Goal: Information Seeking & Learning: Learn about a topic

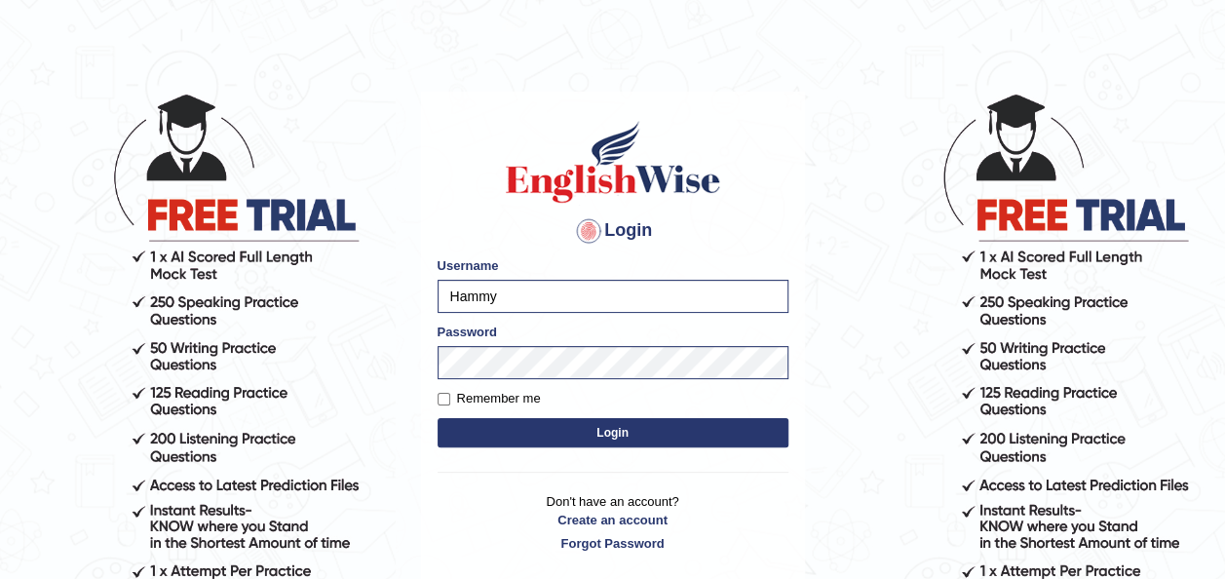
click at [483, 405] on label "Remember me" at bounding box center [488, 398] width 103 height 19
click at [450, 405] on input "Remember me" at bounding box center [443, 399] width 13 height 13
checkbox input "true"
click at [523, 438] on button "Login" at bounding box center [612, 432] width 351 height 29
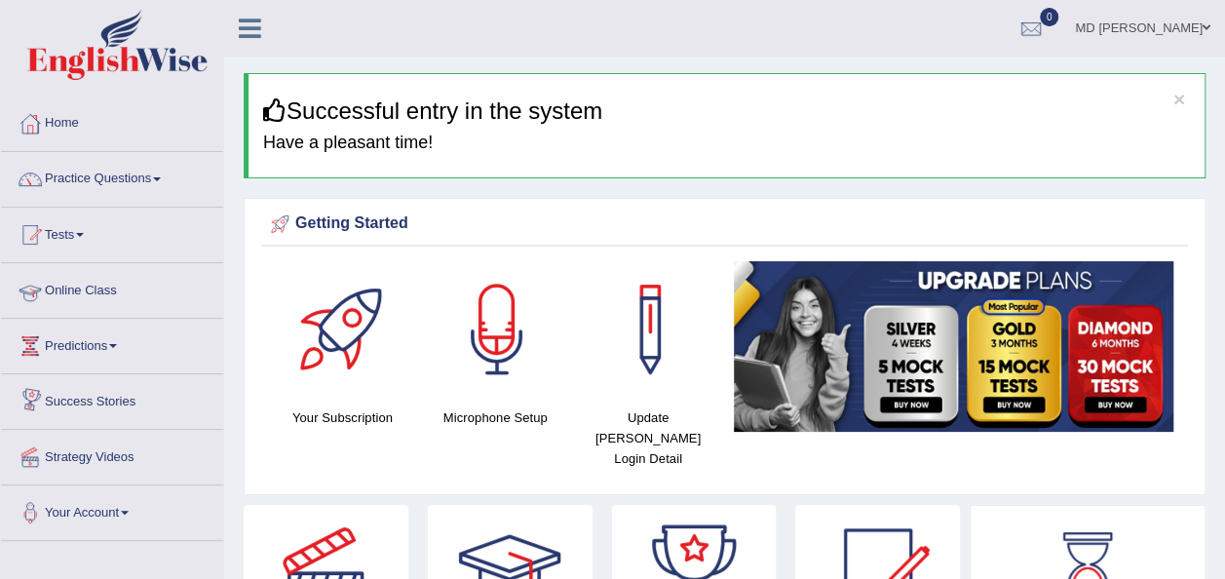
click at [114, 292] on link "Online Class" at bounding box center [112, 287] width 222 height 49
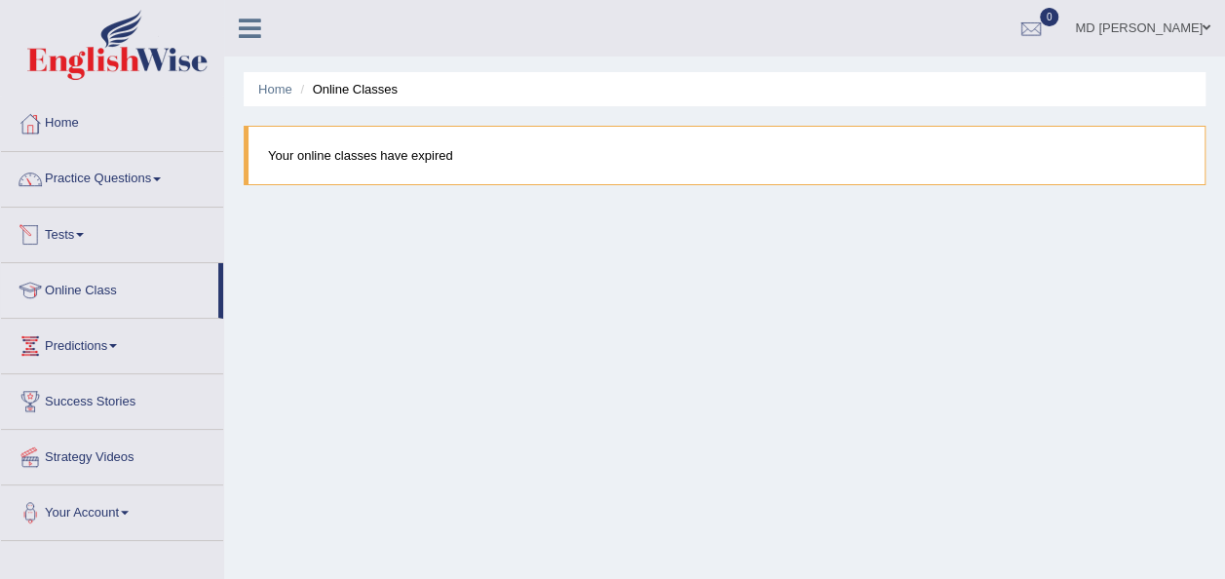
click at [88, 247] on link "Tests" at bounding box center [112, 232] width 222 height 49
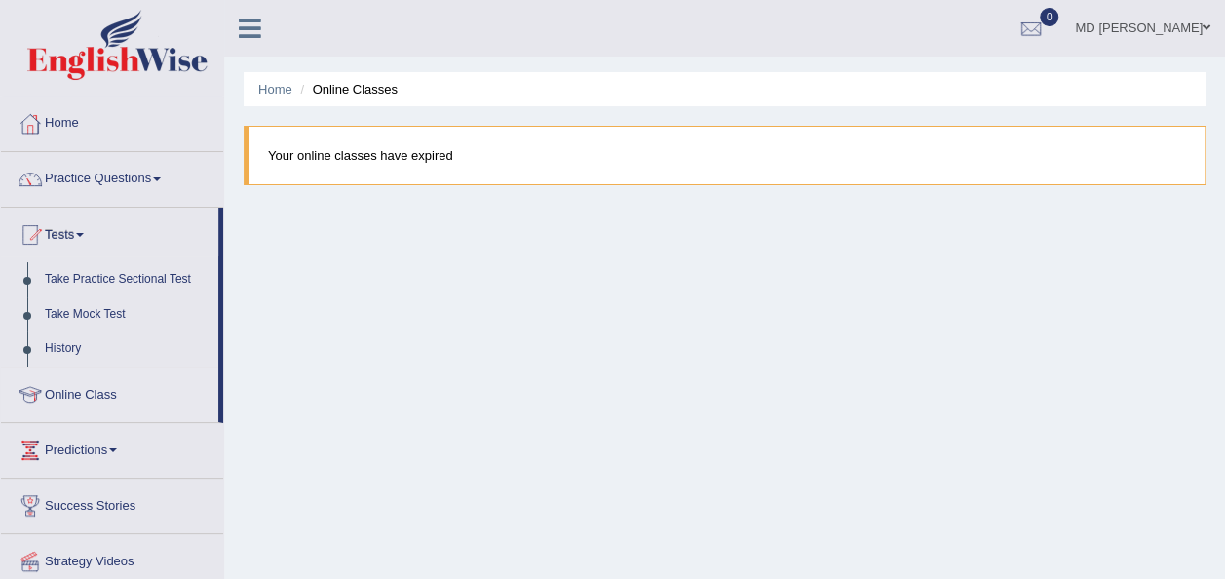
click at [102, 166] on link "Practice Questions" at bounding box center [112, 176] width 222 height 49
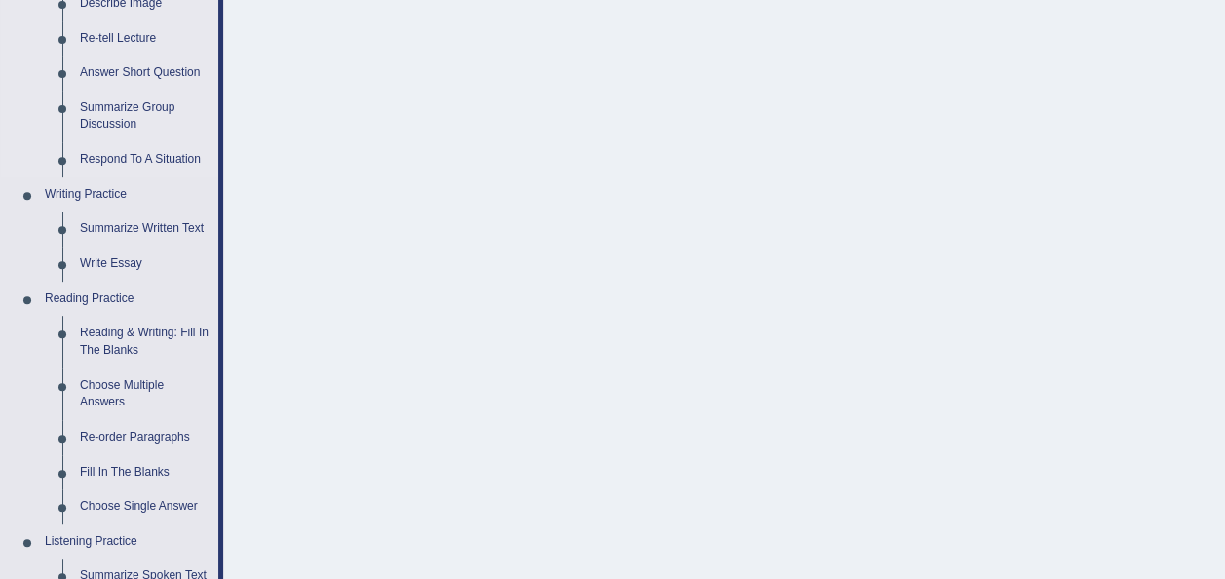
scroll to position [410, 0]
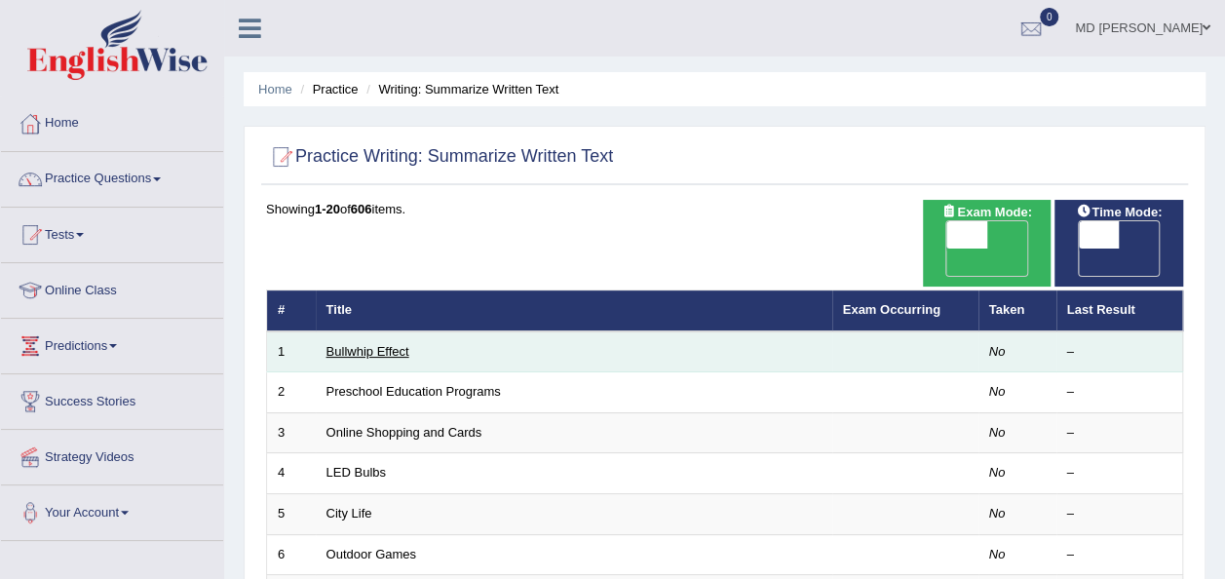
click at [388, 344] on link "Bullwhip Effect" at bounding box center [367, 351] width 83 height 15
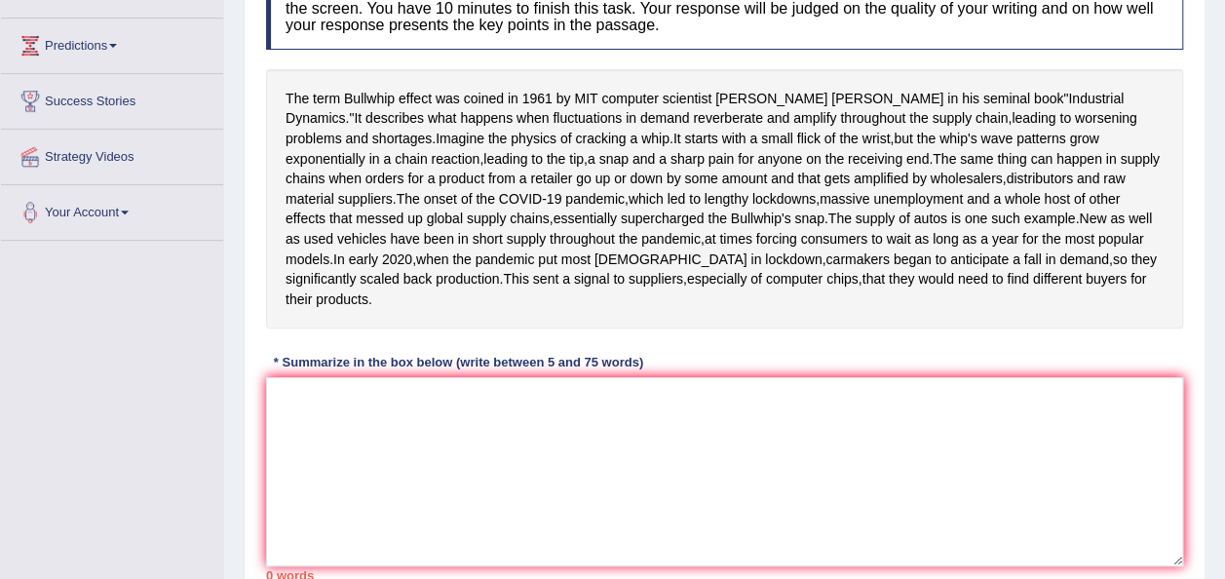
scroll to position [303, 0]
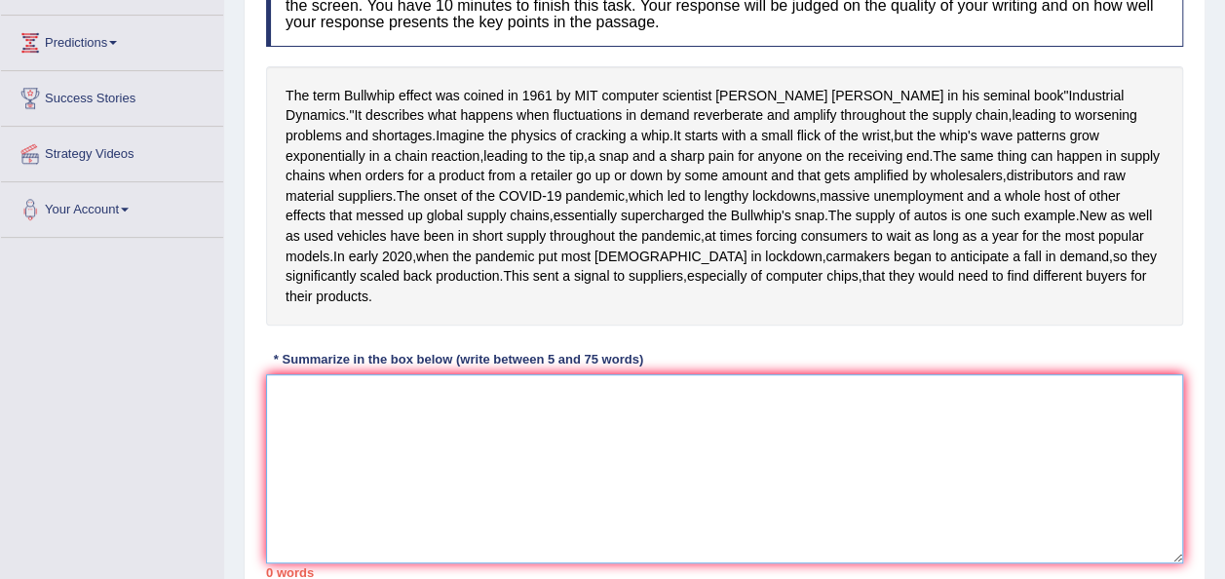
click at [398, 506] on textarea at bounding box center [724, 468] width 917 height 189
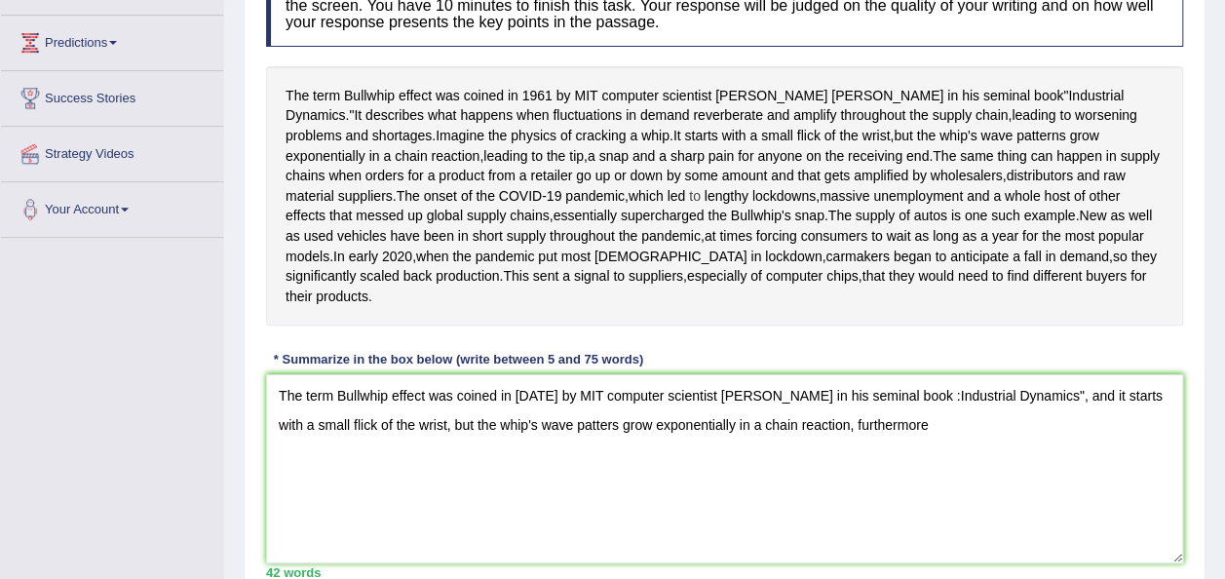
drag, startPoint x: 277, startPoint y: 250, endPoint x: 576, endPoint y: 253, distance: 299.1
click at [576, 253] on div "The term Bullwhip effect was coined in 1961 by MIT computer scientist Jay Forre…" at bounding box center [724, 196] width 917 height 260
drag, startPoint x: 692, startPoint y: 267, endPoint x: 561, endPoint y: 257, distance: 130.9
click at [561, 257] on div "The term Bullwhip effect was coined in 1961 by MIT computer scientist Jay Forre…" at bounding box center [724, 196] width 917 height 260
drag, startPoint x: 561, startPoint y: 257, endPoint x: 612, endPoint y: 255, distance: 50.7
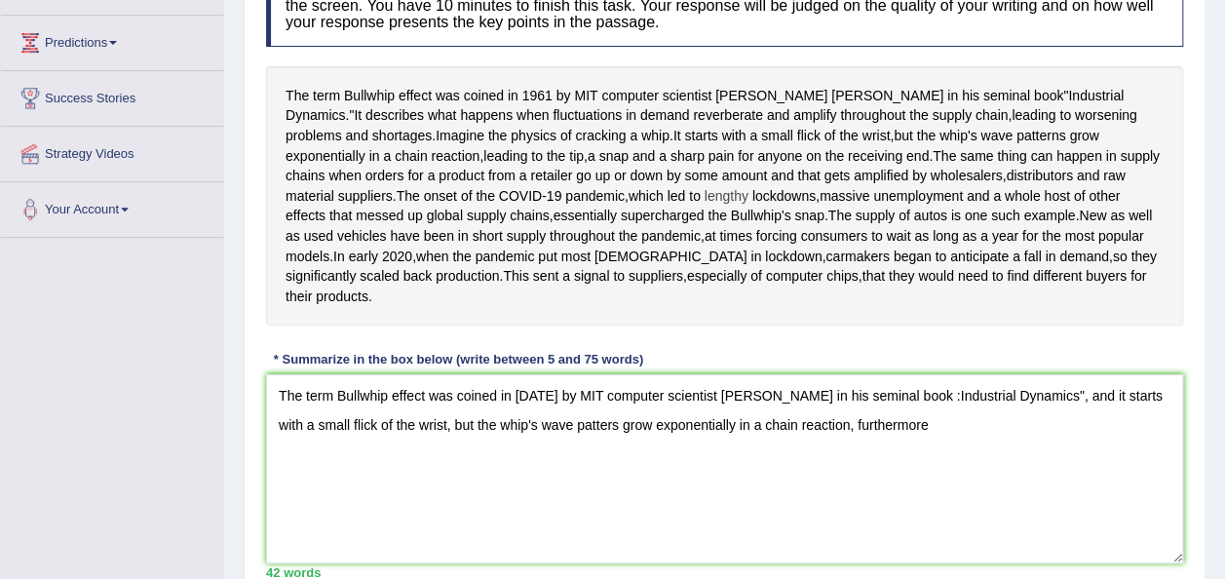
click at [612, 255] on div "The term Bullwhip effect was coined in 1961 by MIT computer scientist Jay Forre…" at bounding box center [724, 196] width 917 height 260
click at [704, 207] on span "lengthy" at bounding box center [726, 196] width 44 height 20
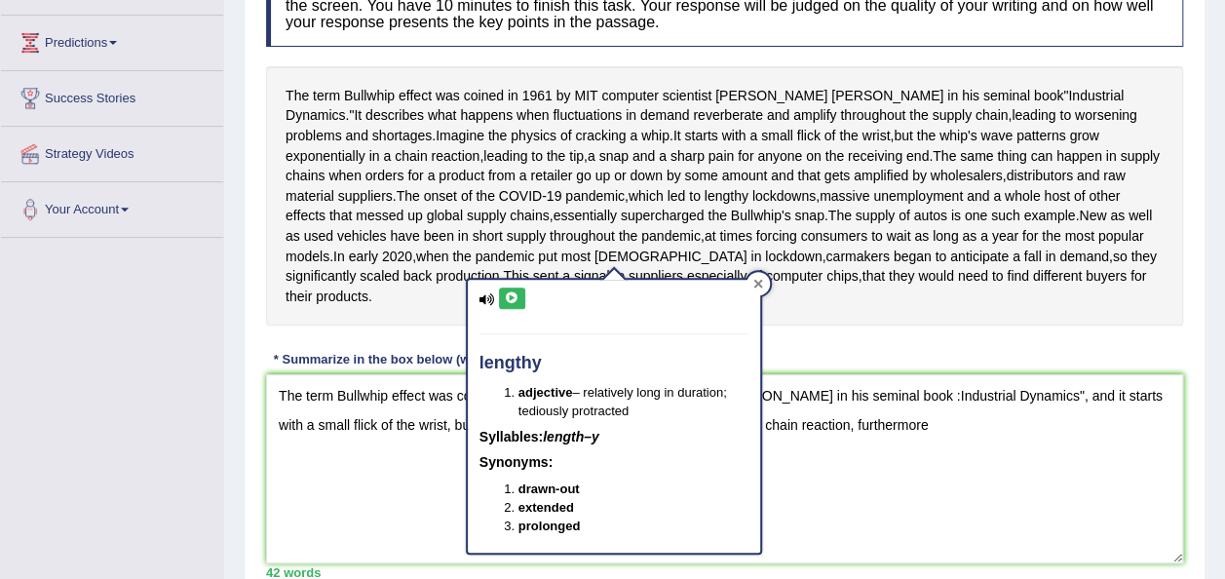
click at [752, 284] on div at bounding box center [757, 283] width 23 height 23
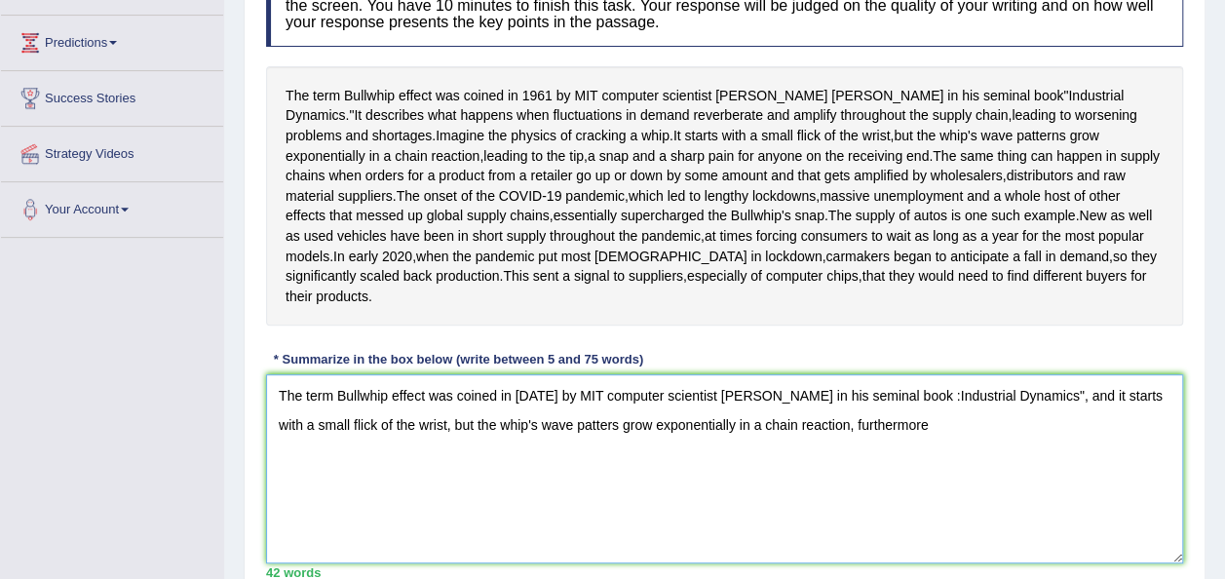
click at [910, 489] on textarea "The term Bullwhip effect was coined in 1961 by MIT computer scientist Jay Forre…" at bounding box center [724, 468] width 917 height 189
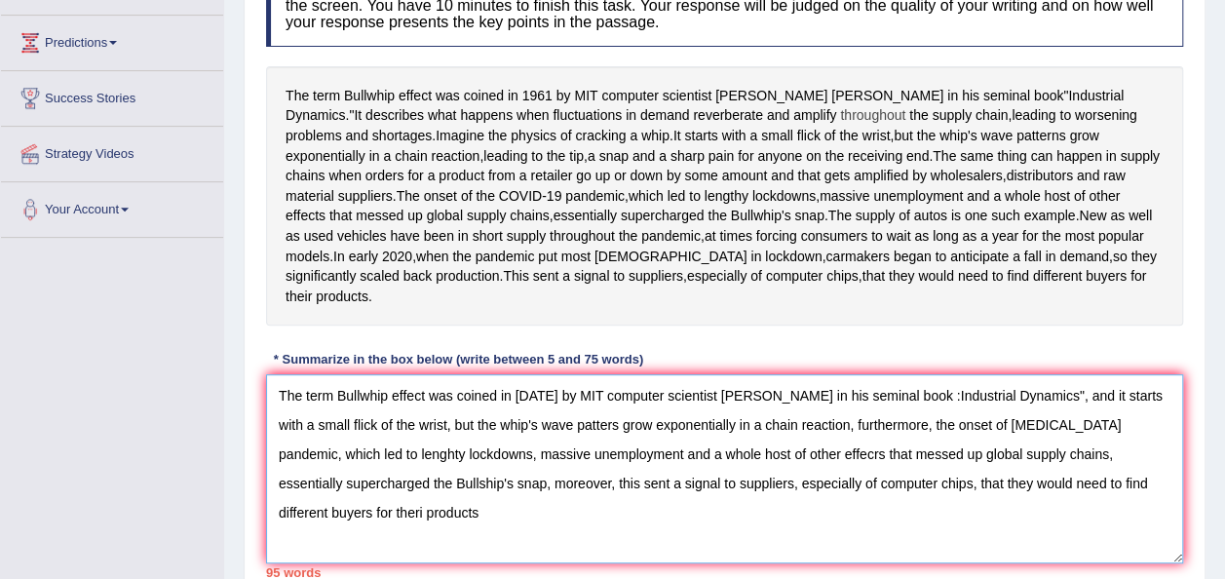
scroll to position [323, 0]
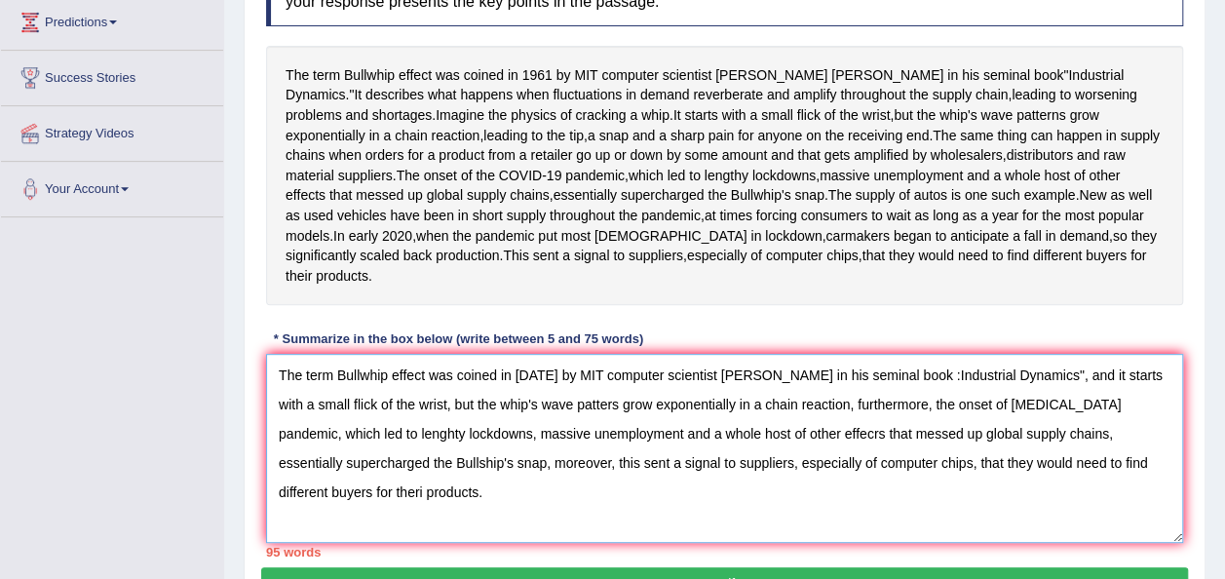
click at [1103, 543] on textarea "The term Bullwhip effect was coined in 1961 by MIT computer scientist Jay Forre…" at bounding box center [724, 448] width 917 height 189
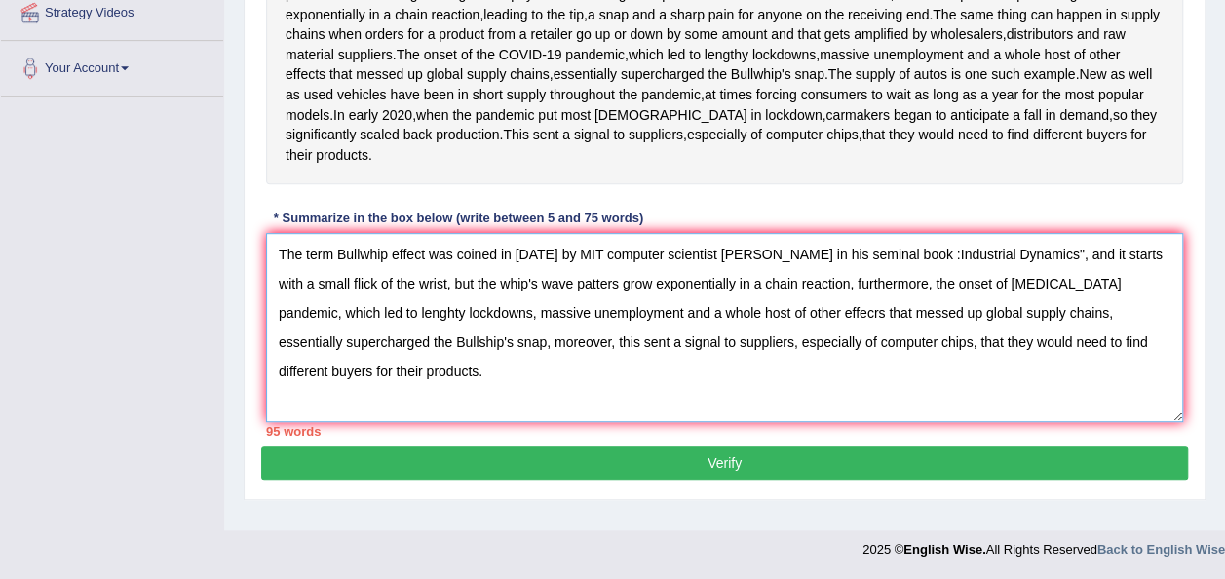
scroll to position [506, 0]
drag, startPoint x: 618, startPoint y: 359, endPoint x: 795, endPoint y: 367, distance: 177.5
click at [795, 367] on textarea "The term Bullwhip effect was coined in 1961 by MIT computer scientist Jay Forre…" at bounding box center [724, 327] width 917 height 189
drag, startPoint x: 403, startPoint y: 331, endPoint x: 555, endPoint y: 330, distance: 152.0
click at [555, 330] on textarea "The term Bullwhip effect was coined in 1961 by MIT computer scientist Jay Forre…" at bounding box center [724, 327] width 917 height 189
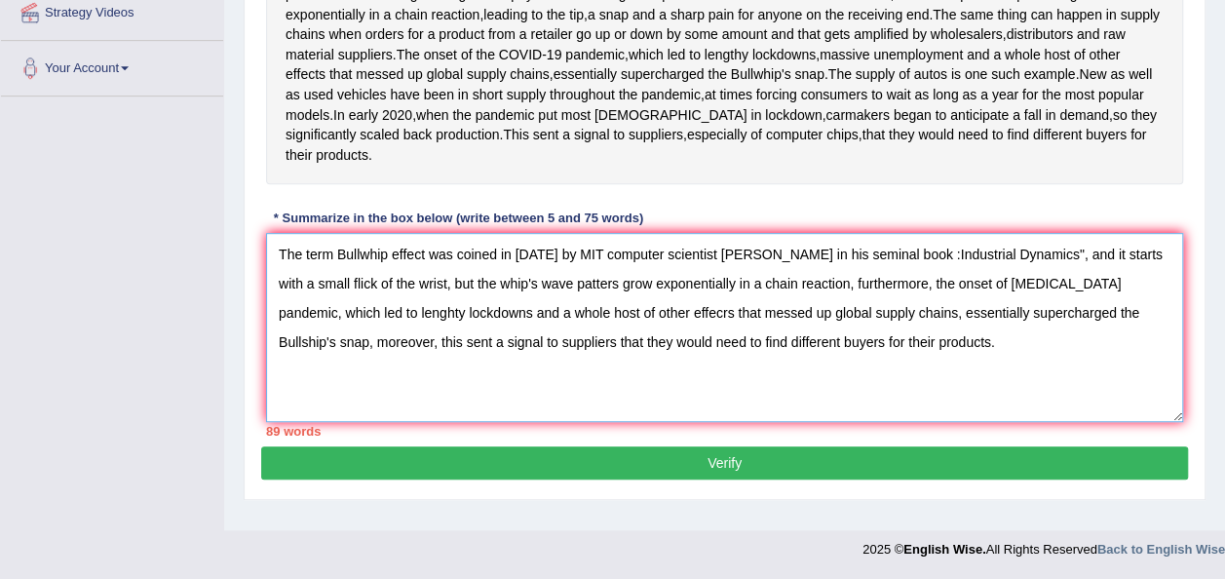
click at [917, 271] on textarea "The term Bullwhip effect was coined in 1961 by MIT computer scientist Jay Forre…" at bounding box center [724, 327] width 917 height 189
drag, startPoint x: 1091, startPoint y: 304, endPoint x: 638, endPoint y: 337, distance: 454.3
click at [638, 337] on textarea "The term Bullwhip effect was coined in 1961 by MIT computer scientist Jay Forre…" at bounding box center [724, 327] width 917 height 189
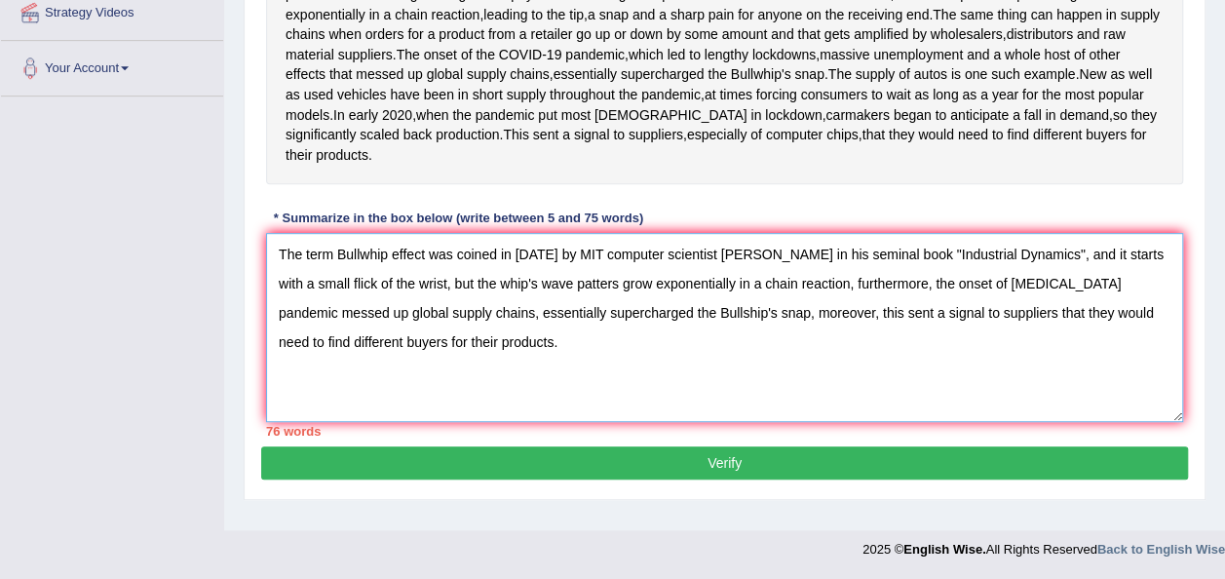
click at [407, 296] on textarea "The term Bullwhip effect was coined in 1961 by MIT computer scientist Jay Forre…" at bounding box center [724, 327] width 917 height 189
drag, startPoint x: 429, startPoint y: 360, endPoint x: 320, endPoint y: 362, distance: 109.2
click at [320, 362] on textarea "The term Bullwhip effect was coined in 1961 by MIT computer scientist Jay Forre…" at bounding box center [724, 327] width 917 height 189
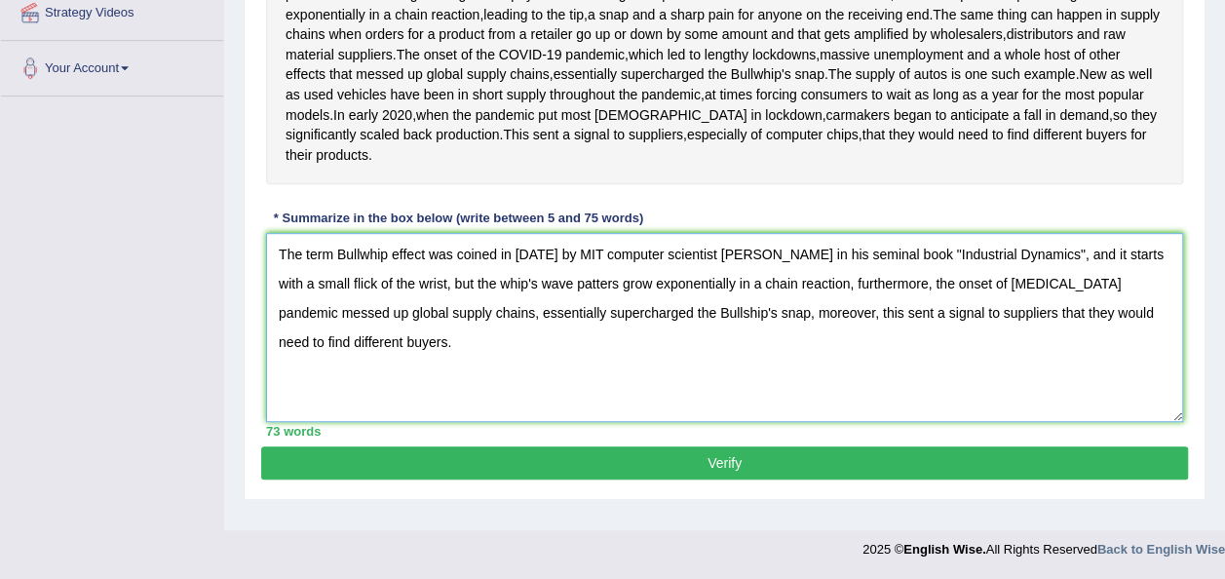
type textarea "The term Bullwhip effect was coined in 1961 by MIT computer scientist Jay Forre…"
click at [525, 471] on button "Verify" at bounding box center [724, 462] width 927 height 33
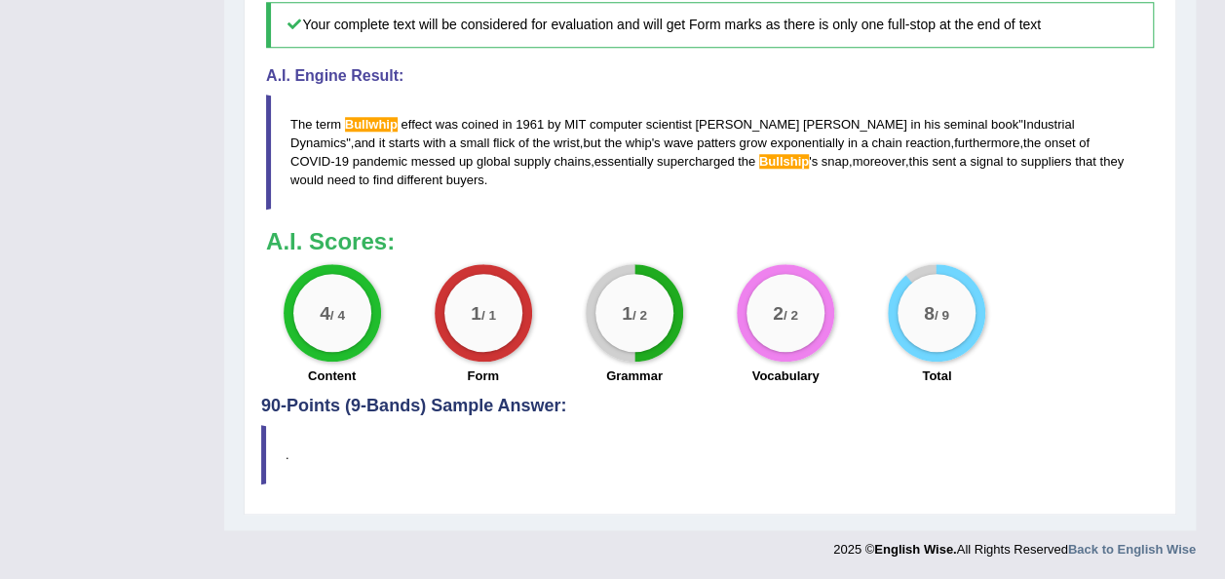
scroll to position [939, 0]
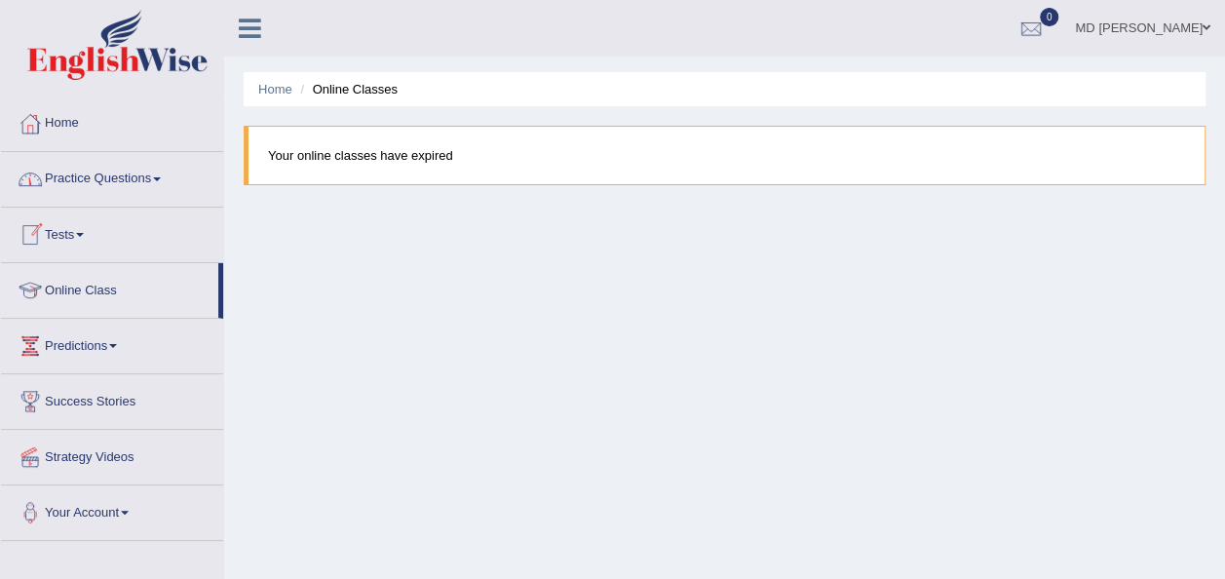
click at [138, 163] on link "Practice Questions" at bounding box center [112, 176] width 222 height 49
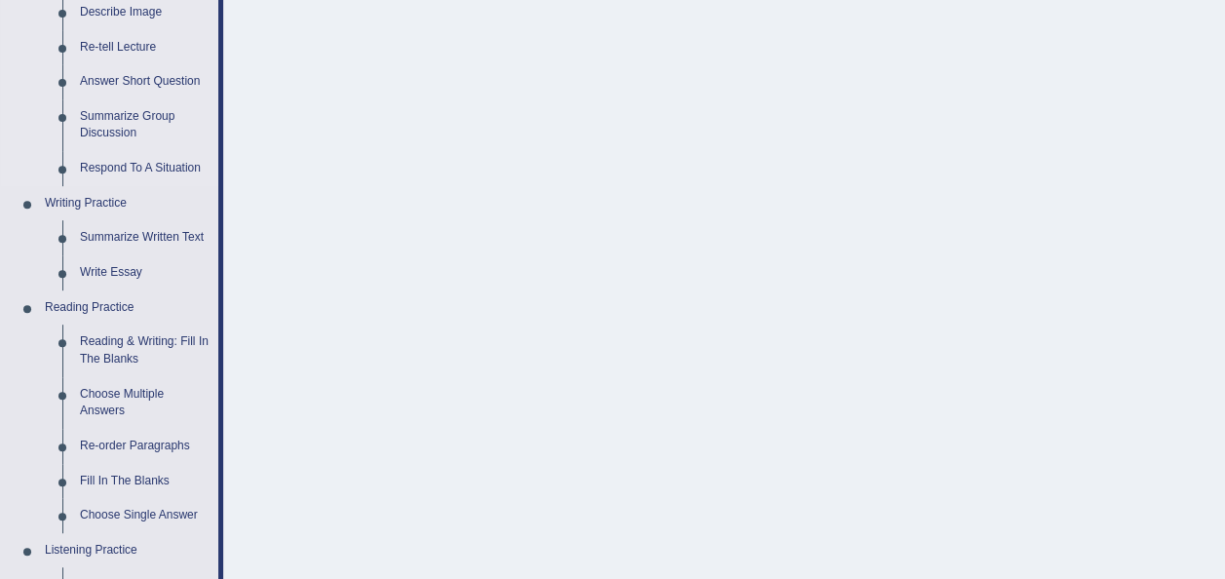
scroll to position [398, 0]
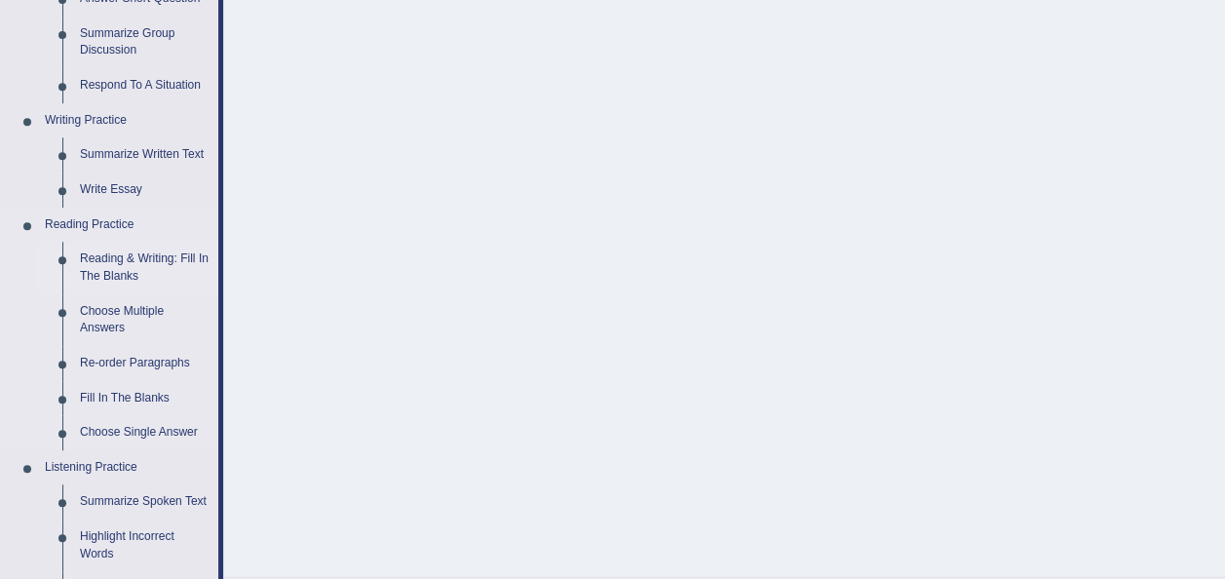
click at [127, 267] on link "Reading & Writing: Fill In The Blanks" at bounding box center [144, 268] width 147 height 52
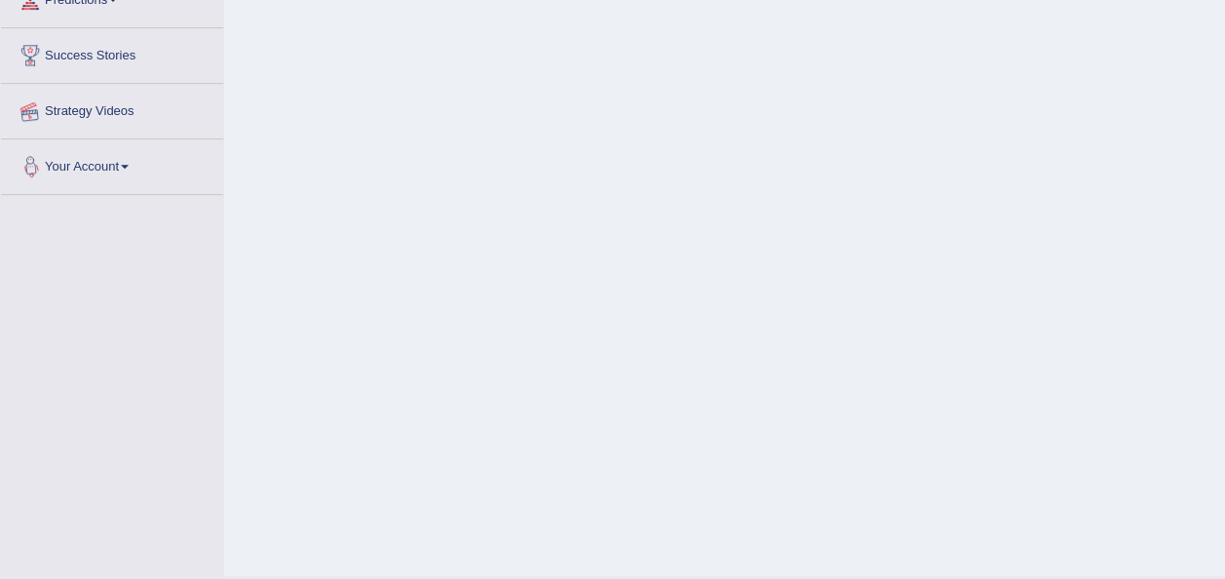
scroll to position [444, 0]
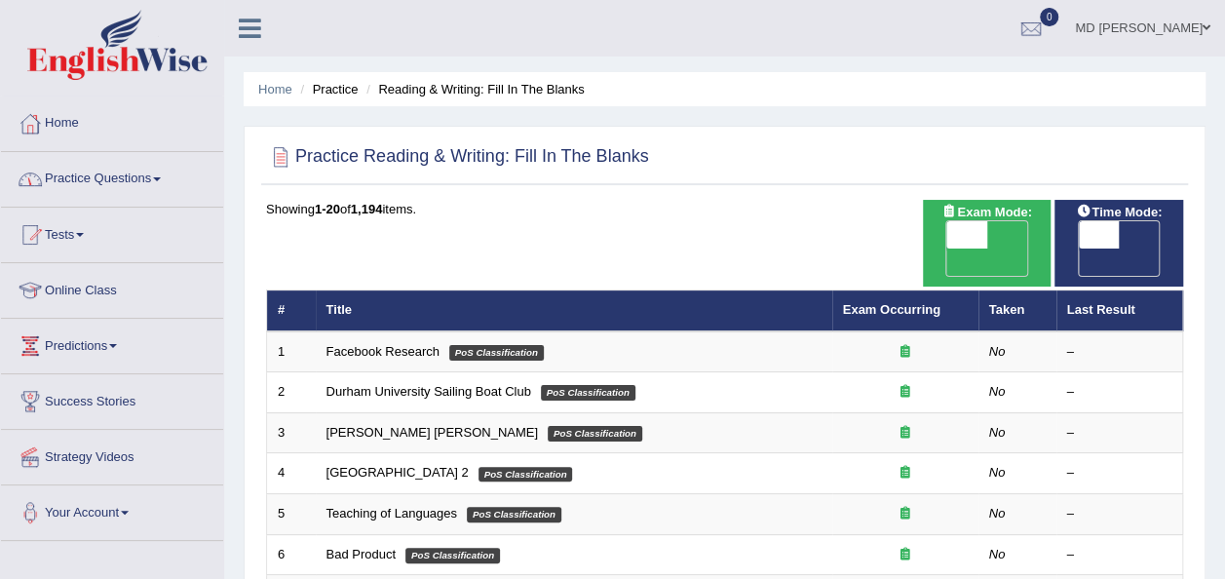
drag, startPoint x: 400, startPoint y: 326, endPoint x: 154, endPoint y: 171, distance: 291.1
click at [154, 171] on link "Practice Questions" at bounding box center [112, 176] width 222 height 49
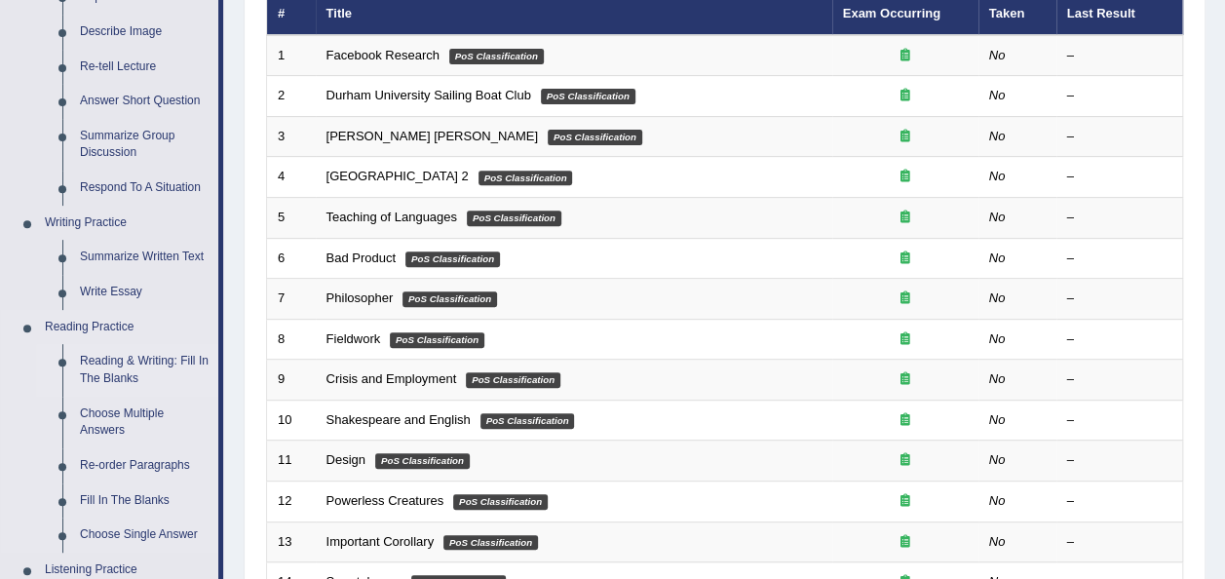
scroll to position [302, 0]
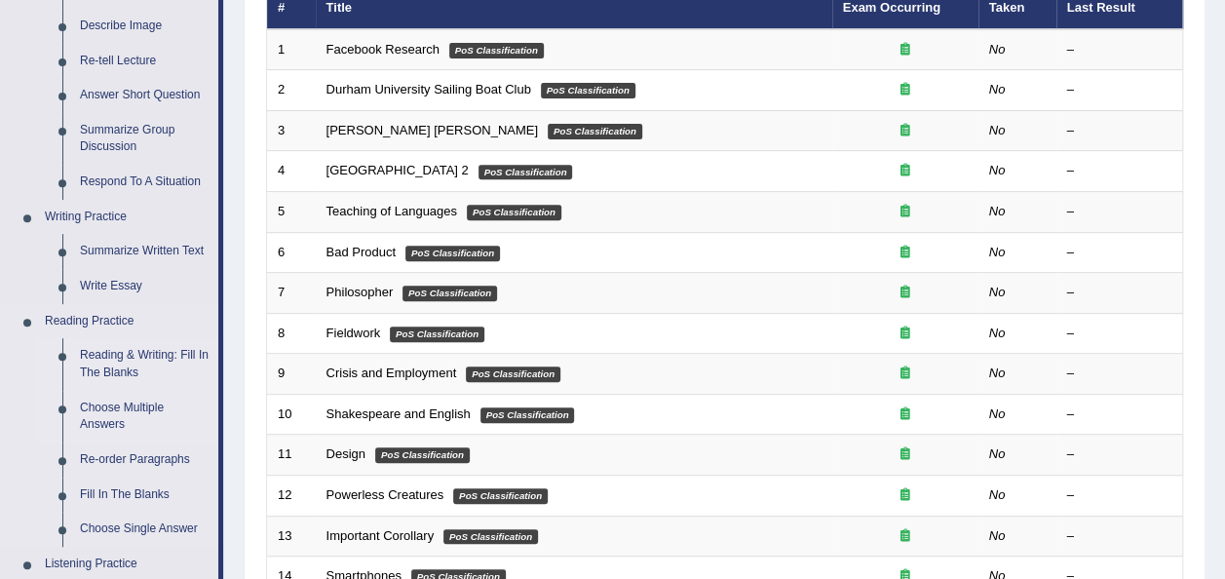
click at [119, 413] on link "Choose Multiple Answers" at bounding box center [144, 417] width 147 height 52
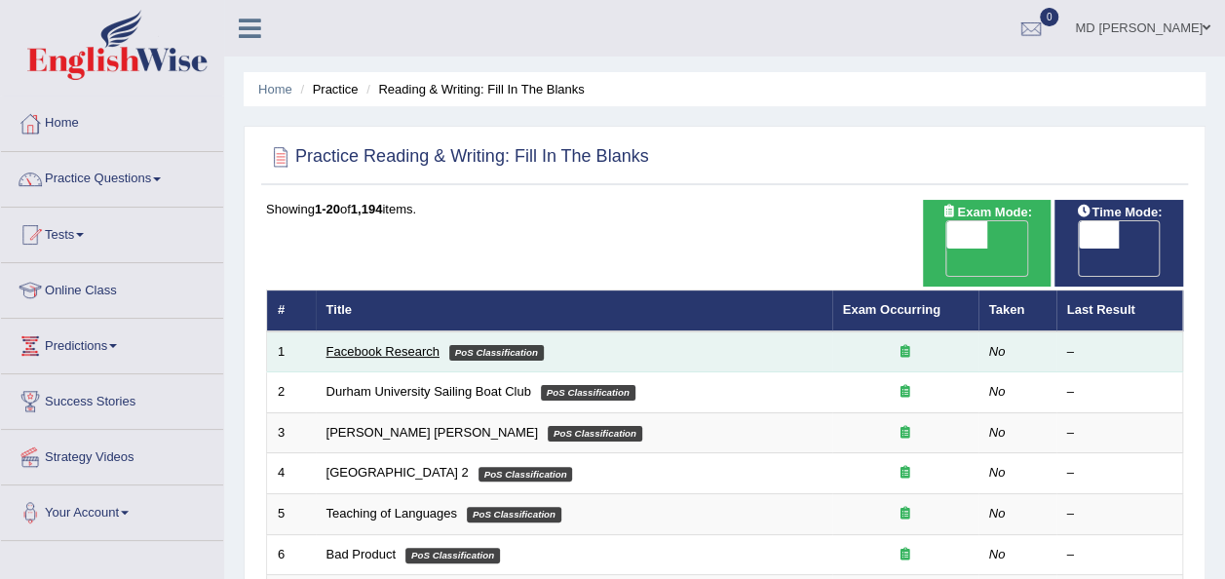
click at [420, 344] on link "Facebook Research" at bounding box center [382, 351] width 113 height 15
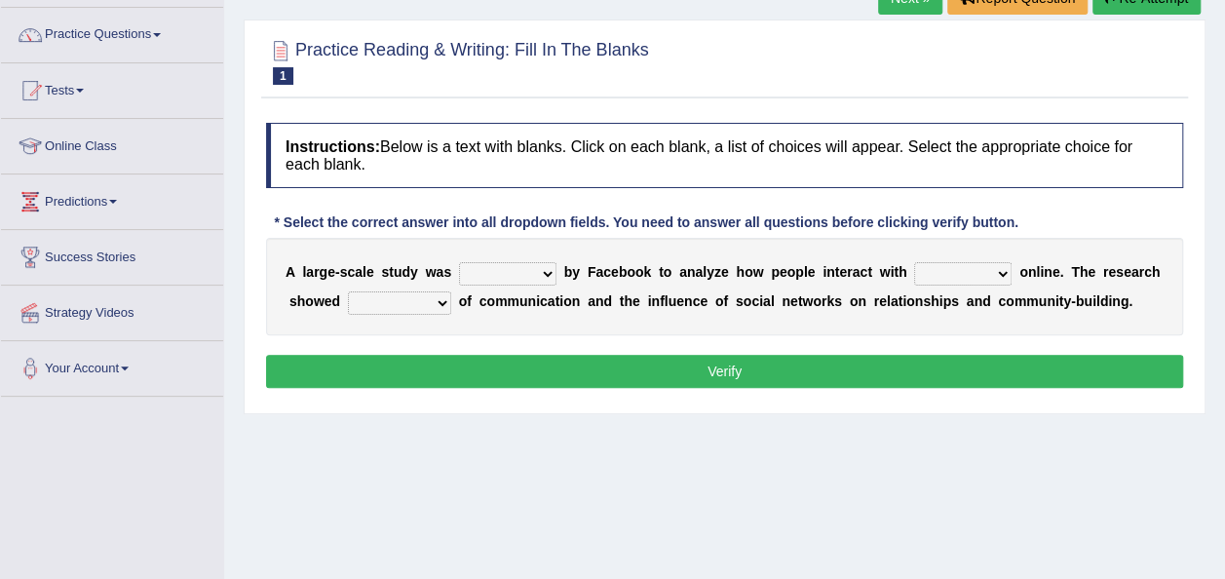
scroll to position [145, 0]
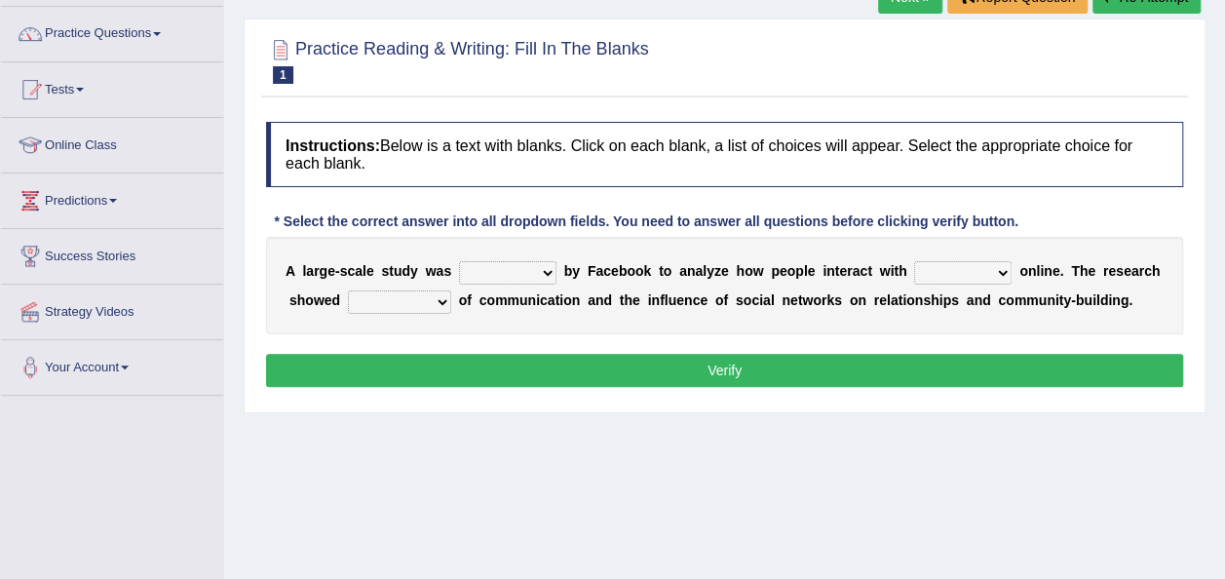
click at [492, 273] on select "surveyed had asked made" at bounding box center [507, 272] width 97 height 23
select select "made"
click at [459, 261] on select "surveyed had asked made" at bounding box center [507, 272] width 97 height 23
click at [914, 277] on select "together all each other another" at bounding box center [962, 272] width 97 height 23
select select "each other"
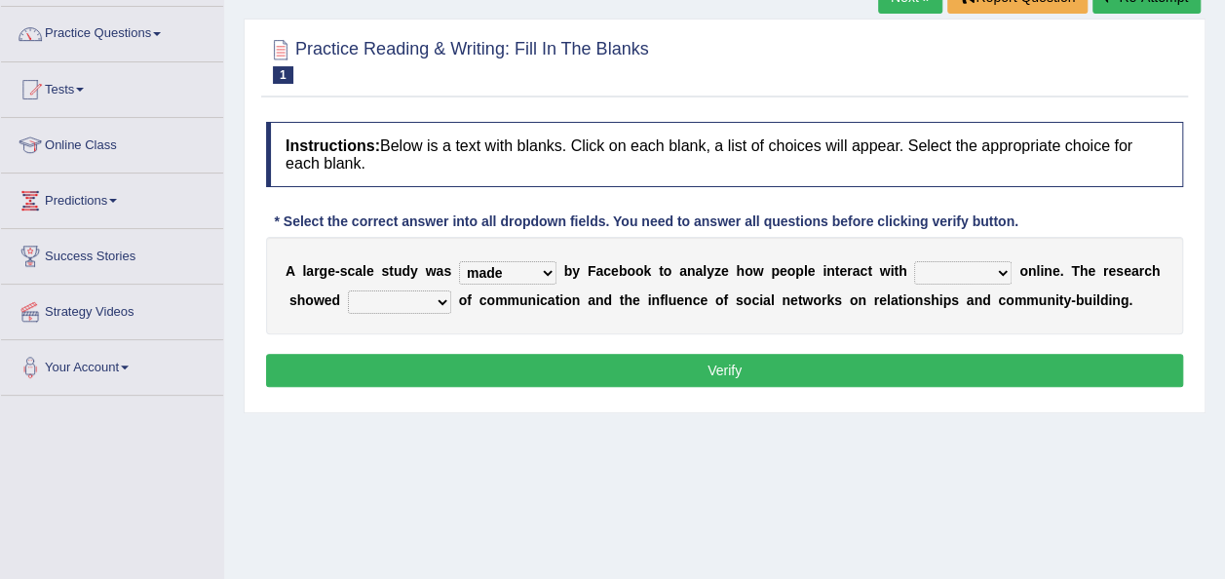
click at [914, 261] on select "together all each other another" at bounding box center [962, 272] width 97 height 23
click at [405, 298] on select "advantages standards fellowships patterns" at bounding box center [399, 301] width 103 height 23
select select "patterns"
click at [348, 290] on select "advantages standards fellowships patterns" at bounding box center [399, 301] width 103 height 23
click at [569, 357] on button "Verify" at bounding box center [724, 370] width 917 height 33
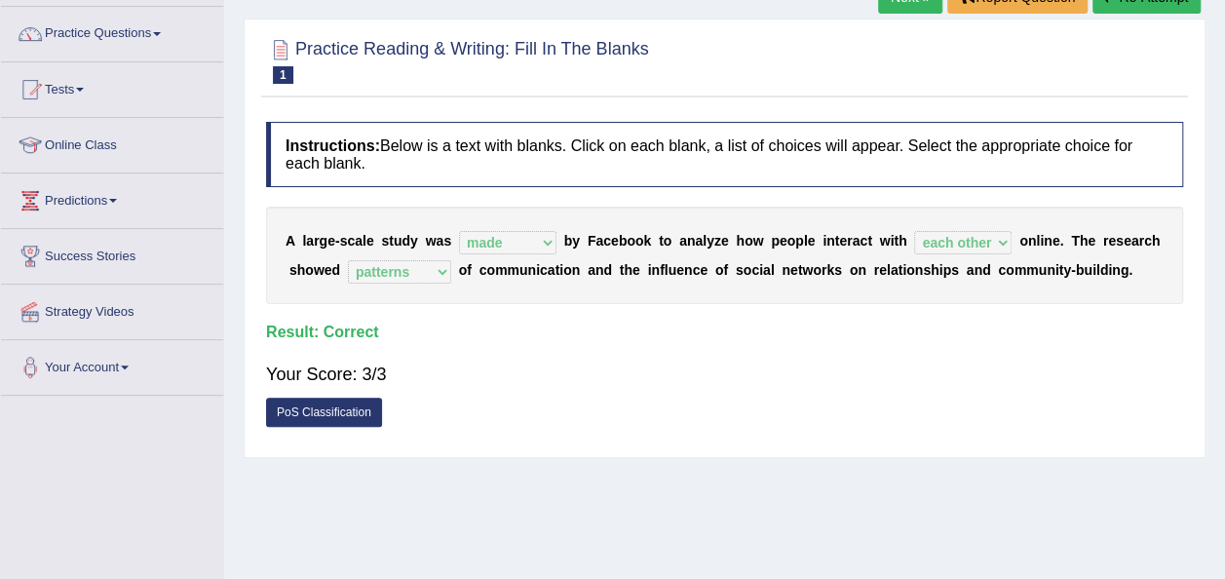
click at [364, 409] on link "PoS Classification" at bounding box center [324, 412] width 116 height 29
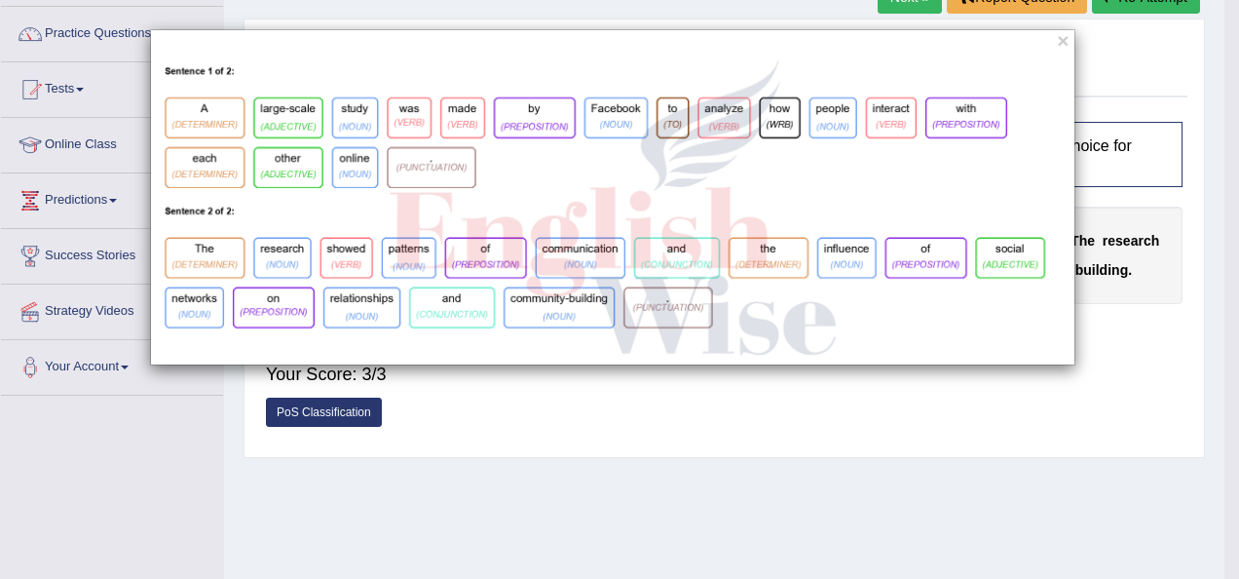
click at [544, 443] on div "×" at bounding box center [619, 289] width 1239 height 579
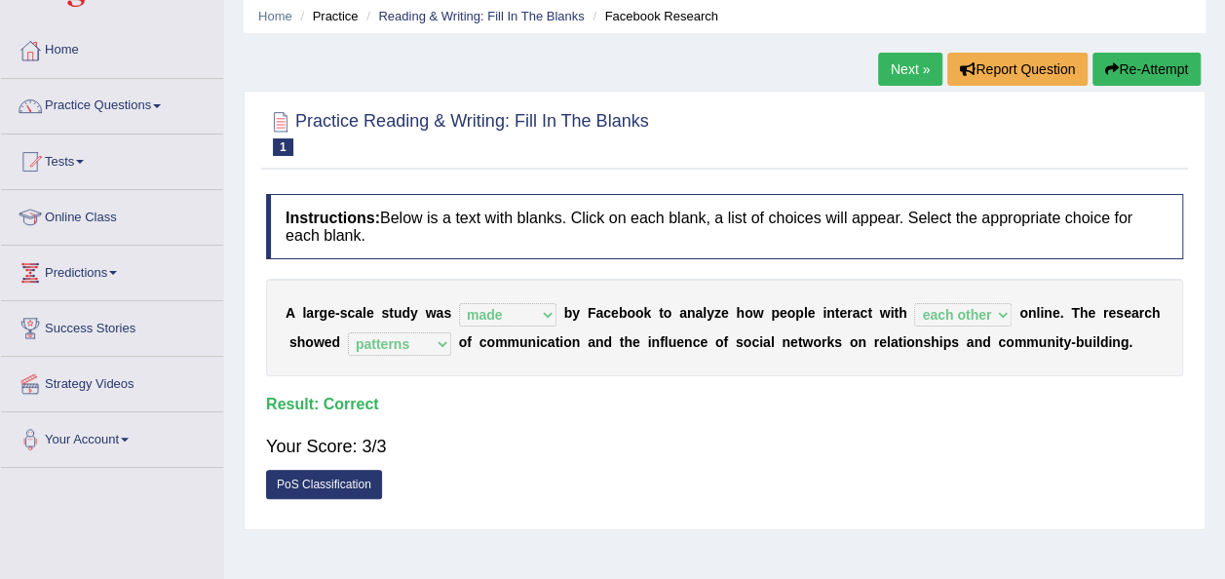
scroll to position [71, 0]
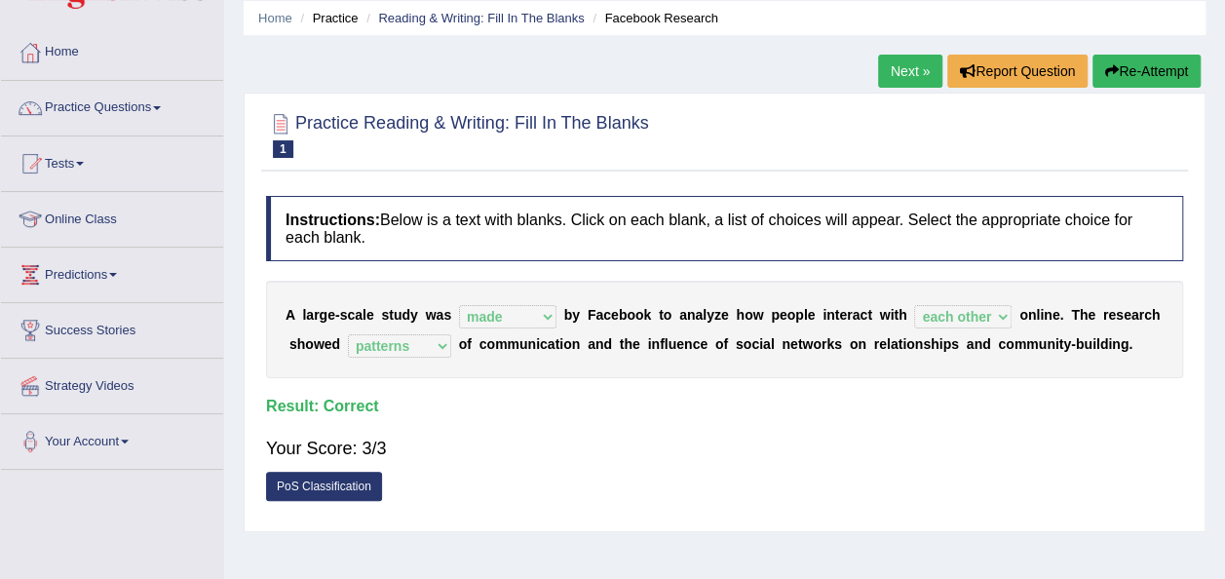
click at [904, 81] on link "Next »" at bounding box center [910, 71] width 64 height 33
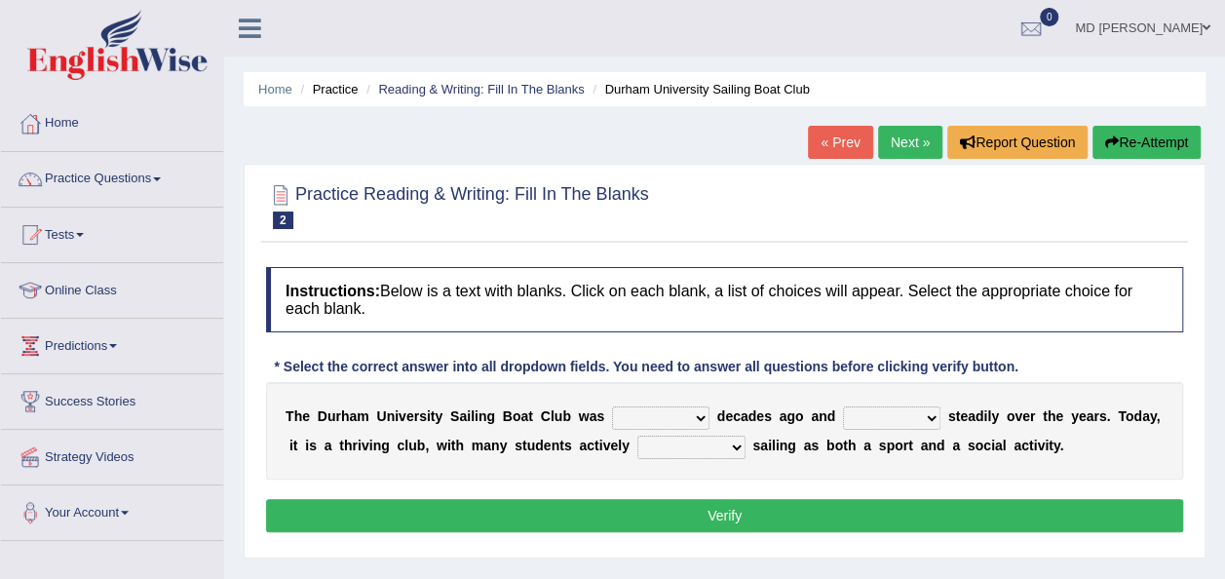
click at [648, 416] on select "found fund founded find" at bounding box center [660, 417] width 97 height 23
select select "founded"
click at [612, 406] on select "found fund founded find" at bounding box center [660, 417] width 97 height 23
click at [861, 410] on select "grow growing has grown grown" at bounding box center [891, 417] width 97 height 23
select select "has grown"
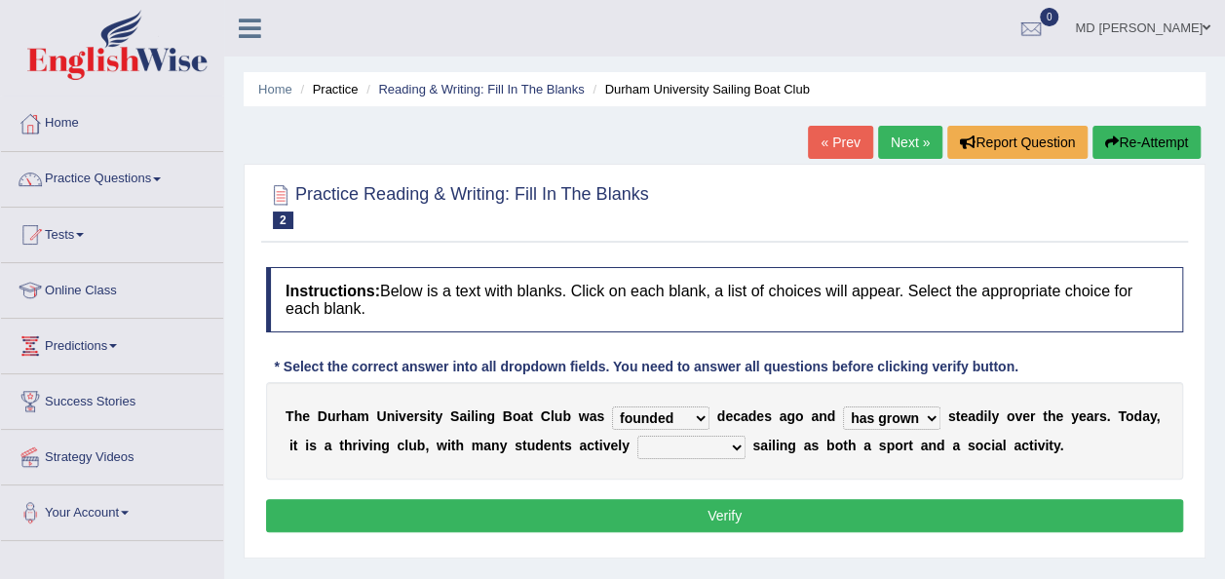
click at [843, 406] on select "grow growing has grown grown" at bounding box center [891, 417] width 97 height 23
click at [637, 436] on select "enjoy enjoyed are enjoying enjoying" at bounding box center [691, 447] width 108 height 23
select select "enjoying"
click at [637, 436] on select "enjoy enjoyed are enjoying enjoying" at bounding box center [691, 447] width 108 height 23
click at [716, 509] on button "Verify" at bounding box center [724, 515] width 917 height 33
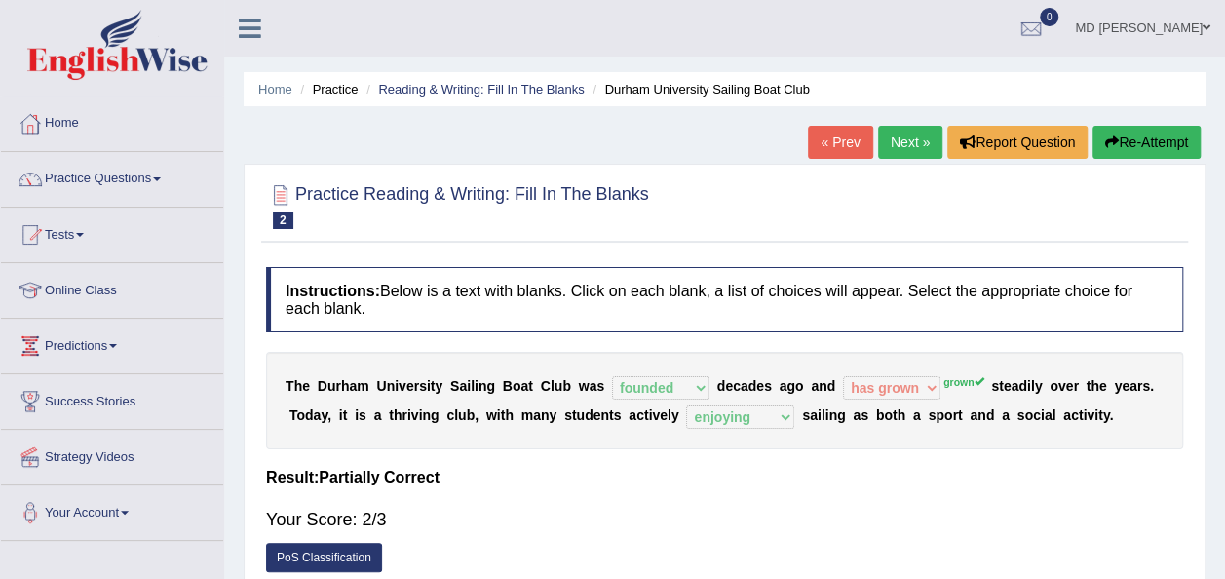
click at [904, 133] on link "Next »" at bounding box center [910, 142] width 64 height 33
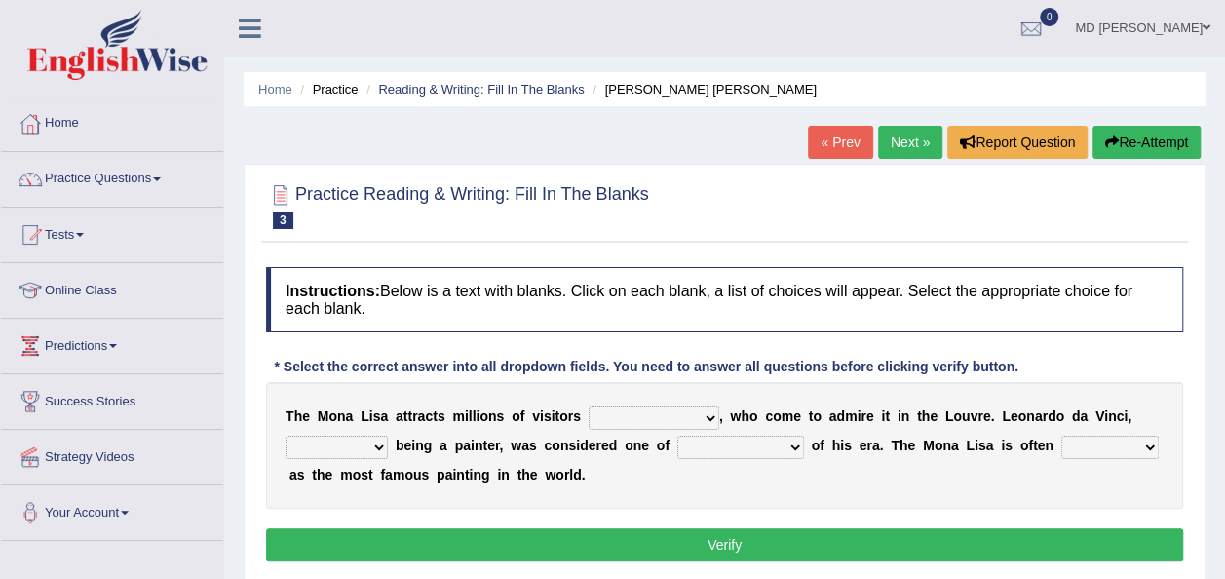
click at [629, 411] on select "around the year the all year all year round per year" at bounding box center [653, 417] width 131 height 23
select select "per year"
click at [588, 406] on select "around the year the all year all year round per year" at bounding box center [653, 417] width 131 height 23
click at [1055, 408] on b "o" at bounding box center [1059, 416] width 9 height 16
click at [341, 451] on select "rather than as much as as well as as long as" at bounding box center [336, 447] width 102 height 23
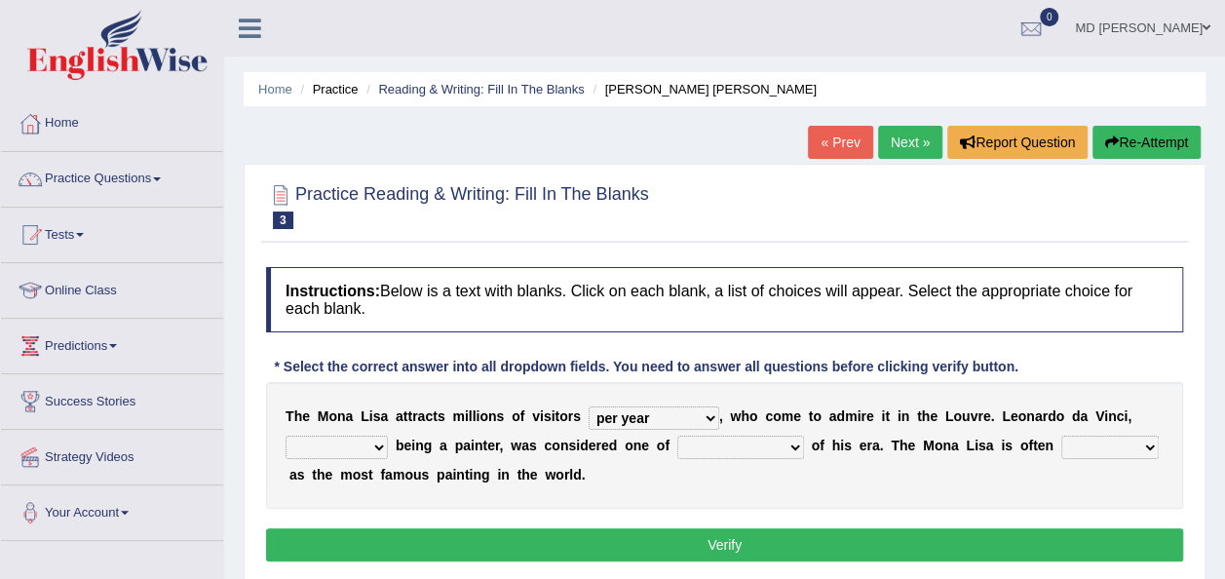
click at [703, 441] on select "better artists artist the better artist the best artists" at bounding box center [740, 447] width 127 height 23
select select "the best artists"
click at [677, 436] on select "better artists artist the better artist the best artists" at bounding box center [740, 447] width 127 height 23
click at [345, 448] on select "rather than as much as as well as as long as" at bounding box center [336, 447] width 102 height 23
select select "rather than"
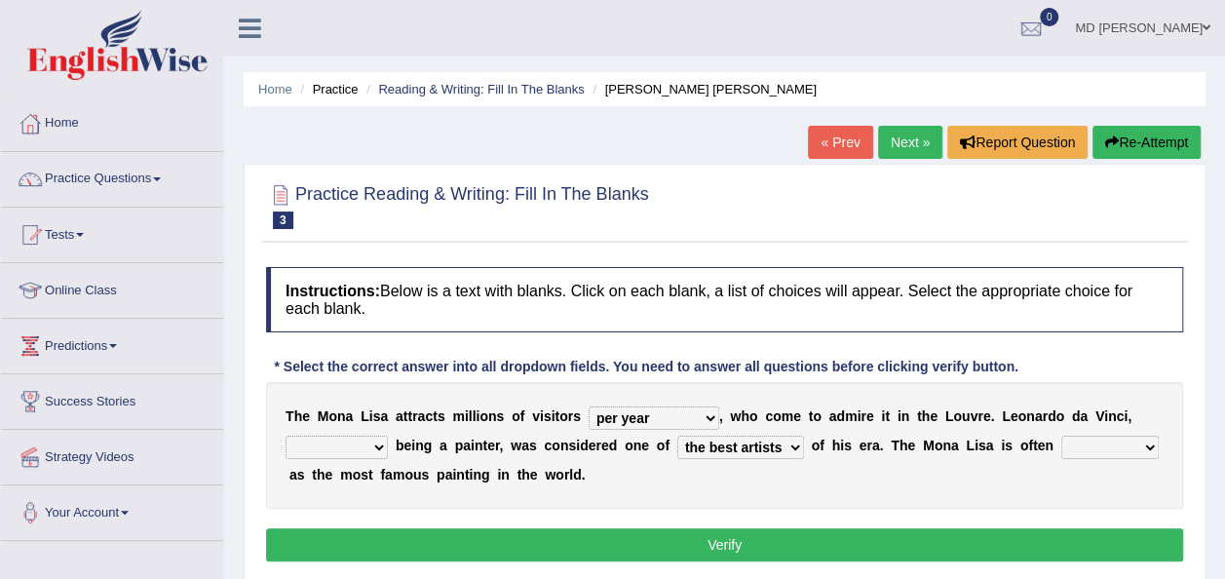
click at [285, 436] on select "rather than as much as as well as as long as" at bounding box center [336, 447] width 102 height 23
click at [1061, 440] on select "classified suggested predicted described" at bounding box center [1109, 447] width 97 height 23
select select "classified"
click at [1061, 436] on select "classified suggested predicted described" at bounding box center [1109, 447] width 97 height 23
click at [811, 534] on button "Verify" at bounding box center [724, 544] width 917 height 33
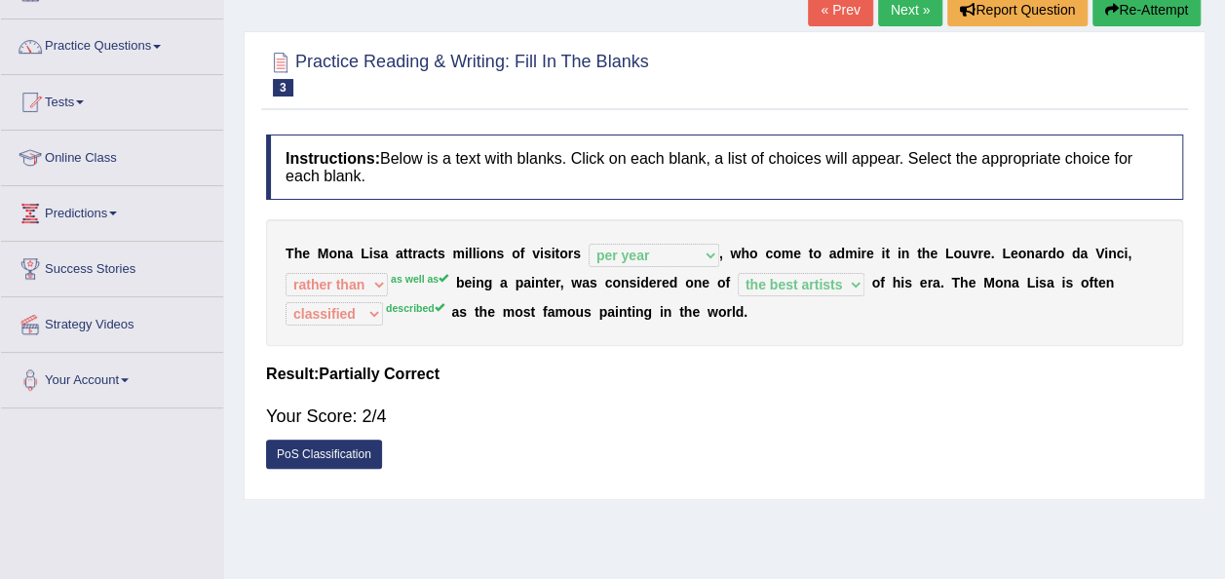
scroll to position [134, 0]
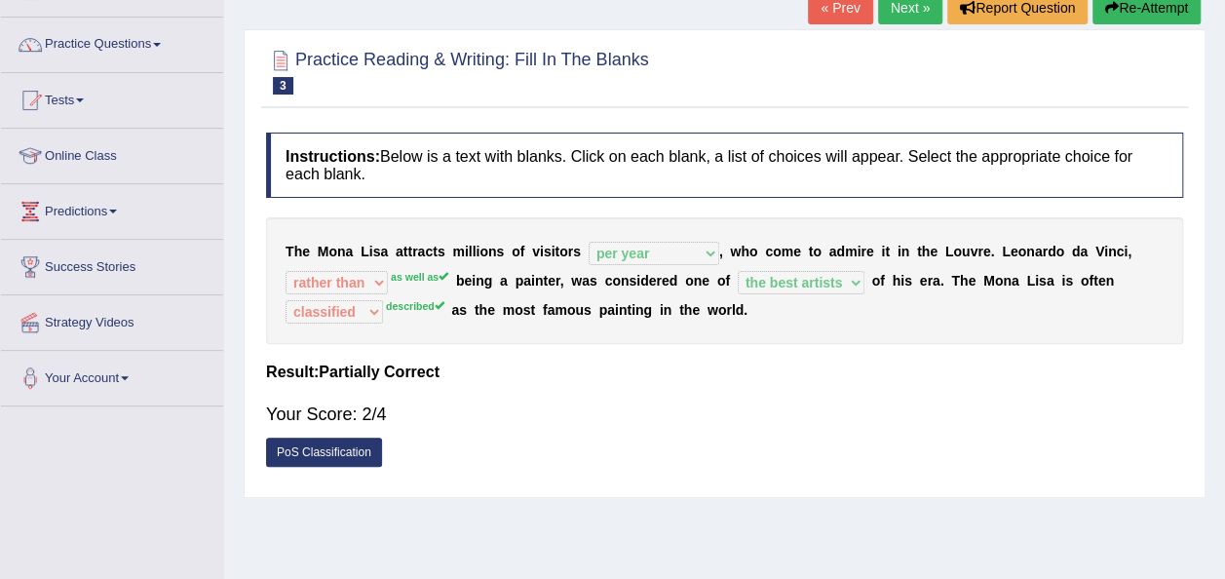
click at [889, 1] on link "Next »" at bounding box center [910, 7] width 64 height 33
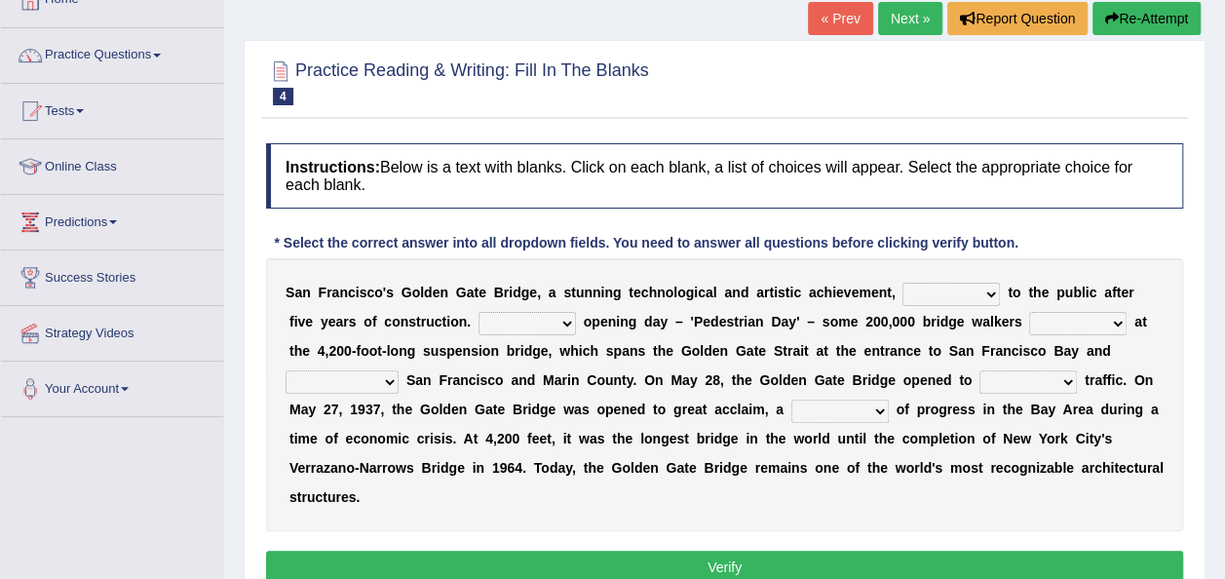
scroll to position [127, 0]
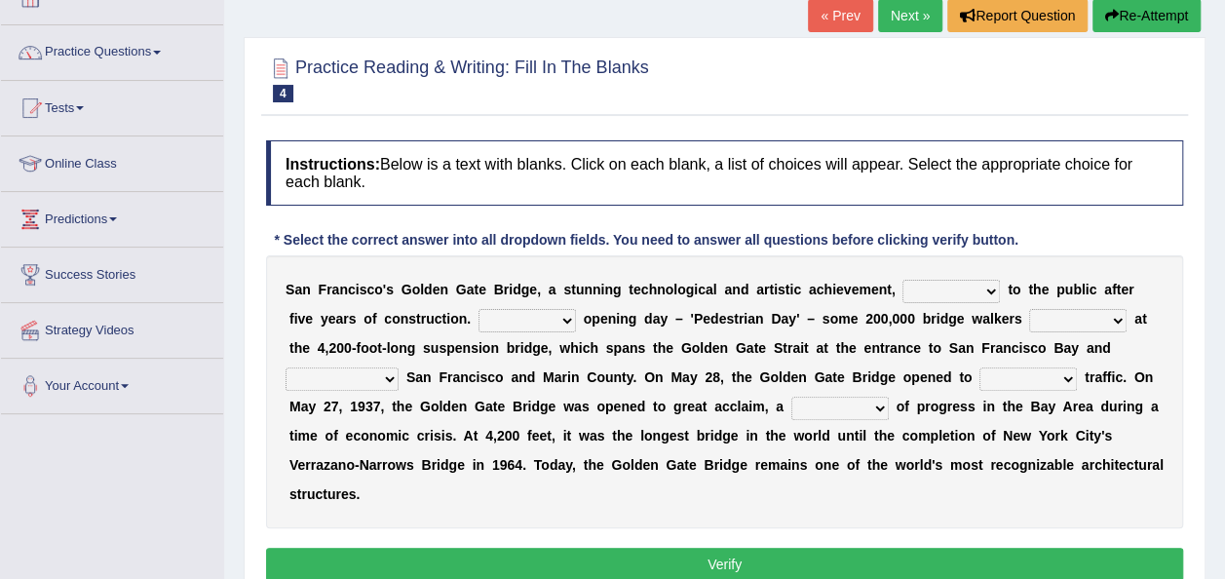
click at [921, 288] on select "opens closes appears equals" at bounding box center [950, 291] width 97 height 23
select select "opens"
click at [902, 280] on select "opens closes appears equals" at bounding box center [950, 291] width 97 height 23
click at [478, 316] on select "On During Since When" at bounding box center [526, 320] width 97 height 23
click at [1029, 309] on select "stationed looked marveled laughed" at bounding box center [1077, 320] width 97 height 23
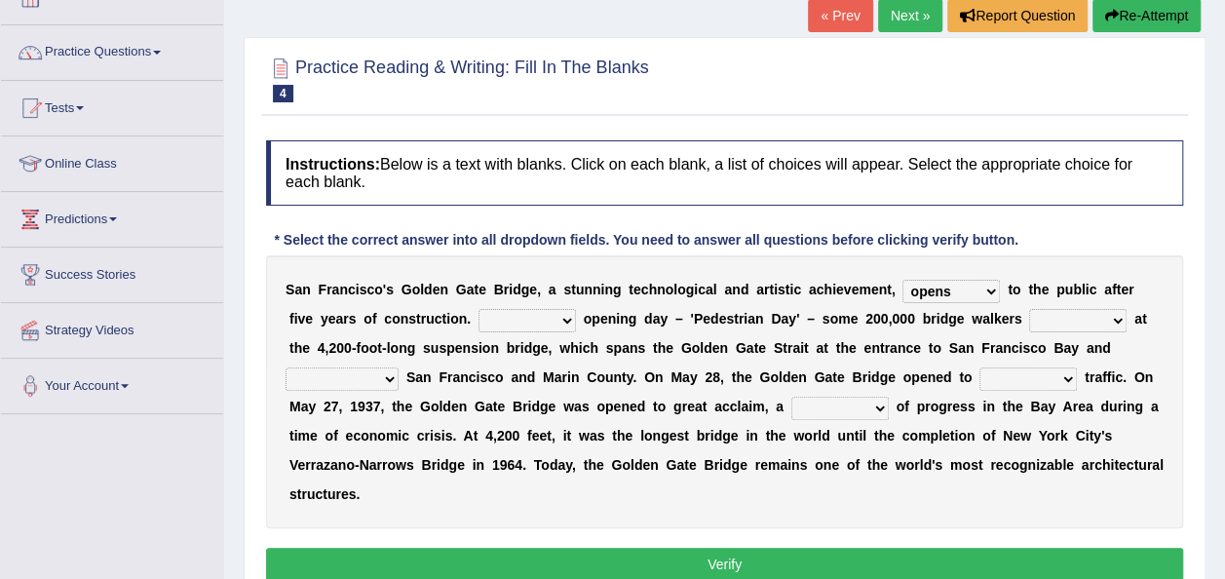
select select "marveled"
click at [1029, 309] on select "stationed looked marveled laughed" at bounding box center [1077, 320] width 97 height 23
click at [456, 306] on div "S a n F r a n c i s c o ' s G o l d e n G a t e B r i d g e , a s t u n n i n g…" at bounding box center [724, 391] width 917 height 273
click at [478, 314] on select "On During Since When" at bounding box center [526, 320] width 97 height 23
select select "On"
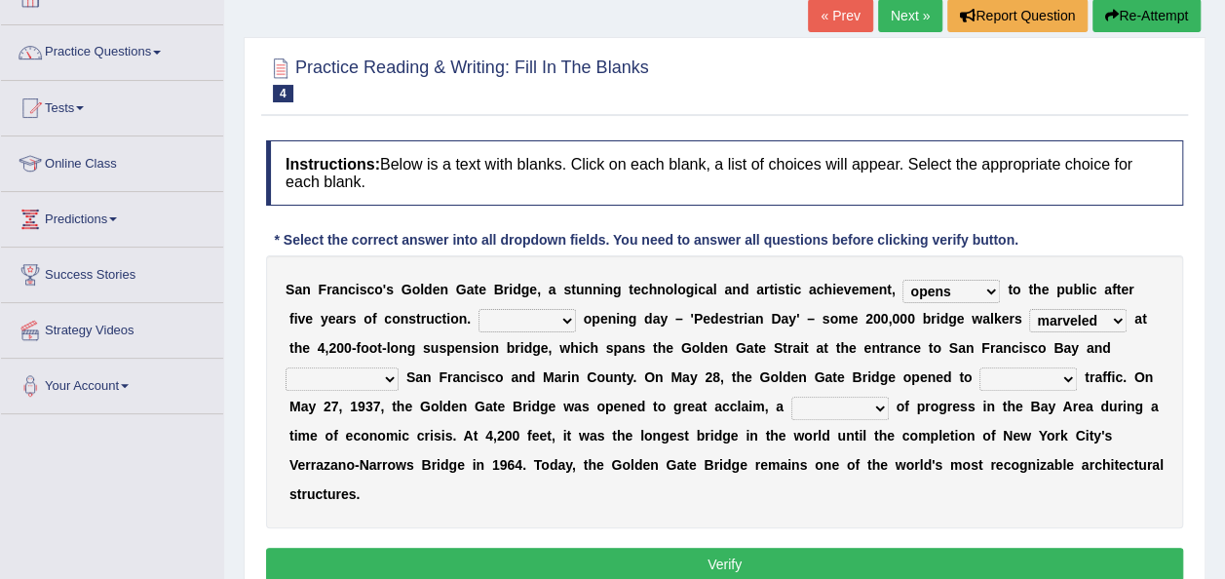
click at [478, 309] on select "On During Since When" at bounding box center [526, 320] width 97 height 23
click at [398, 367] on select "separates connects channels differentiates" at bounding box center [341, 378] width 113 height 23
select select "connects"
click at [398, 367] on select "separates connects channels differentiates" at bounding box center [341, 378] width 113 height 23
click at [979, 378] on select "aquatic vehicular airborne watertight" at bounding box center [1027, 378] width 97 height 23
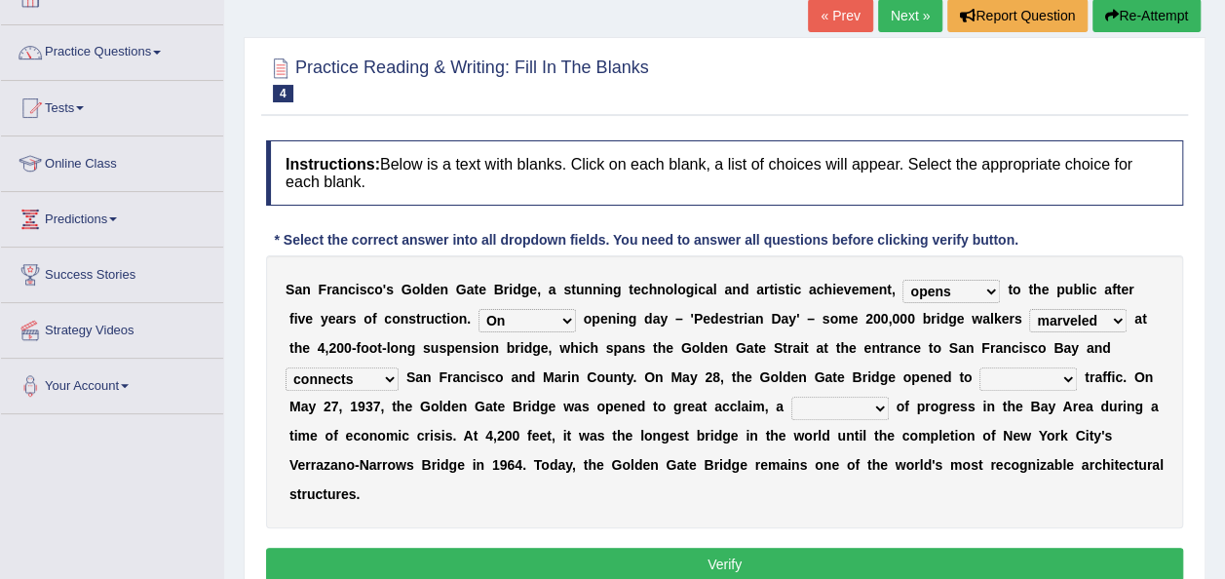
select select "vehicular"
click at [979, 367] on select "aquatic vehicular airborne watertight" at bounding box center [1027, 378] width 97 height 23
click at [791, 408] on select "denial symbol technique yield" at bounding box center [839, 408] width 97 height 23
select select "symbol"
click at [791, 397] on select "denial symbol technique yield" at bounding box center [839, 408] width 97 height 23
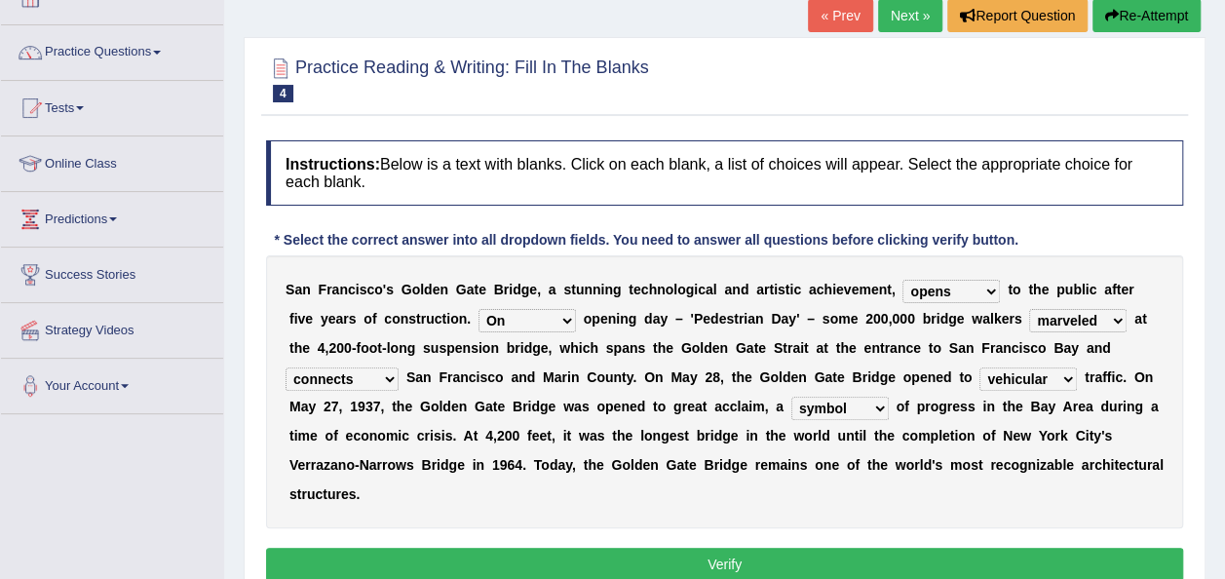
click at [689, 548] on button "Verify" at bounding box center [724, 564] width 917 height 33
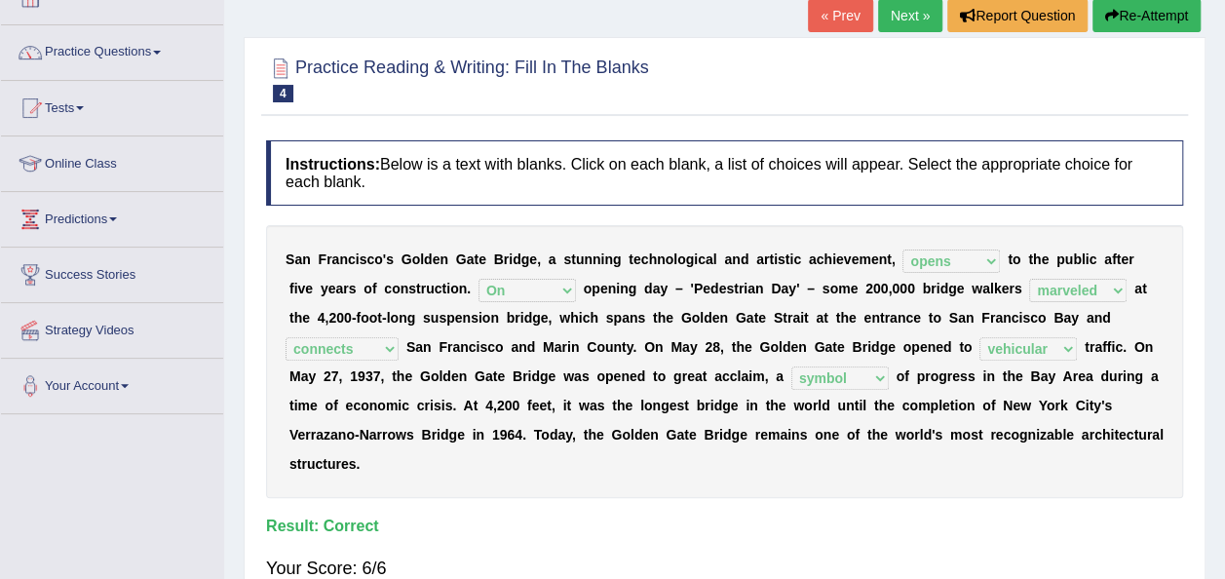
click at [913, 16] on link "Next »" at bounding box center [910, 15] width 64 height 33
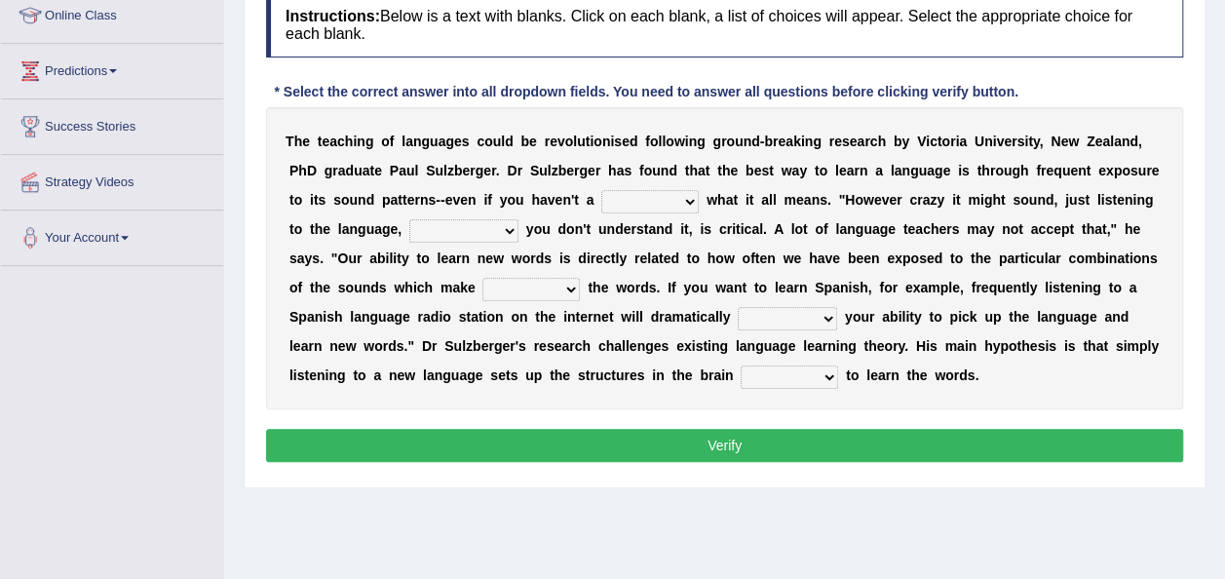
scroll to position [276, 0]
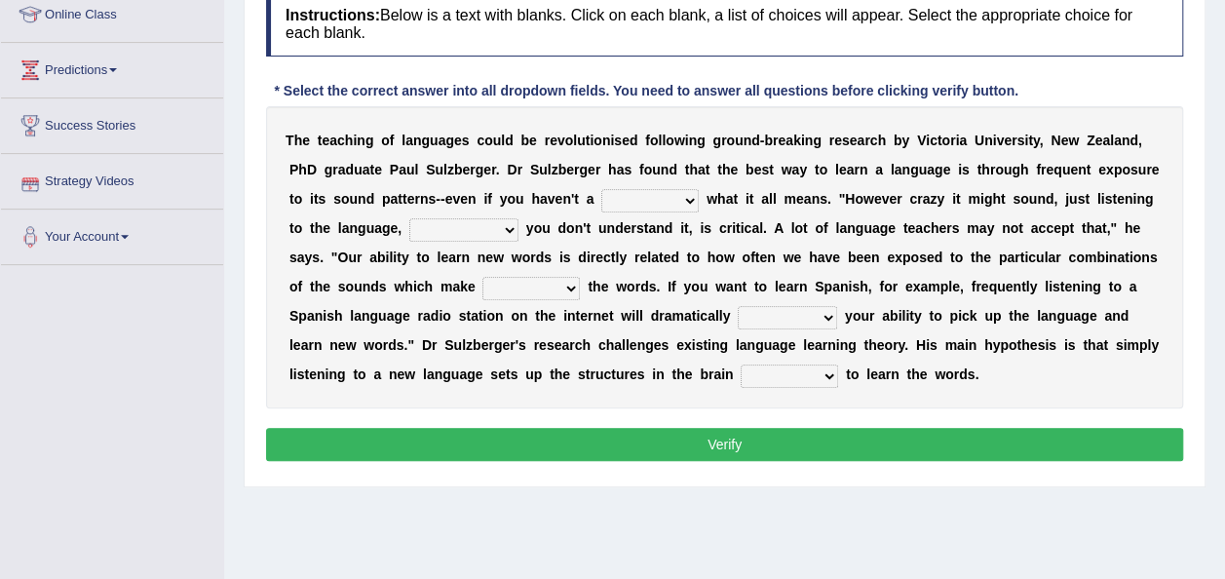
click at [601, 199] on select "dew claw clue due" at bounding box center [649, 200] width 97 height 23
select select "clue"
click at [601, 189] on select "dew claw clue due" at bounding box center [649, 200] width 97 height 23
click at [409, 224] on select "but also all together even though if so" at bounding box center [463, 229] width 109 height 23
select select "even though"
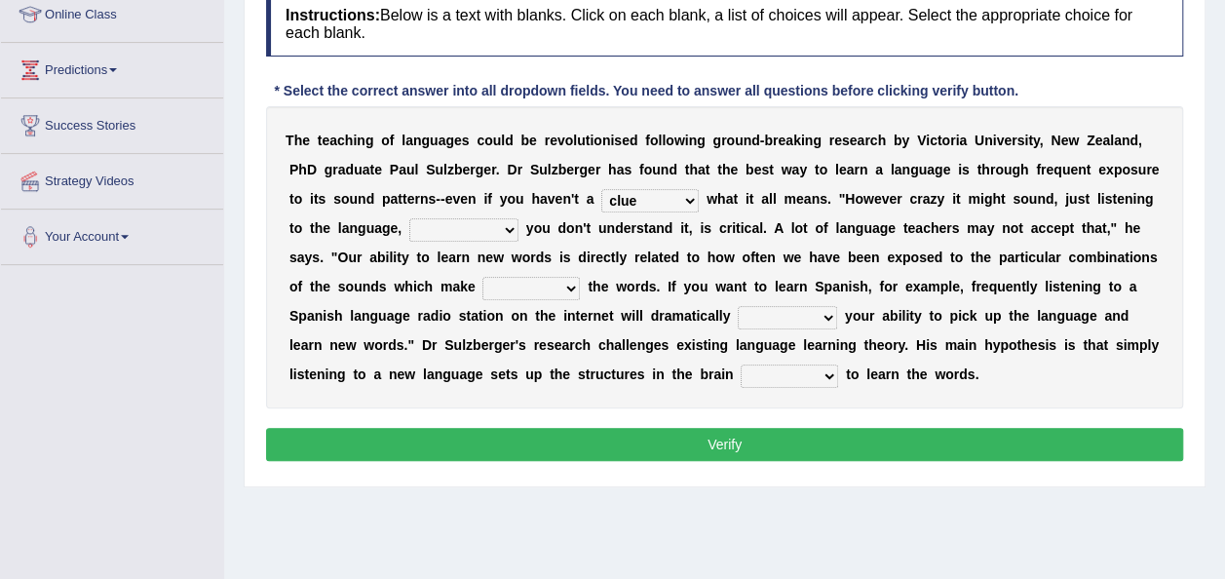
click at [409, 218] on select "but also all together even though if so" at bounding box center [463, 229] width 109 height 23
click at [482, 280] on select "down up of on" at bounding box center [530, 288] width 97 height 23
select select "up"
click at [482, 277] on select "down up of on" at bounding box center [530, 288] width 97 height 23
click at [738, 316] on select "evaluate exaggerate describe boost" at bounding box center [787, 317] width 99 height 23
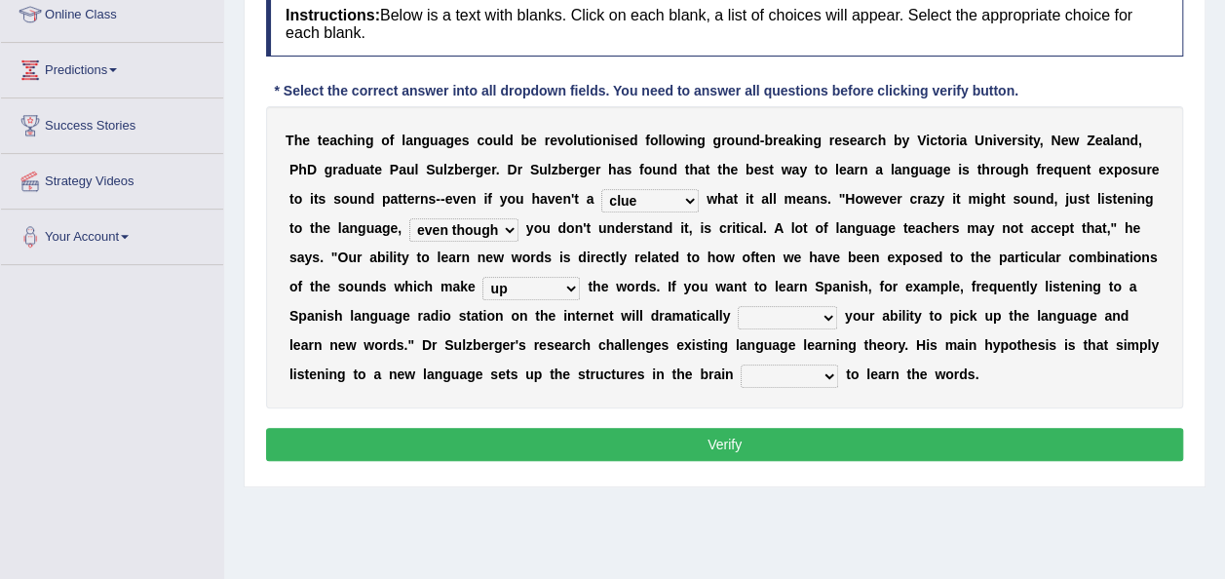
select select "boost"
click at [738, 306] on select "evaluate exaggerate describe boost" at bounding box center [787, 317] width 99 height 23
click at [740, 372] on select "requiring required directed to require" at bounding box center [788, 375] width 97 height 23
select select "required"
click at [740, 364] on select "requiring required directed to require" at bounding box center [788, 375] width 97 height 23
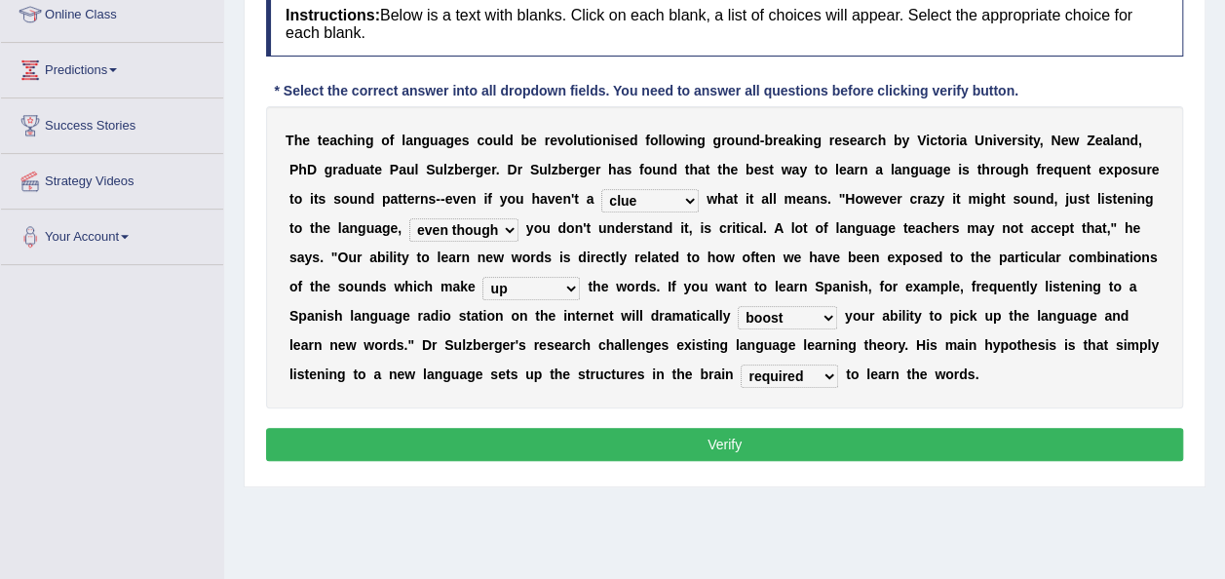
click at [563, 454] on button "Verify" at bounding box center [724, 444] width 917 height 33
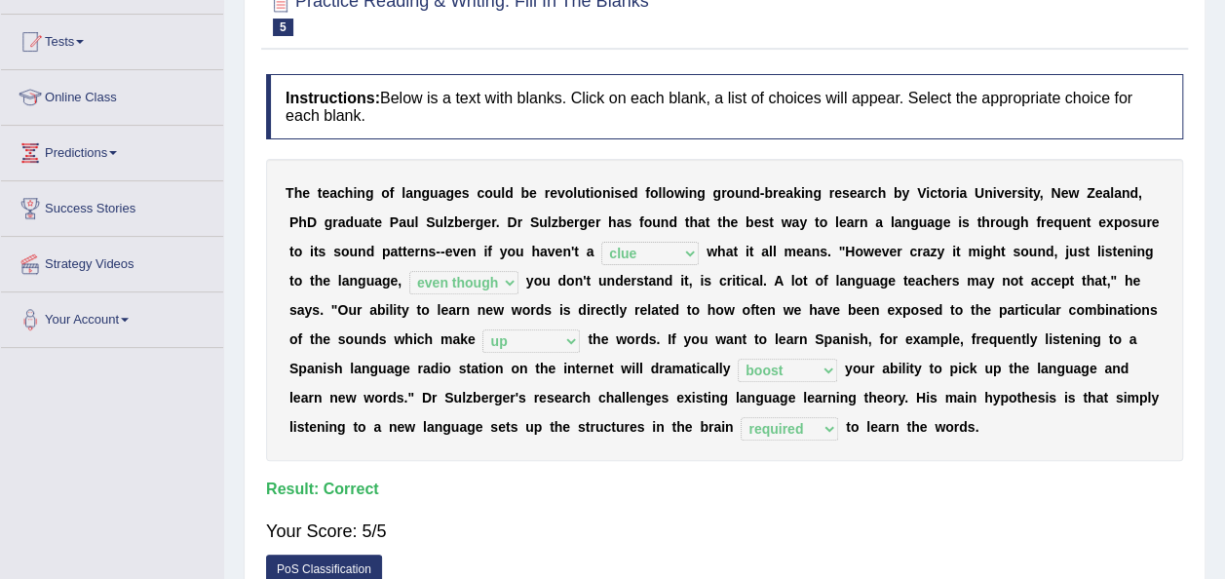
scroll to position [0, 0]
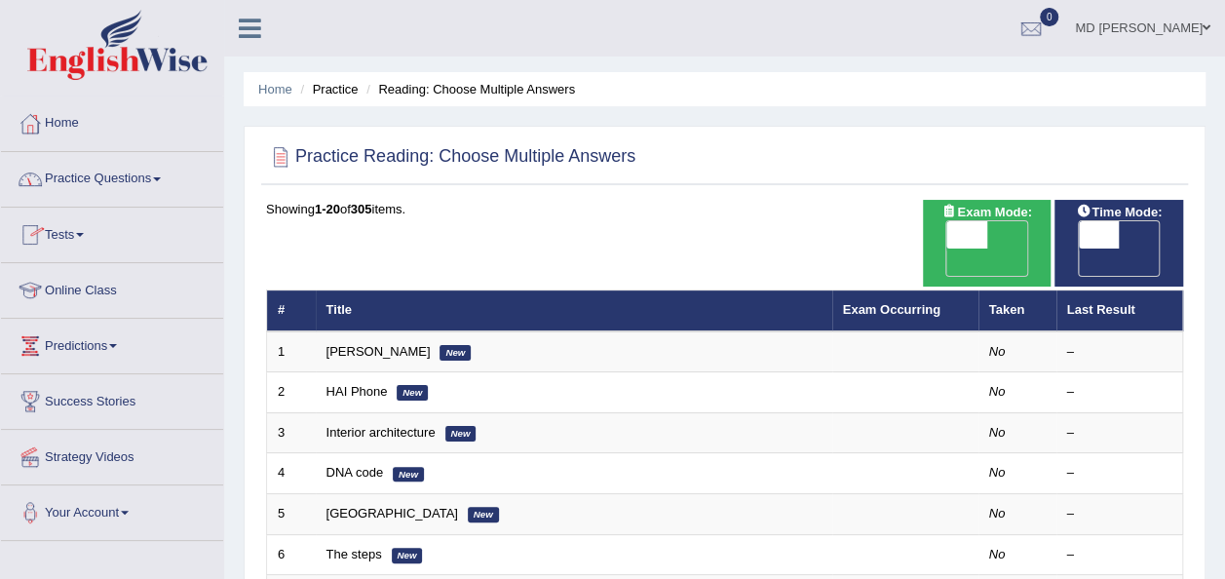
click at [157, 181] on link "Practice Questions" at bounding box center [112, 176] width 222 height 49
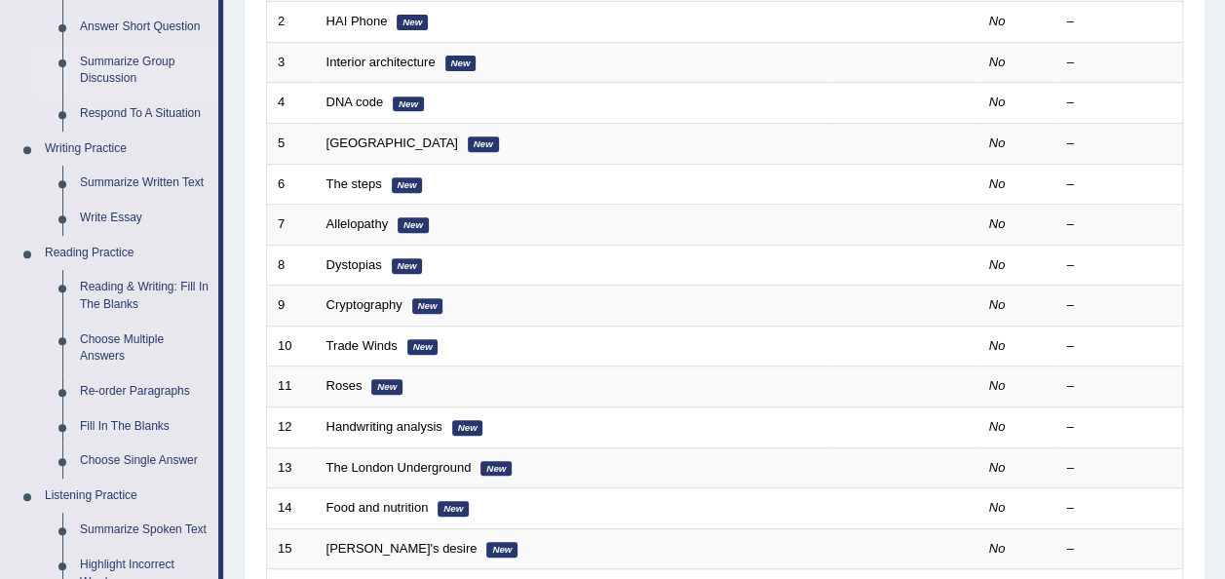
scroll to position [373, 0]
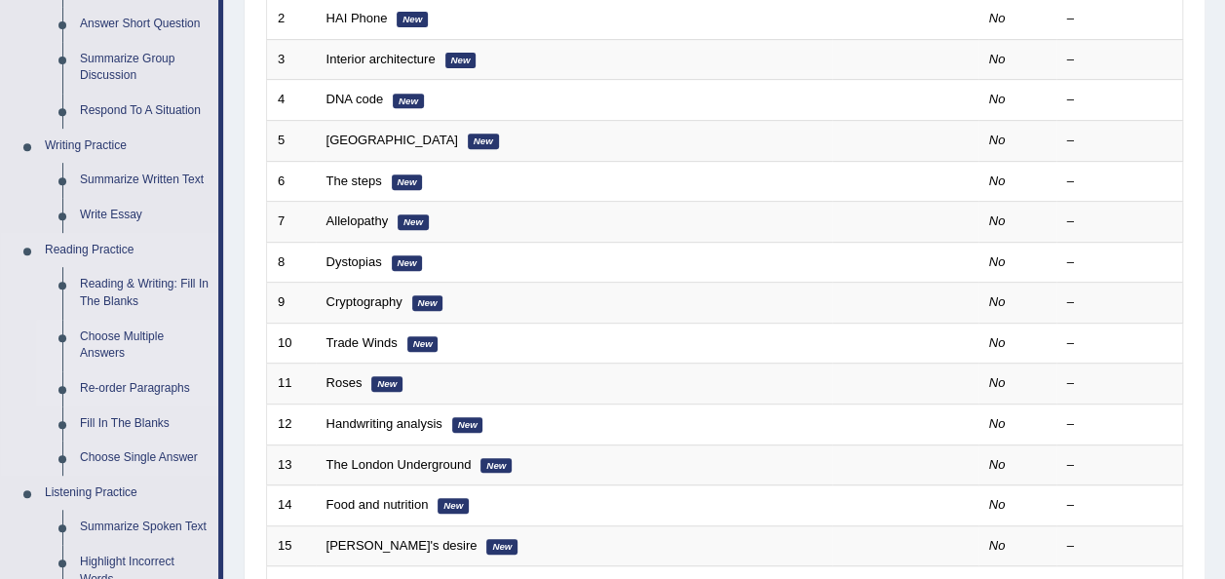
click at [146, 386] on link "Re-order Paragraphs" at bounding box center [144, 388] width 147 height 35
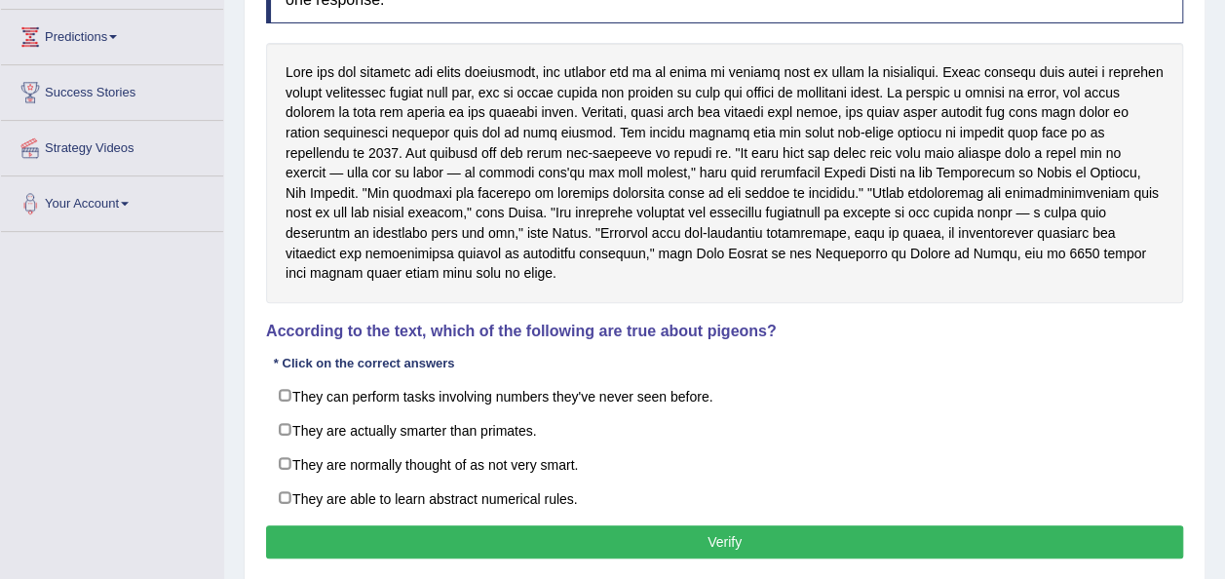
scroll to position [308, 0]
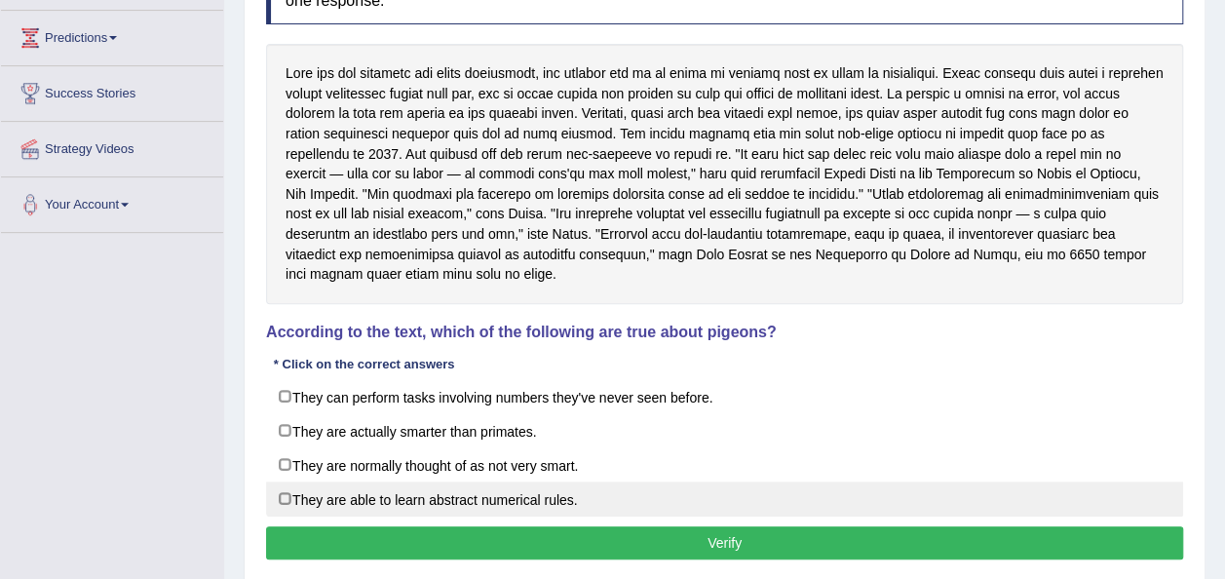
click at [492, 496] on label "They are able to learn abstract numerical rules." at bounding box center [724, 498] width 917 height 35
checkbox input "true"
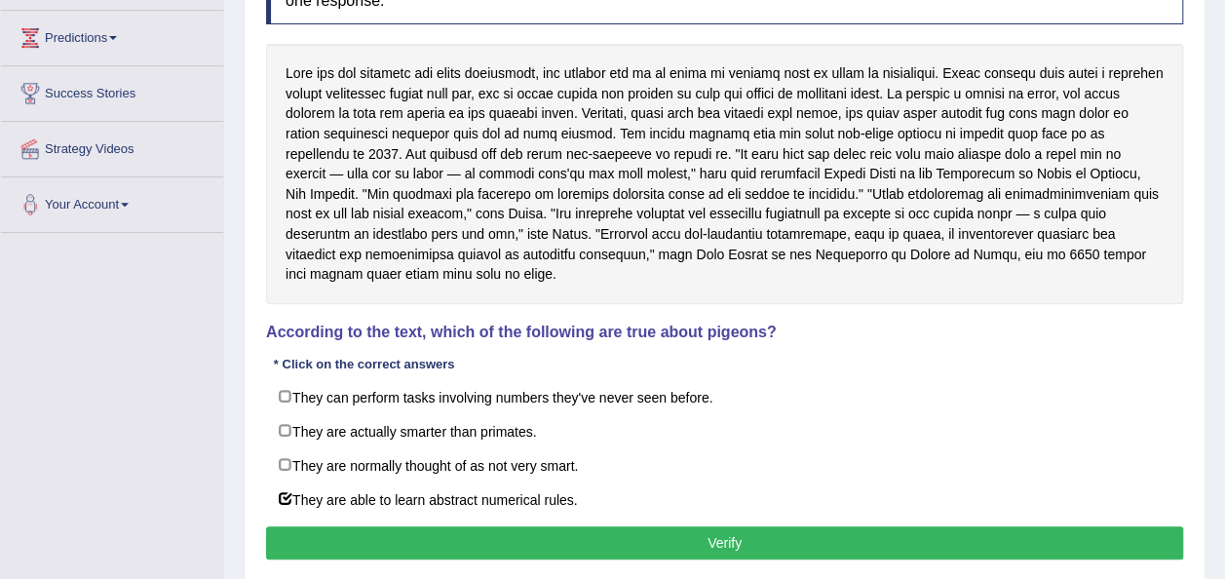
click at [536, 532] on button "Verify" at bounding box center [724, 542] width 917 height 33
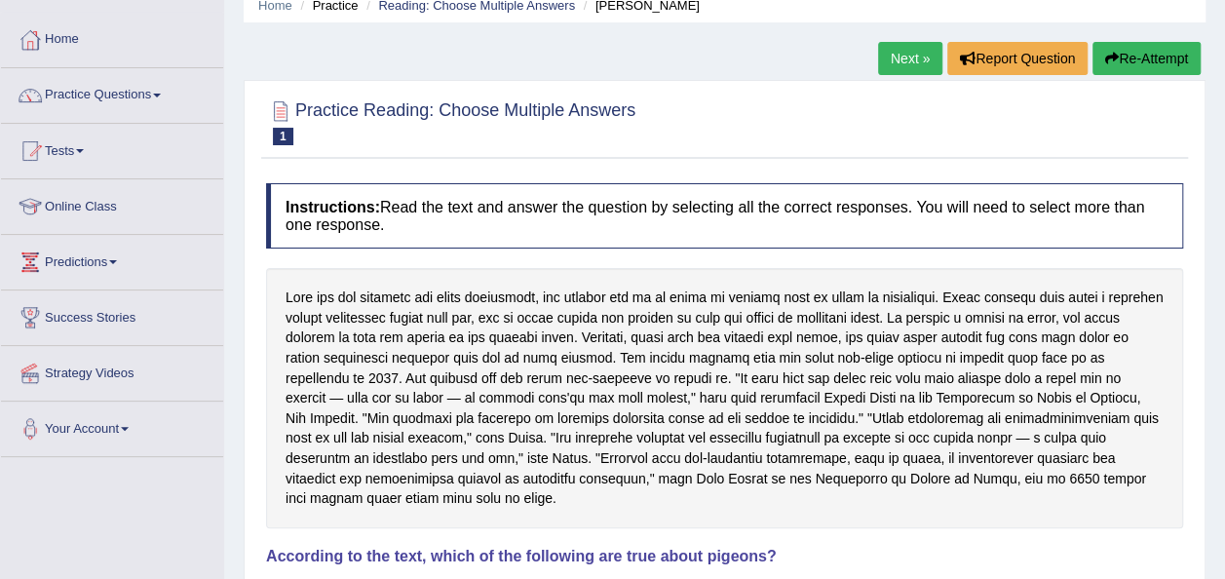
scroll to position [80, 0]
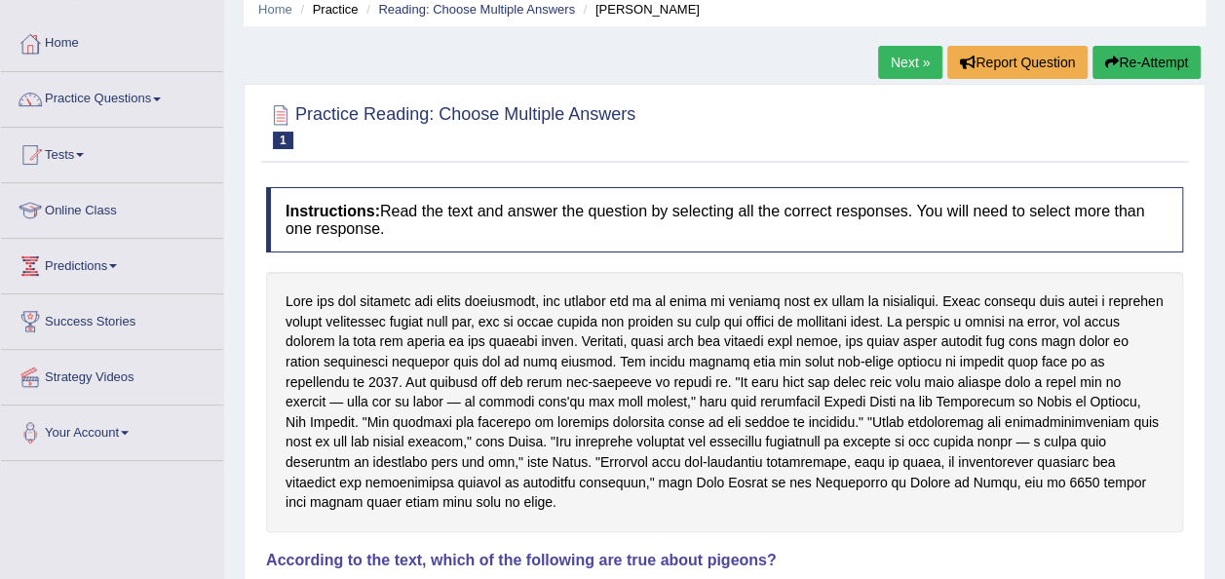
click at [910, 51] on link "Next »" at bounding box center [910, 62] width 64 height 33
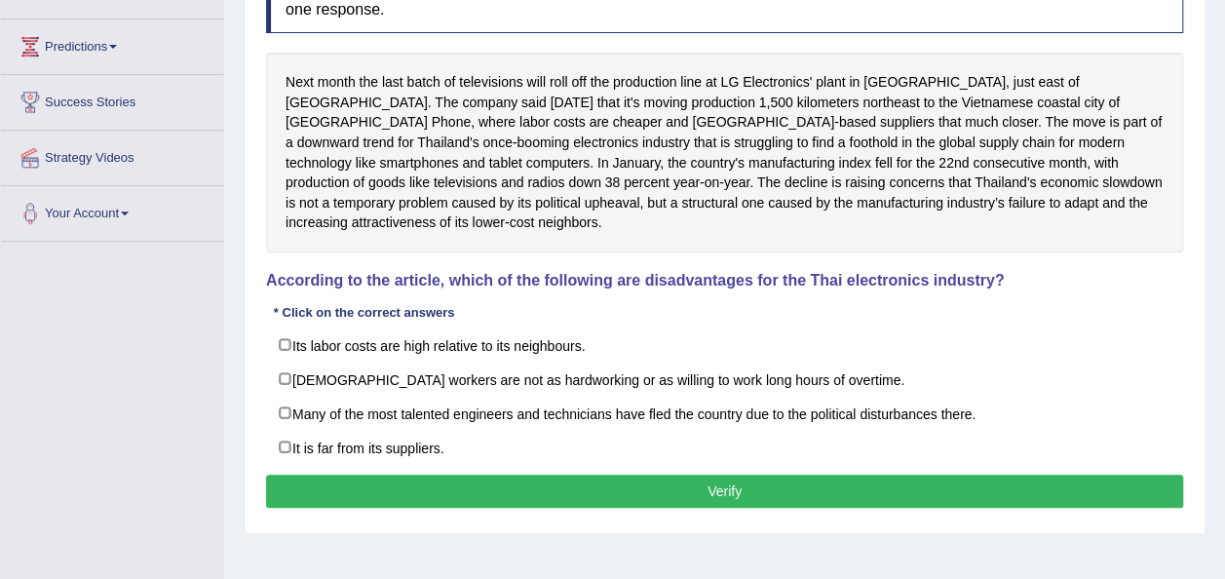
scroll to position [304, 0]
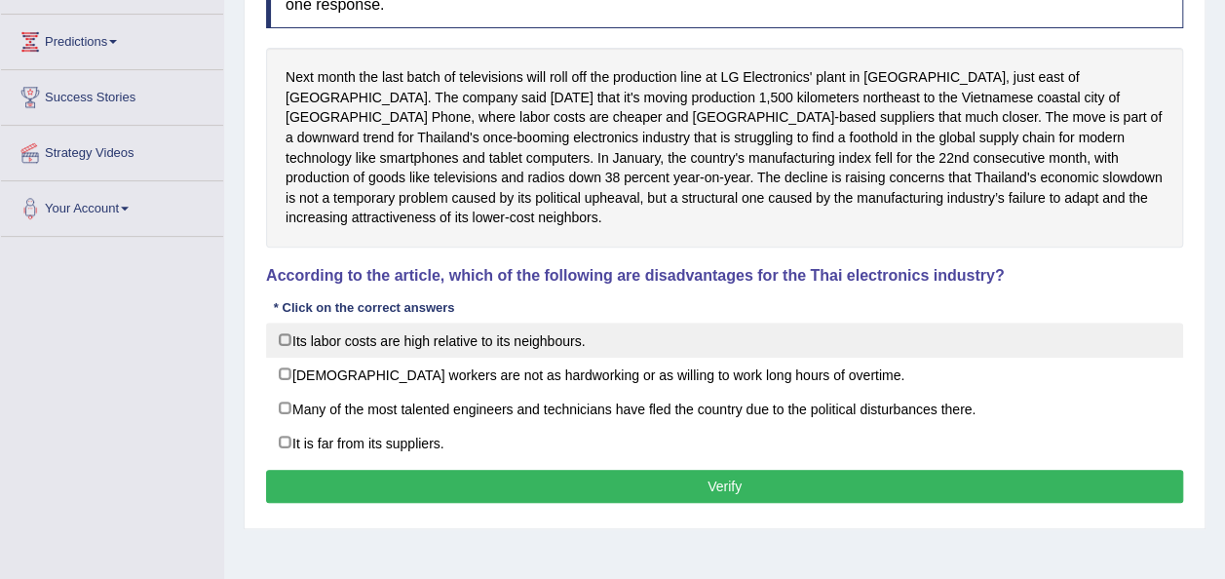
click at [531, 327] on label "Its labor costs are high relative to its neighbours." at bounding box center [724, 339] width 917 height 35
checkbox input "true"
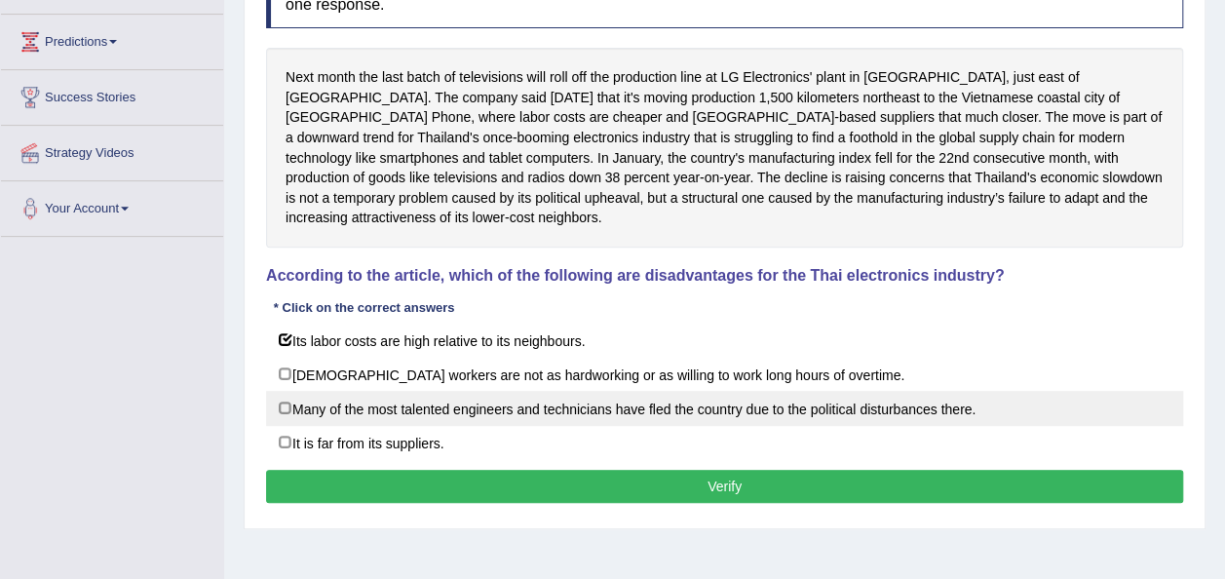
click at [508, 391] on label "Many of the most talented engineers and technicians have fled the country due t…" at bounding box center [724, 408] width 917 height 35
click at [499, 391] on label "Many of the most talented engineers and technicians have fled the country due t…" at bounding box center [724, 408] width 917 height 35
checkbox input "false"
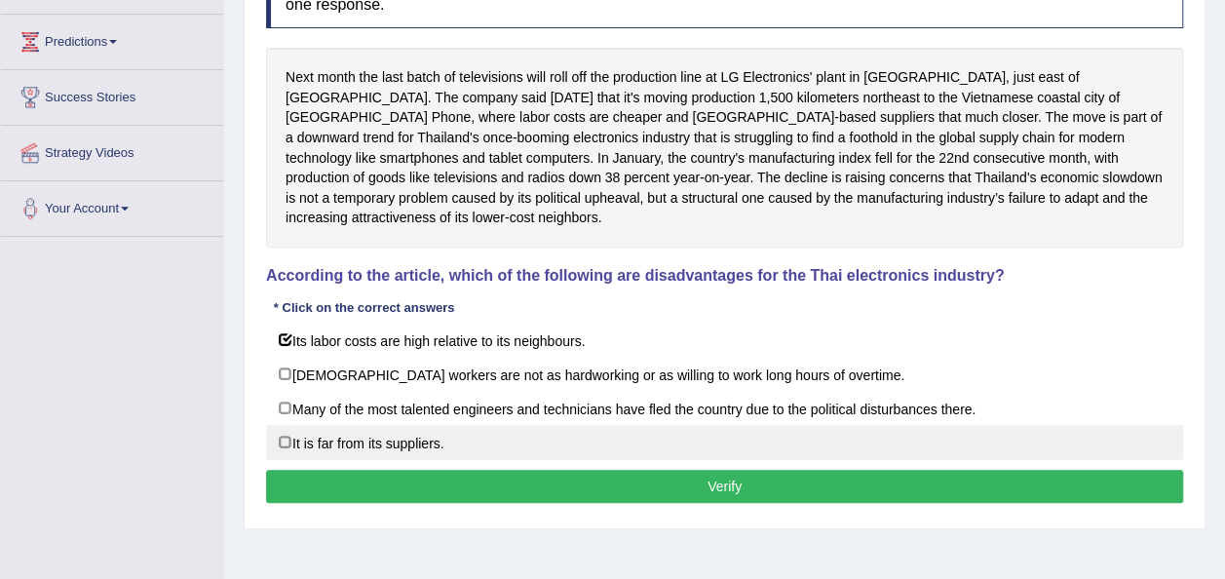
click at [429, 429] on label "It is far from its suppliers." at bounding box center [724, 442] width 917 height 35
checkbox input "true"
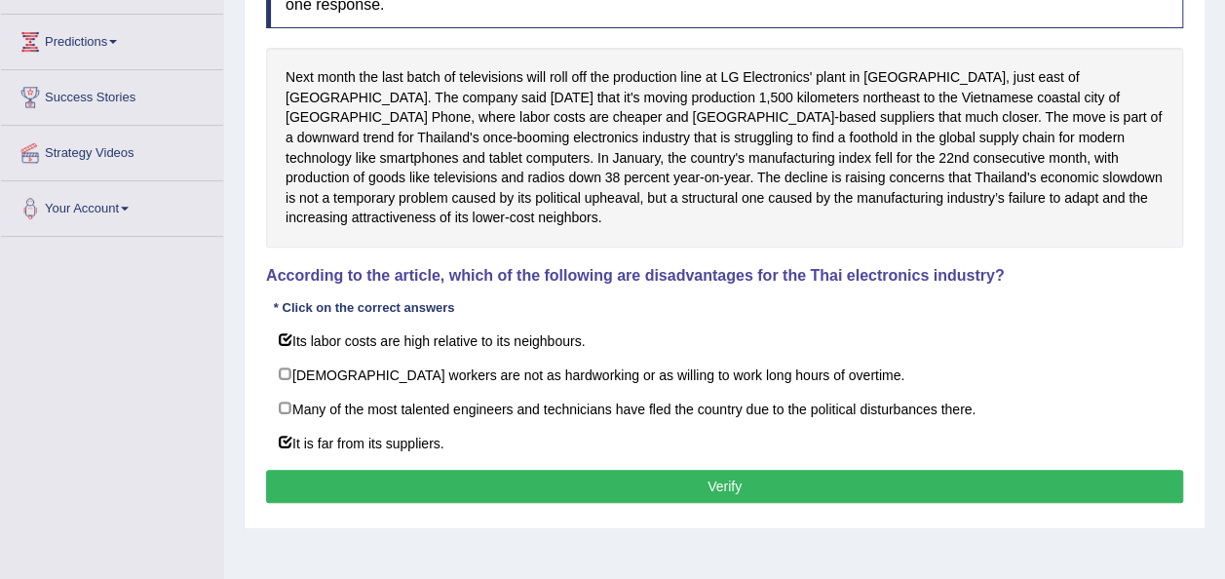
click at [479, 470] on button "Verify" at bounding box center [724, 486] width 917 height 33
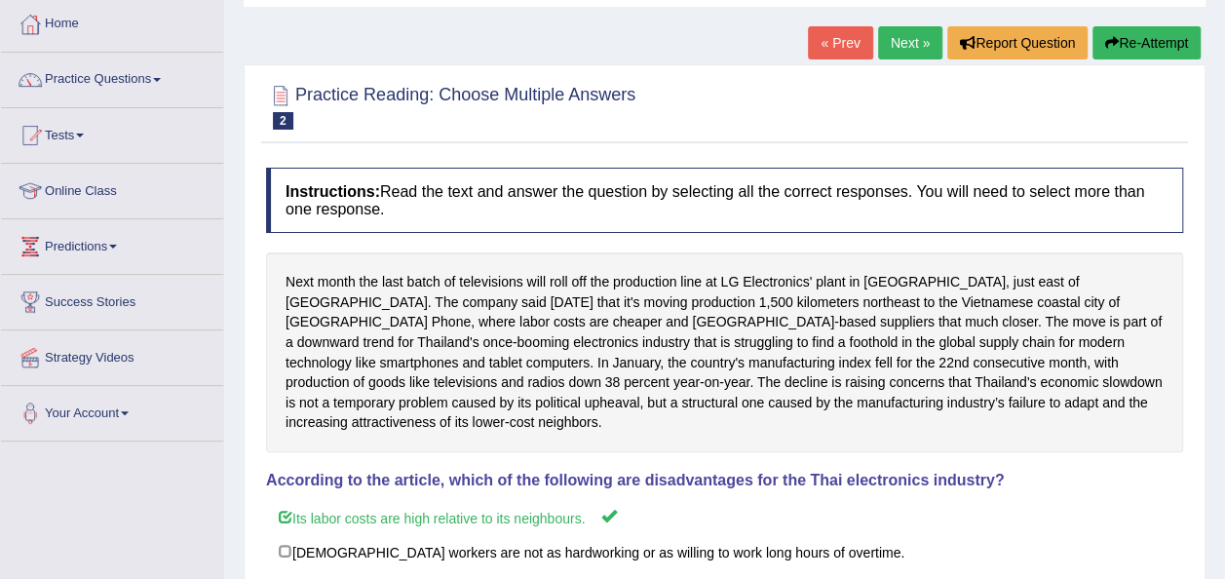
scroll to position [98, 0]
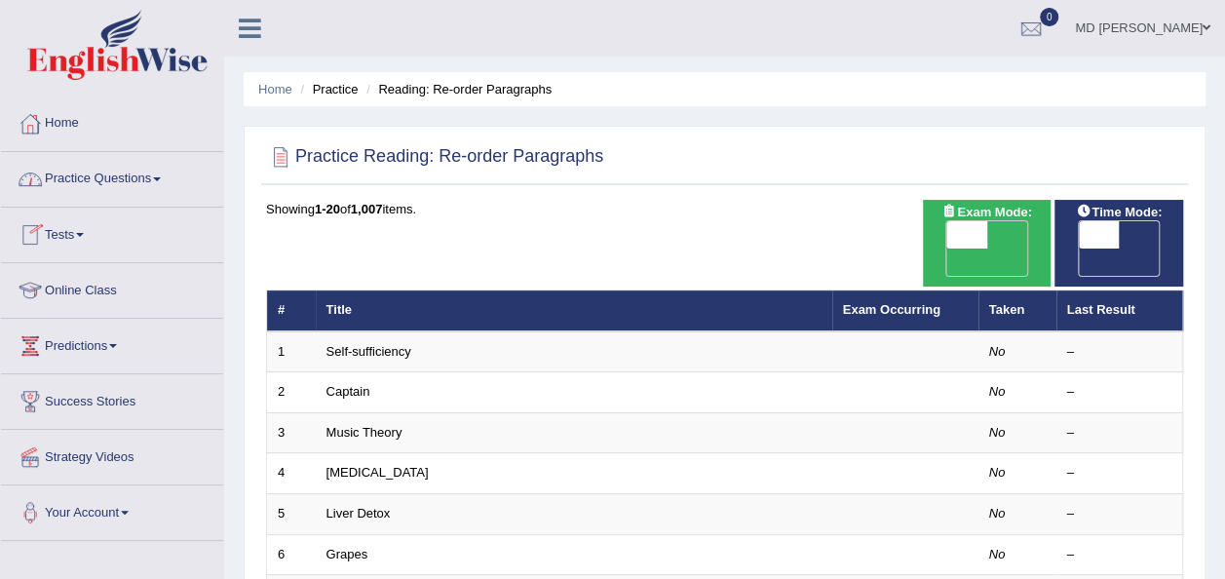
click at [173, 194] on link "Practice Questions" at bounding box center [112, 176] width 222 height 49
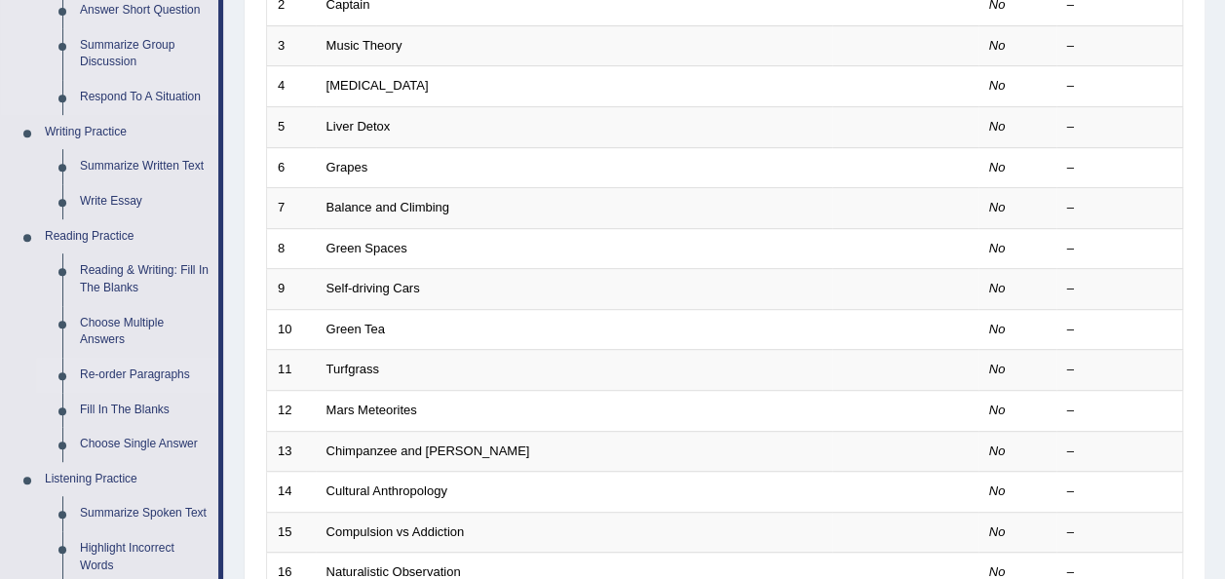
scroll to position [415, 0]
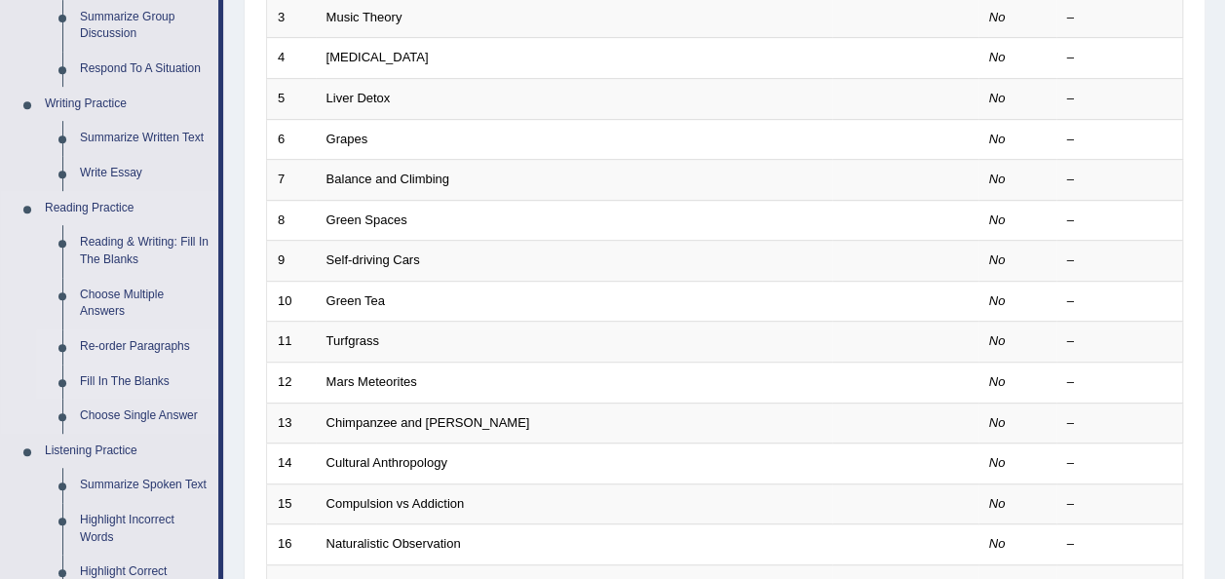
click at [117, 374] on link "Fill In The Blanks" at bounding box center [144, 381] width 147 height 35
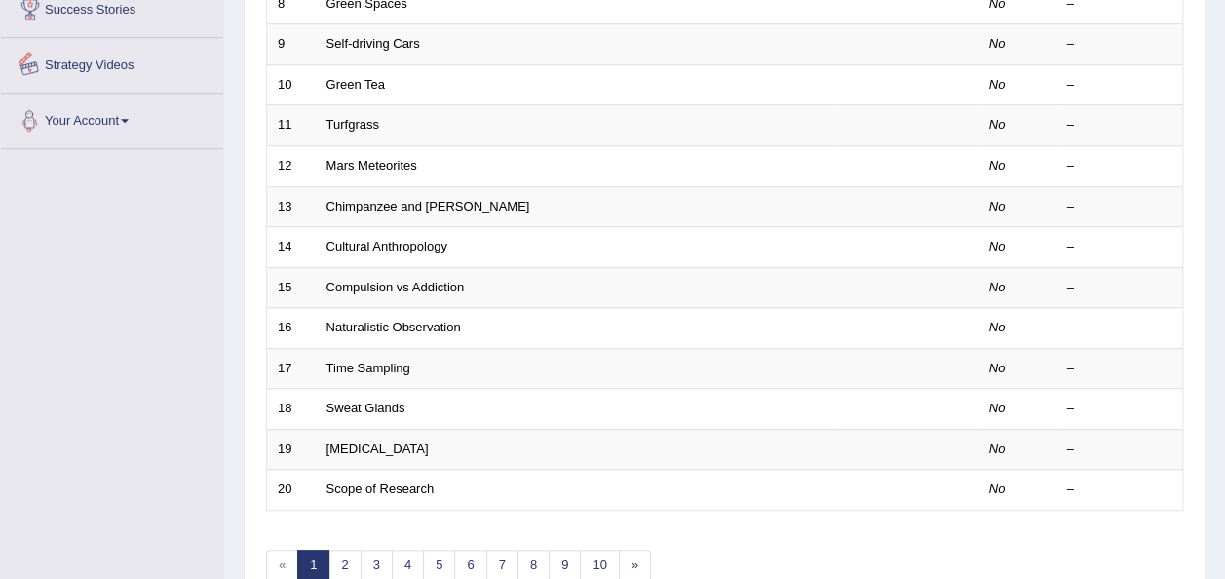
scroll to position [701, 0]
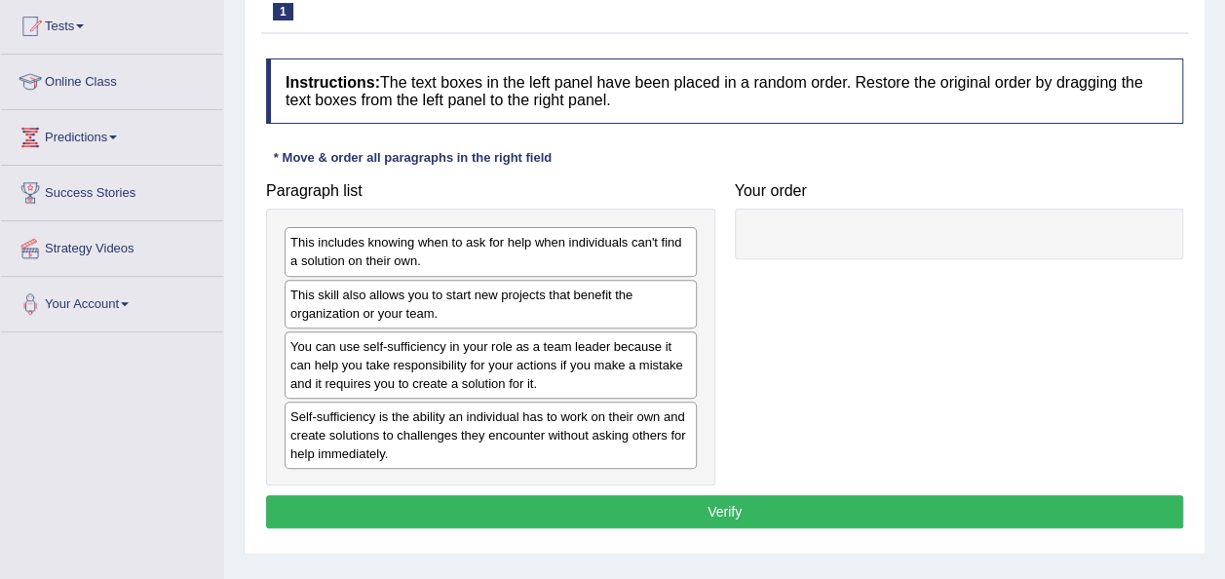
scroll to position [214, 0]
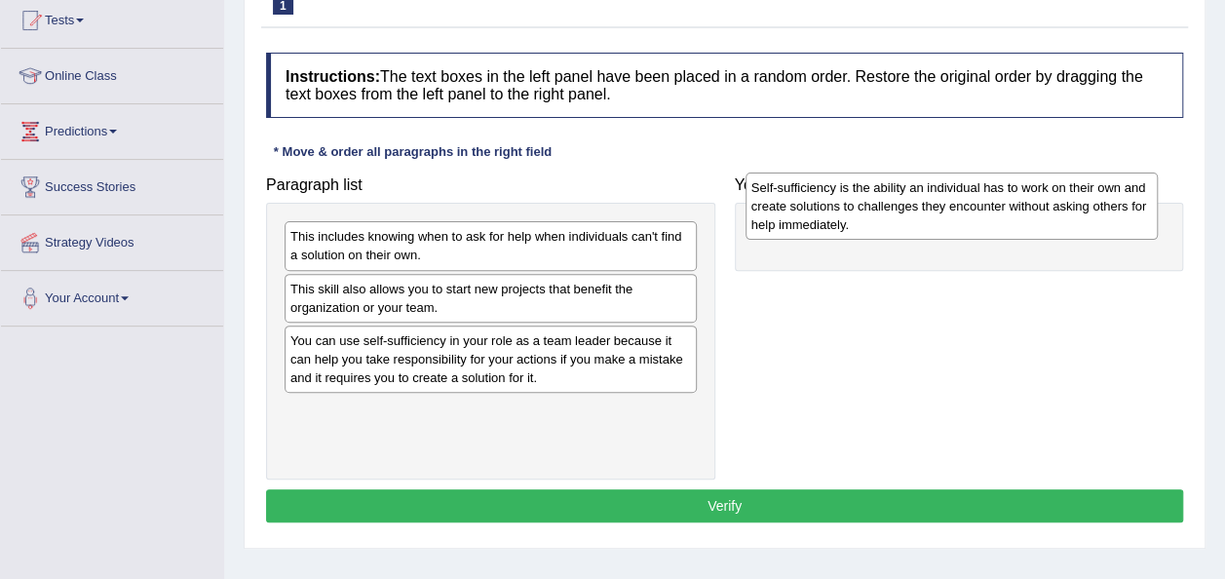
drag, startPoint x: 528, startPoint y: 432, endPoint x: 992, endPoint y: 217, distance: 510.9
click at [992, 217] on div "Self-sufficiency is the ability an individual has to work on their own and crea…" at bounding box center [951, 205] width 412 height 67
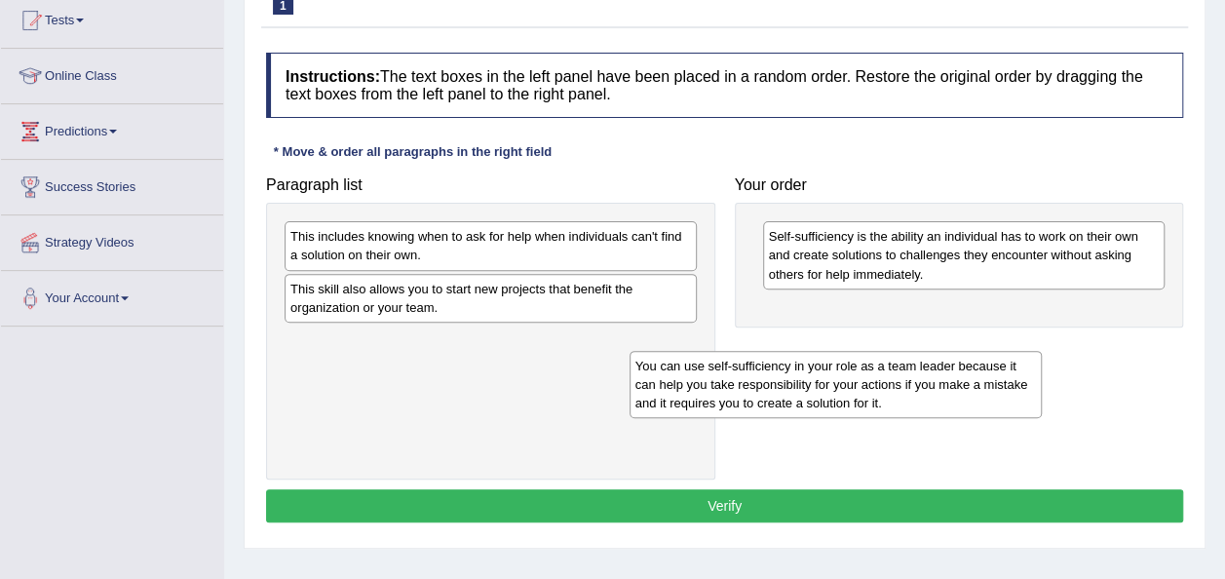
drag, startPoint x: 563, startPoint y: 363, endPoint x: 959, endPoint y: 376, distance: 395.8
click at [959, 376] on div "You can use self-sufficiency in your role as a team leader because it can help …" at bounding box center [835, 384] width 412 height 67
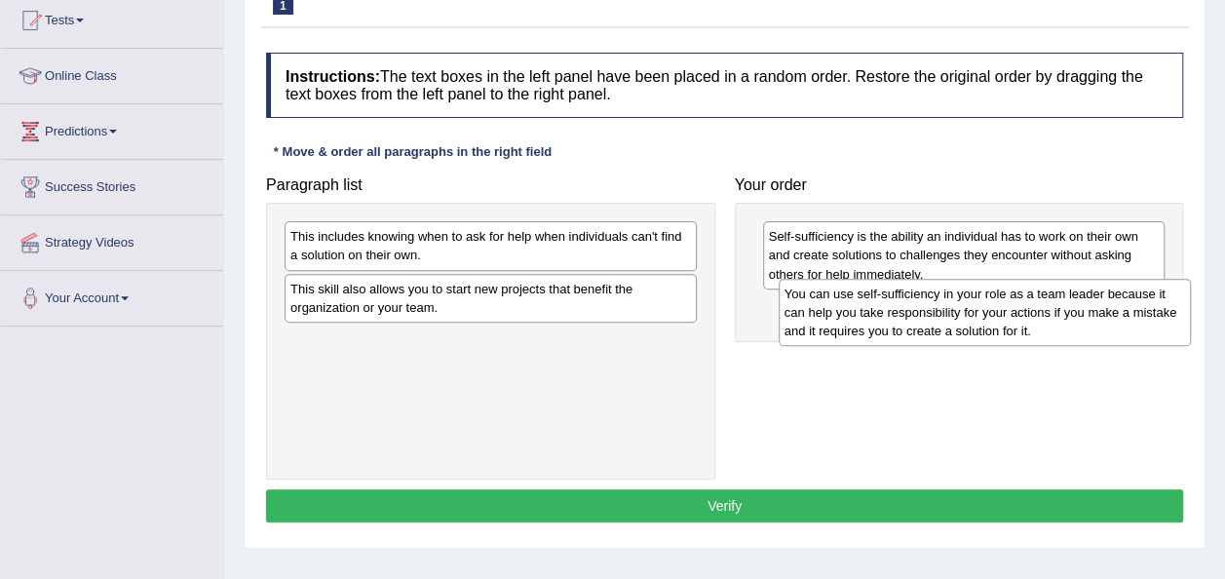
drag, startPoint x: 586, startPoint y: 349, endPoint x: 1085, endPoint y: 302, distance: 502.0
click at [1085, 302] on div "You can use self-sufficiency in your role as a team leader because it can help …" at bounding box center [984, 312] width 412 height 67
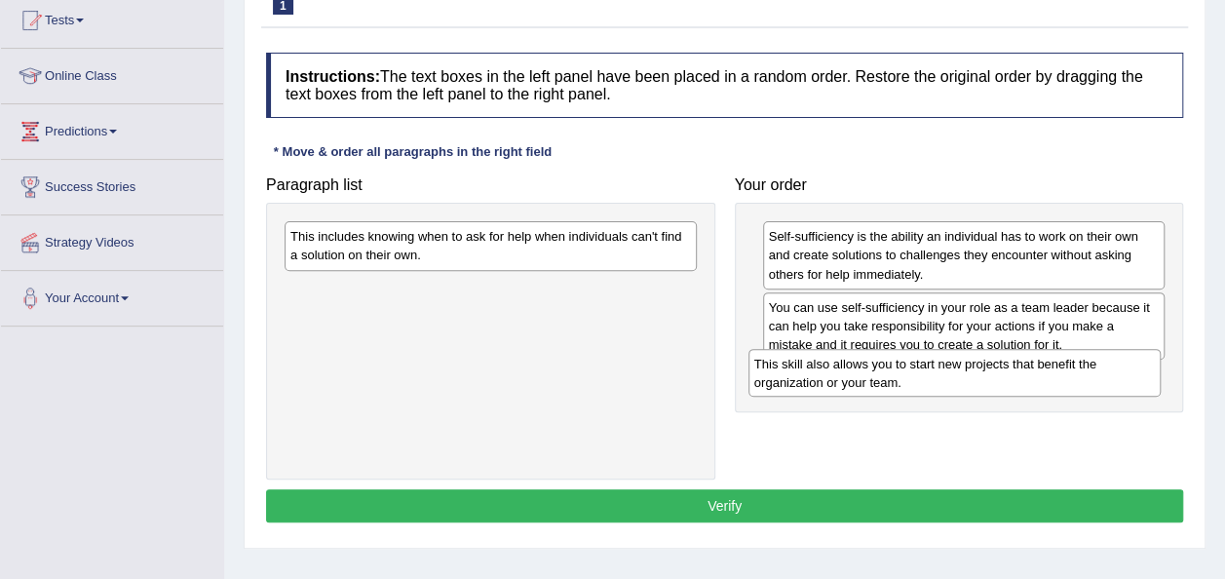
drag, startPoint x: 627, startPoint y: 288, endPoint x: 1094, endPoint y: 362, distance: 472.5
click at [1094, 362] on div "This skill also allows you to start new projects that benefit the organization …" at bounding box center [954, 373] width 412 height 49
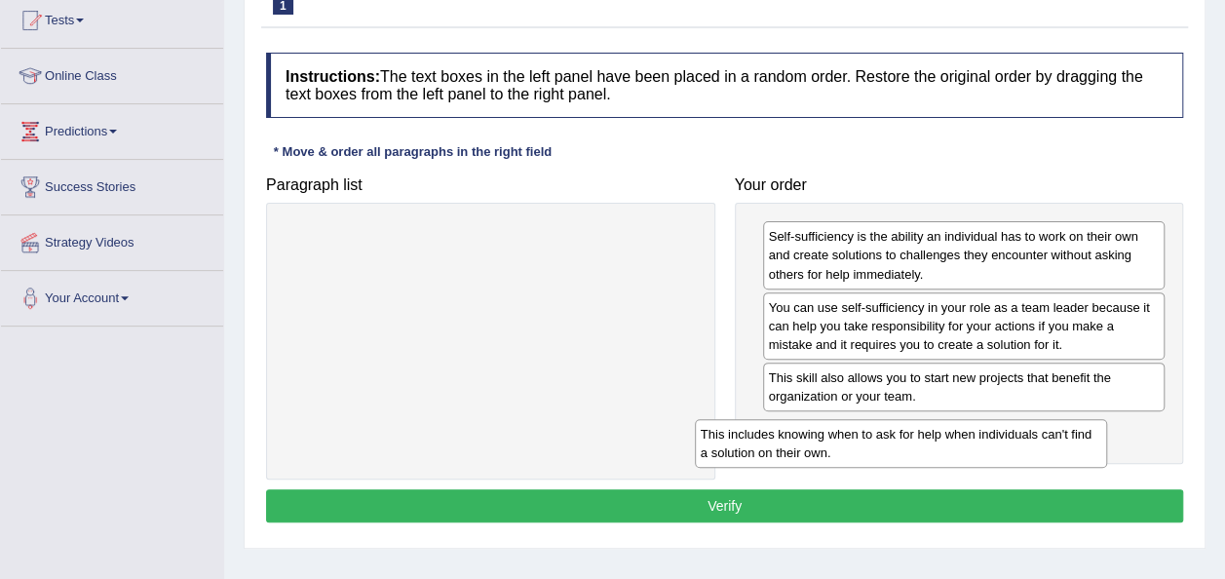
drag, startPoint x: 639, startPoint y: 247, endPoint x: 1083, endPoint y: 438, distance: 483.6
click at [1083, 438] on div "This includes knowing when to ask for help when individuals can't find a soluti…" at bounding box center [901, 443] width 412 height 49
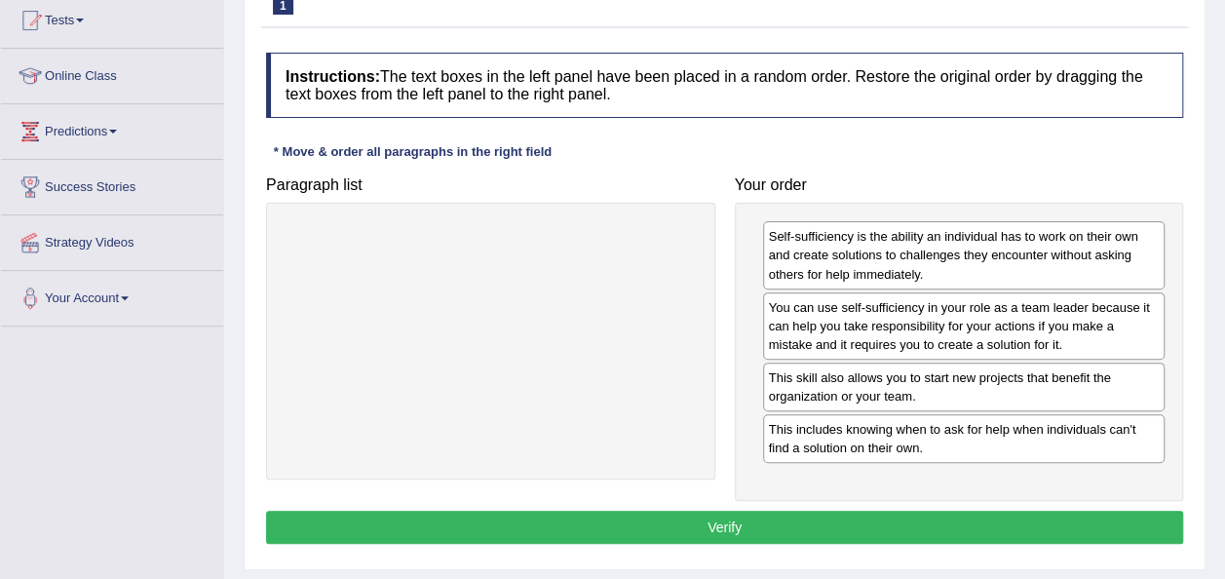
click at [913, 516] on button "Verify" at bounding box center [724, 527] width 917 height 33
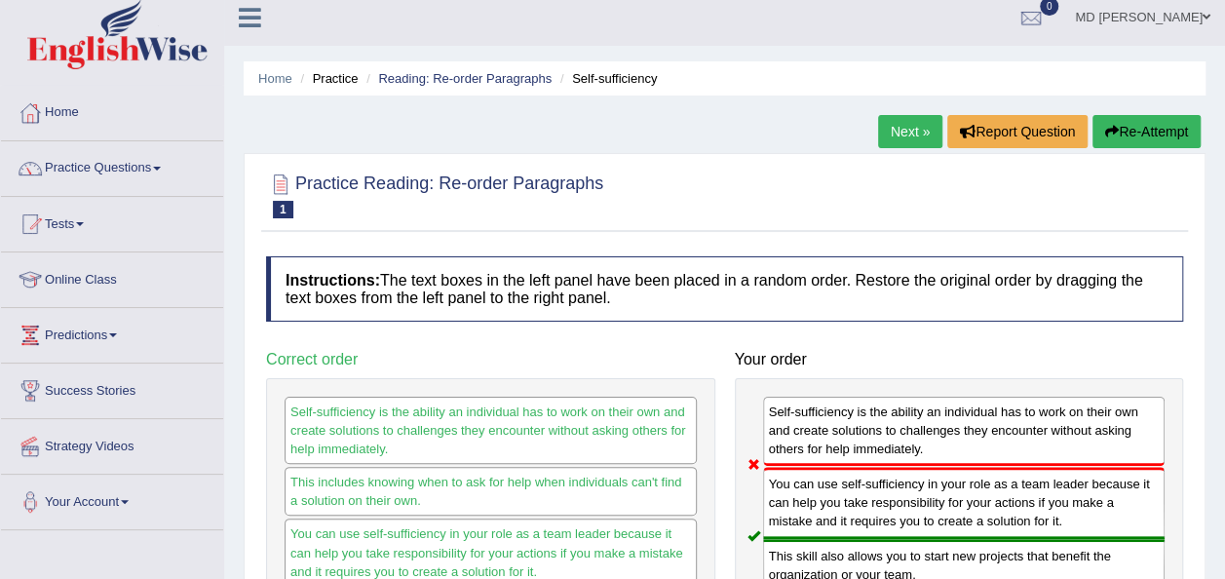
scroll to position [0, 0]
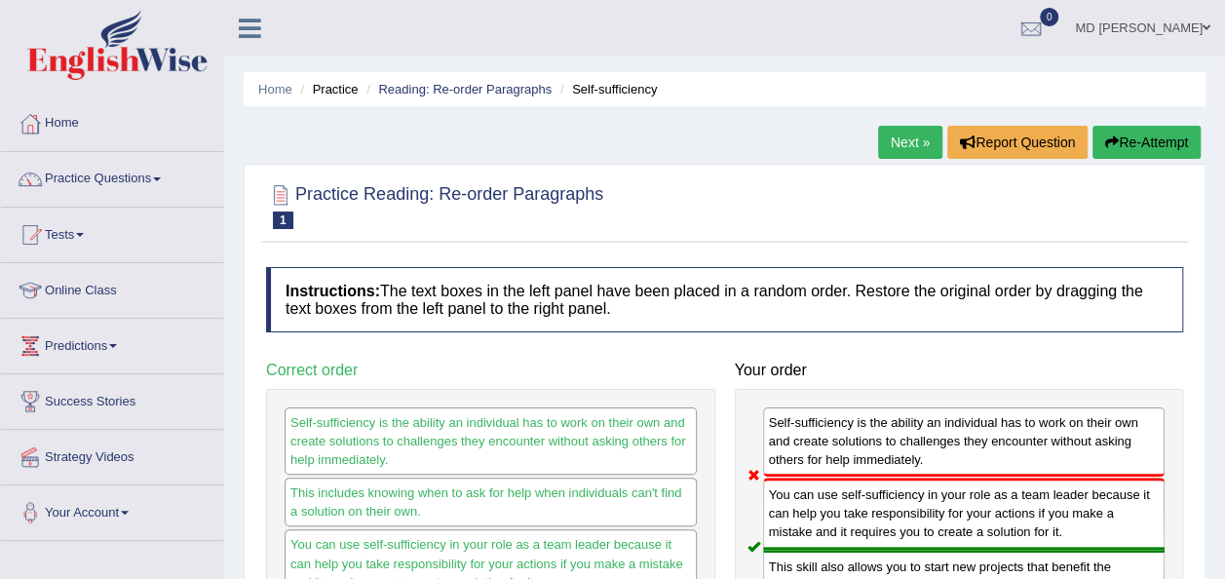
click at [1120, 123] on div "Home Practice Reading: Re-order Paragraphs Self-sufficiency Next » Report Quest…" at bounding box center [724, 487] width 1001 height 974
click at [1130, 133] on button "Re-Attempt" at bounding box center [1146, 142] width 108 height 33
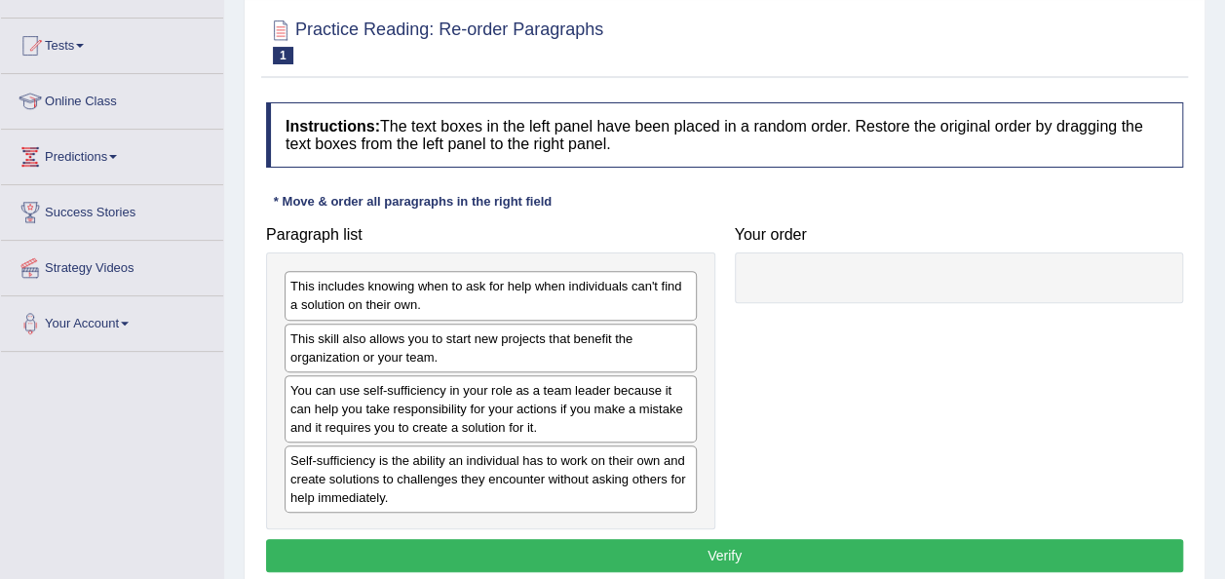
scroll to position [191, 0]
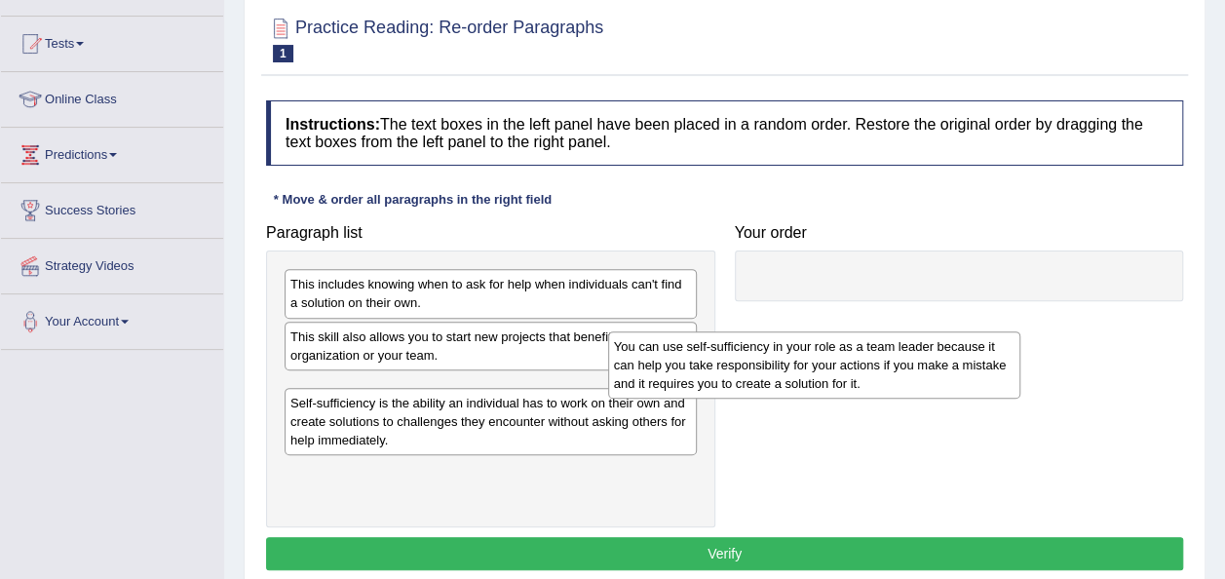
drag, startPoint x: 598, startPoint y: 391, endPoint x: 995, endPoint y: 275, distance: 413.1
click at [995, 331] on div "You can use self-sufficiency in your role as a team leader because it can help …" at bounding box center [814, 364] width 412 height 67
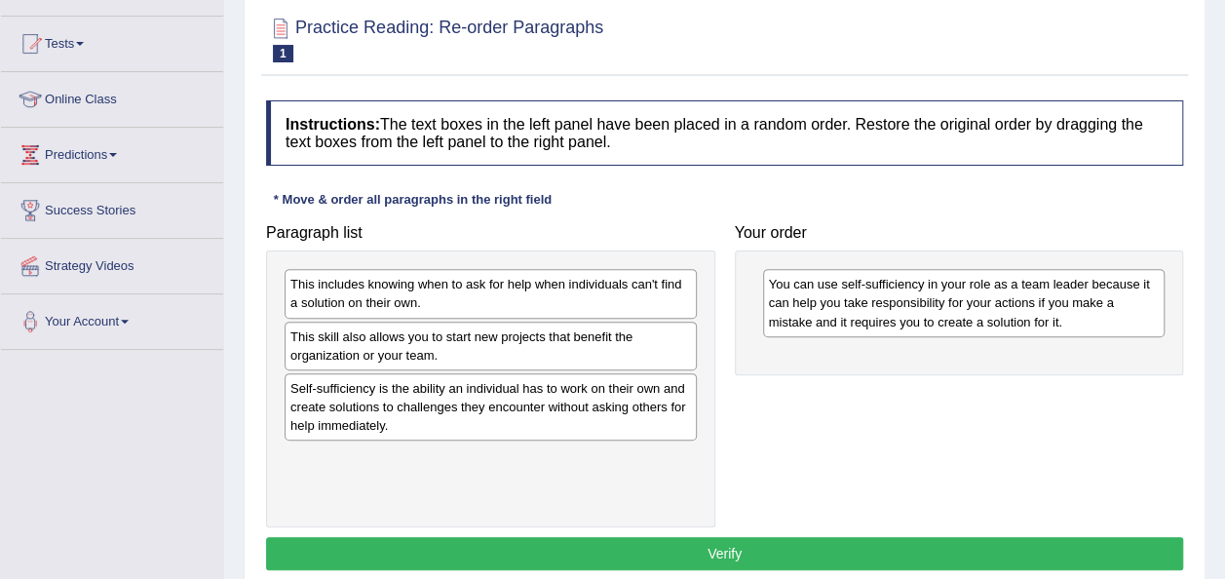
click at [605, 313] on div "This includes knowing when to ask for help when individuals can't find a soluti…" at bounding box center [490, 293] width 412 height 49
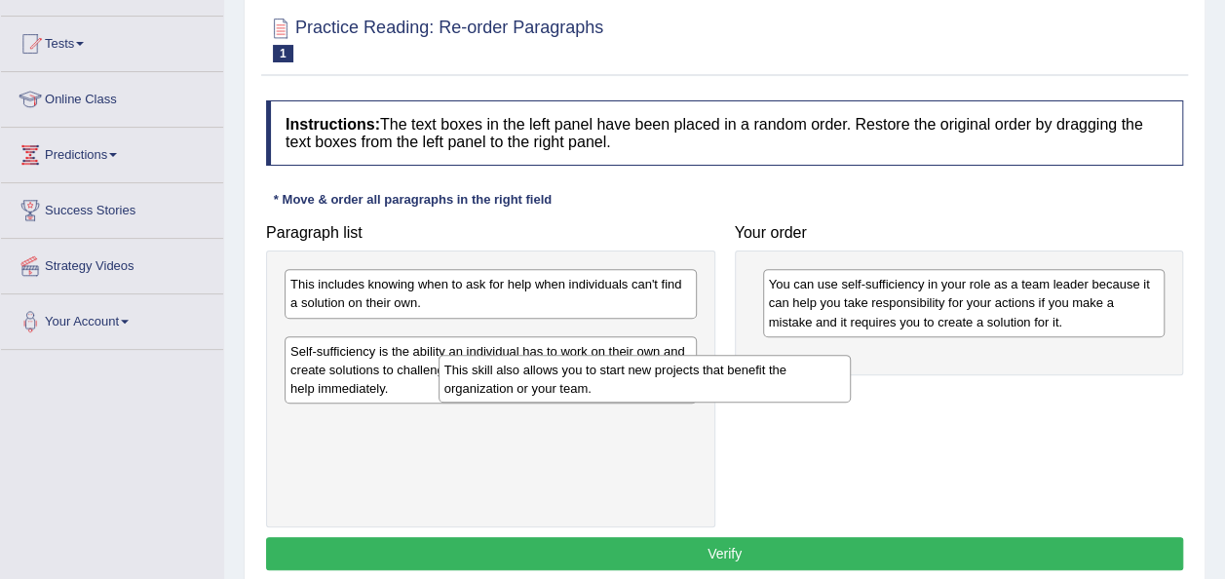
drag, startPoint x: 631, startPoint y: 353, endPoint x: 928, endPoint y: 392, distance: 298.7
click at [851, 392] on div "This skill also allows you to start new projects that benefit the organization …" at bounding box center [644, 379] width 412 height 49
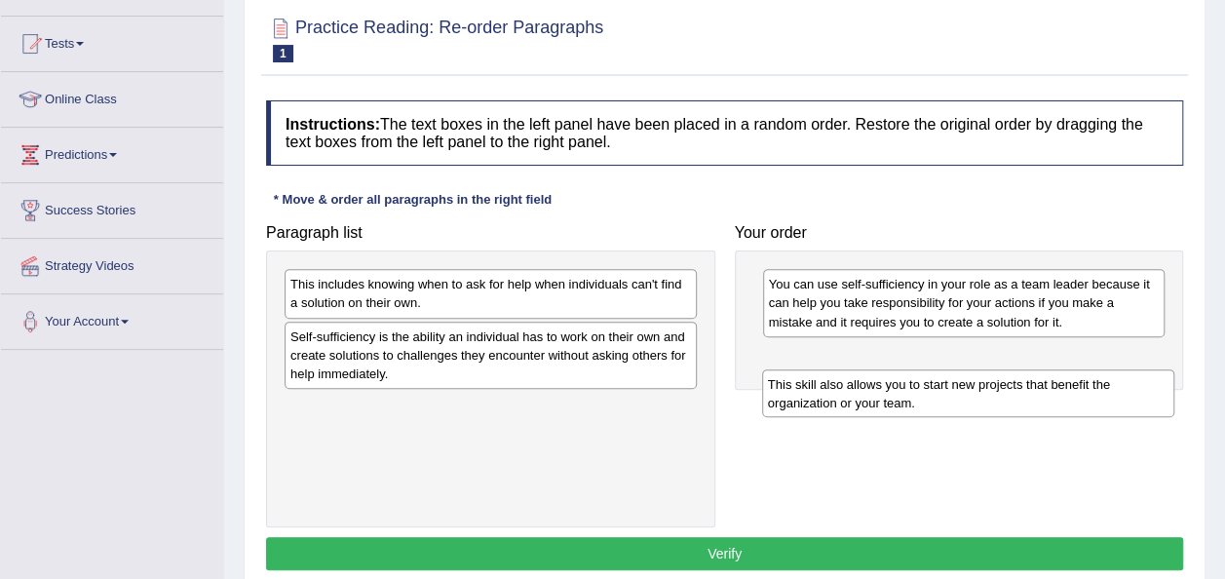
drag, startPoint x: 627, startPoint y: 350, endPoint x: 1099, endPoint y: 377, distance: 472.4
click at [1099, 377] on div "This skill also allows you to start new projects that benefit the organization …" at bounding box center [968, 393] width 412 height 49
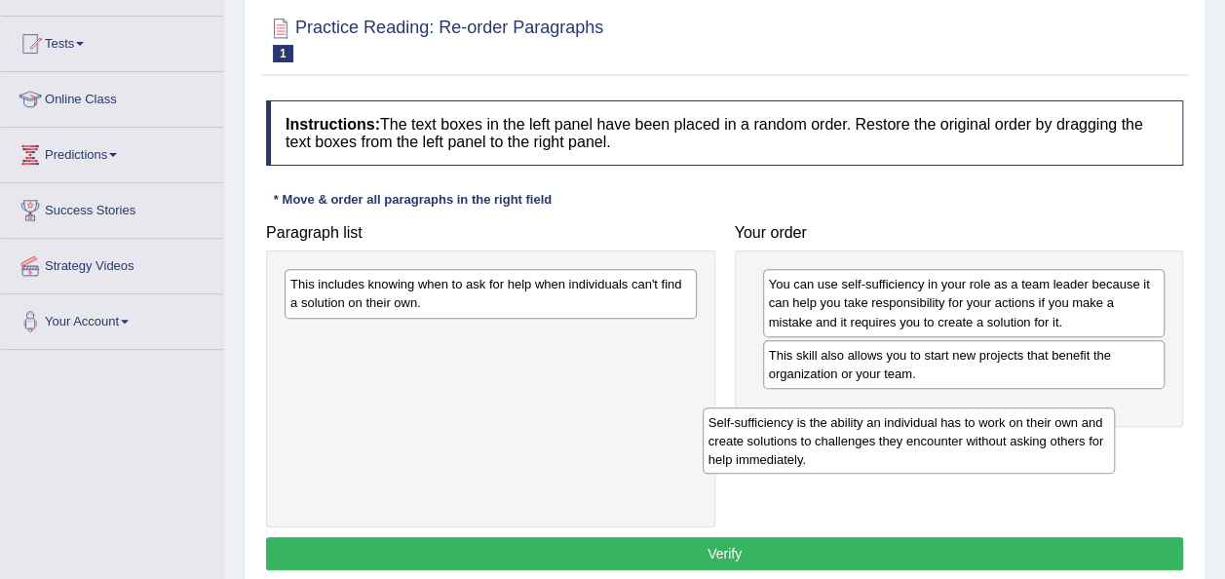
drag, startPoint x: 622, startPoint y: 362, endPoint x: 1041, endPoint y: 448, distance: 427.6
click at [1041, 448] on div "Self-sufficiency is the ability an individual has to work on their own and crea…" at bounding box center [908, 440] width 412 height 67
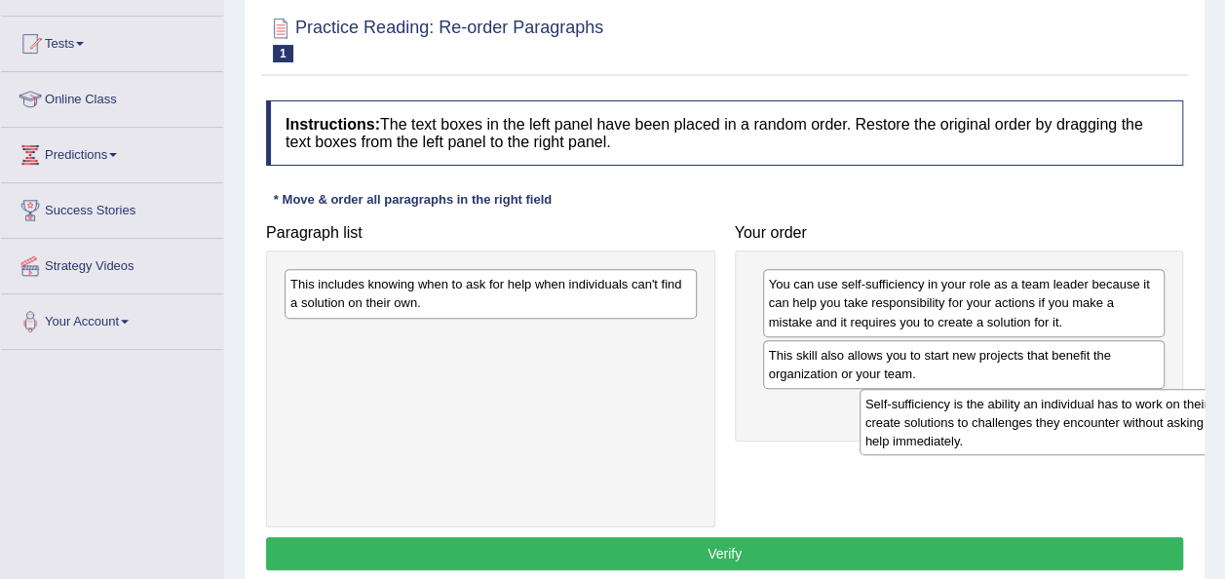
drag, startPoint x: 588, startPoint y: 366, endPoint x: 1112, endPoint y: 448, distance: 529.6
click at [1112, 448] on div "Self-sufficiency is the ability an individual has to work on their own and crea…" at bounding box center [1065, 422] width 412 height 67
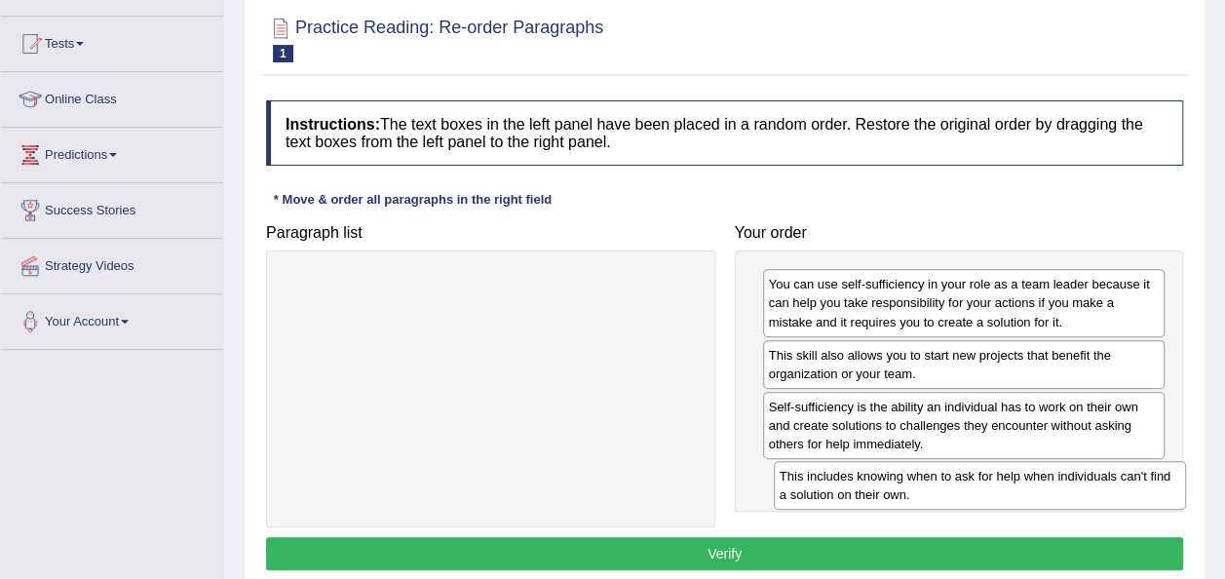
drag, startPoint x: 629, startPoint y: 295, endPoint x: 1117, endPoint y: 487, distance: 523.6
click at [1117, 487] on div "This includes knowing when to ask for help when individuals can't find a soluti…" at bounding box center [980, 485] width 412 height 49
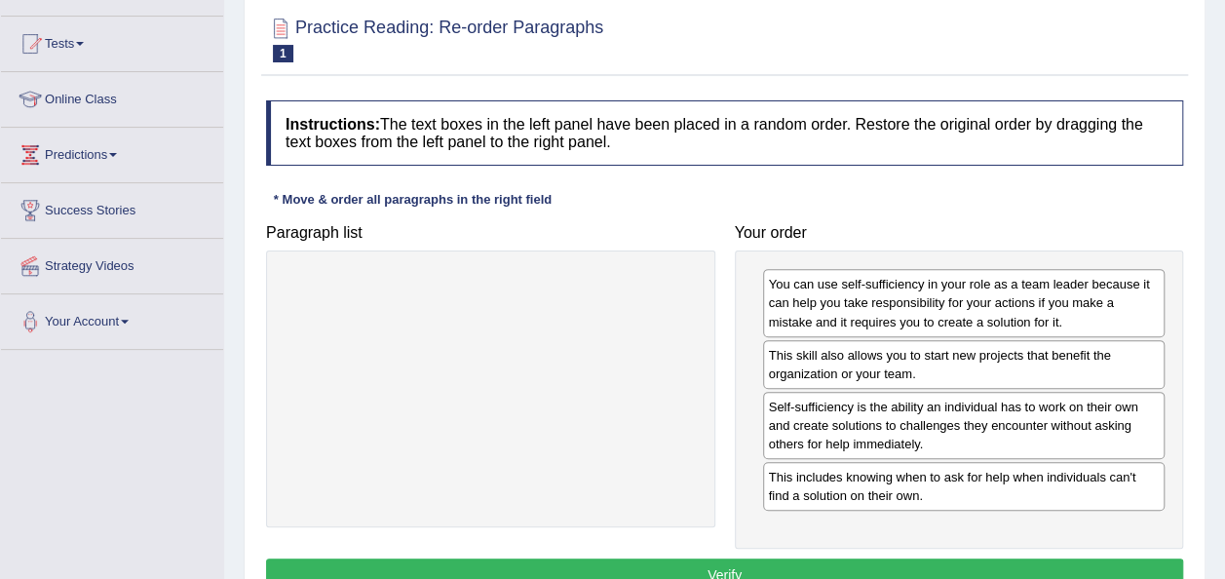
click at [1041, 558] on button "Verify" at bounding box center [724, 574] width 917 height 33
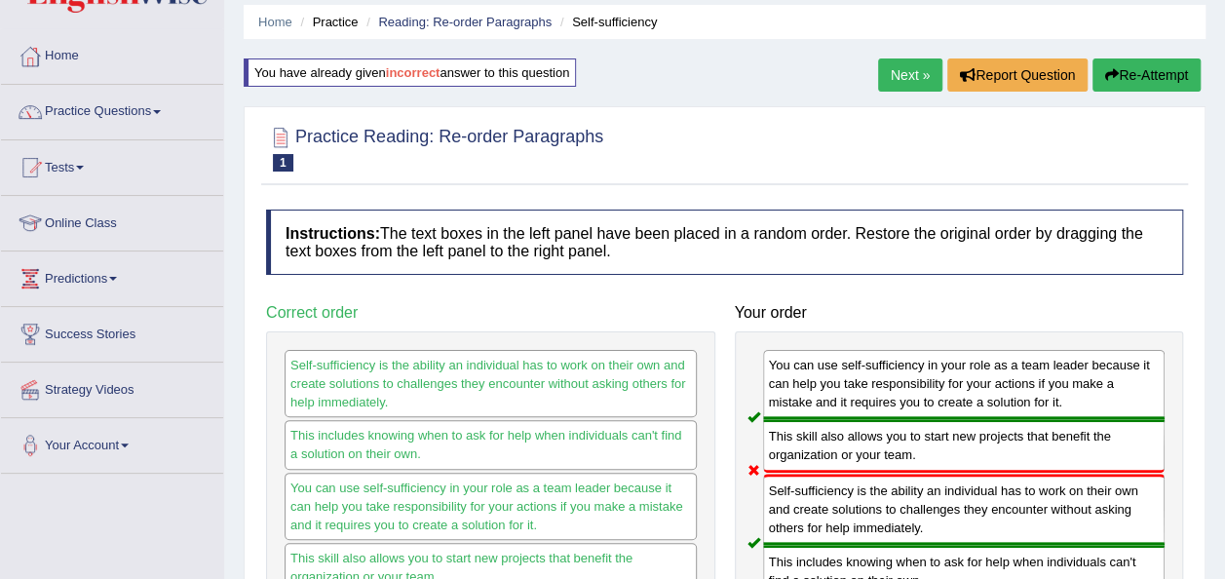
scroll to position [66, 0]
click at [900, 68] on link "Next »" at bounding box center [910, 75] width 64 height 33
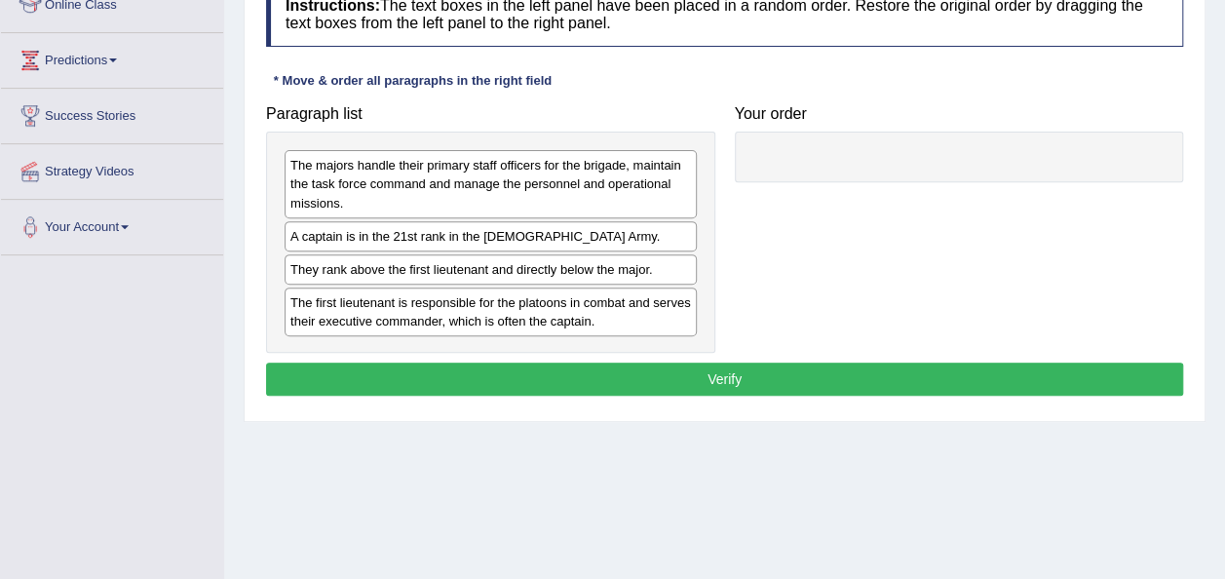
scroll to position [287, 0]
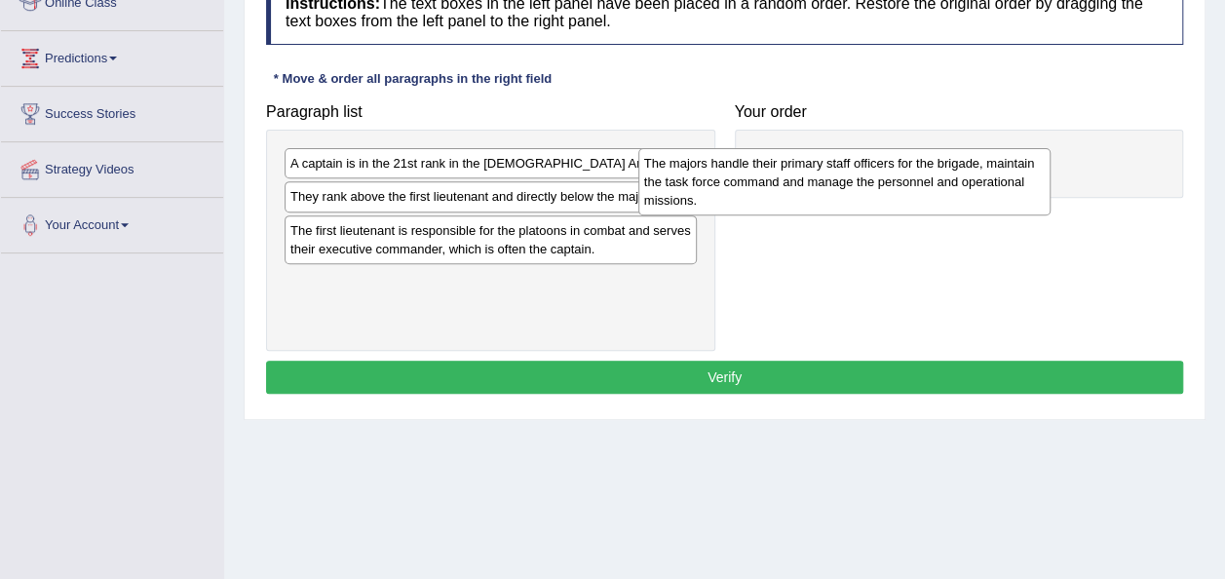
drag, startPoint x: 582, startPoint y: 157, endPoint x: 938, endPoint y: 160, distance: 356.6
click at [938, 160] on div "The majors handle their primary staff officers for the brigade, maintain the ta…" at bounding box center [844, 181] width 412 height 67
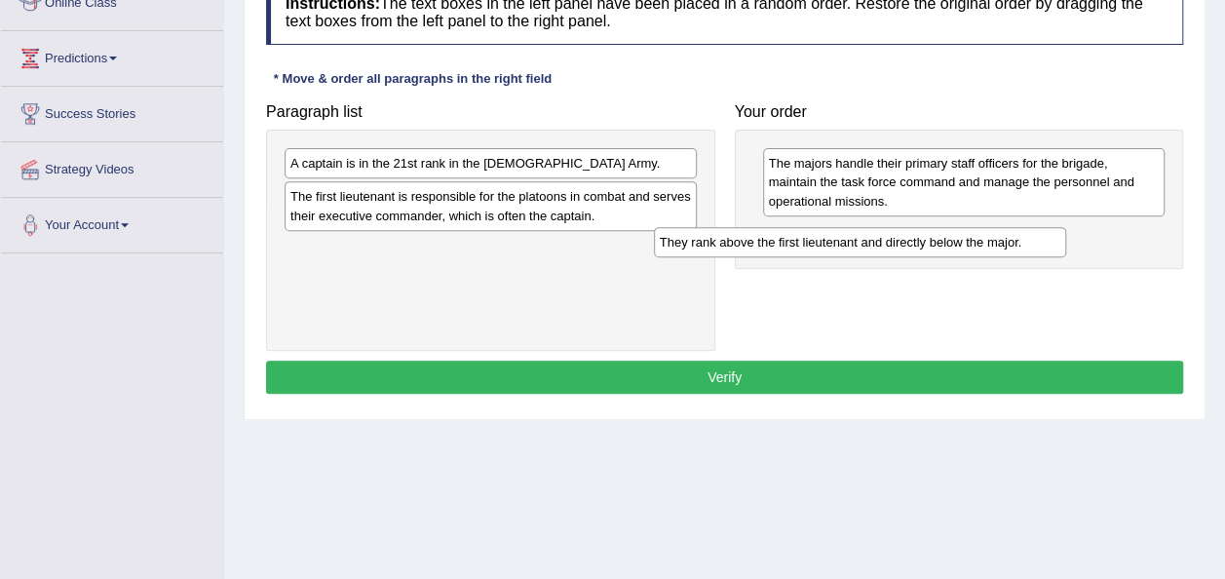
drag, startPoint x: 455, startPoint y: 198, endPoint x: 846, endPoint y: 244, distance: 393.4
click at [846, 244] on div "They rank above the first lieutenant and directly below the major." at bounding box center [860, 241] width 412 height 29
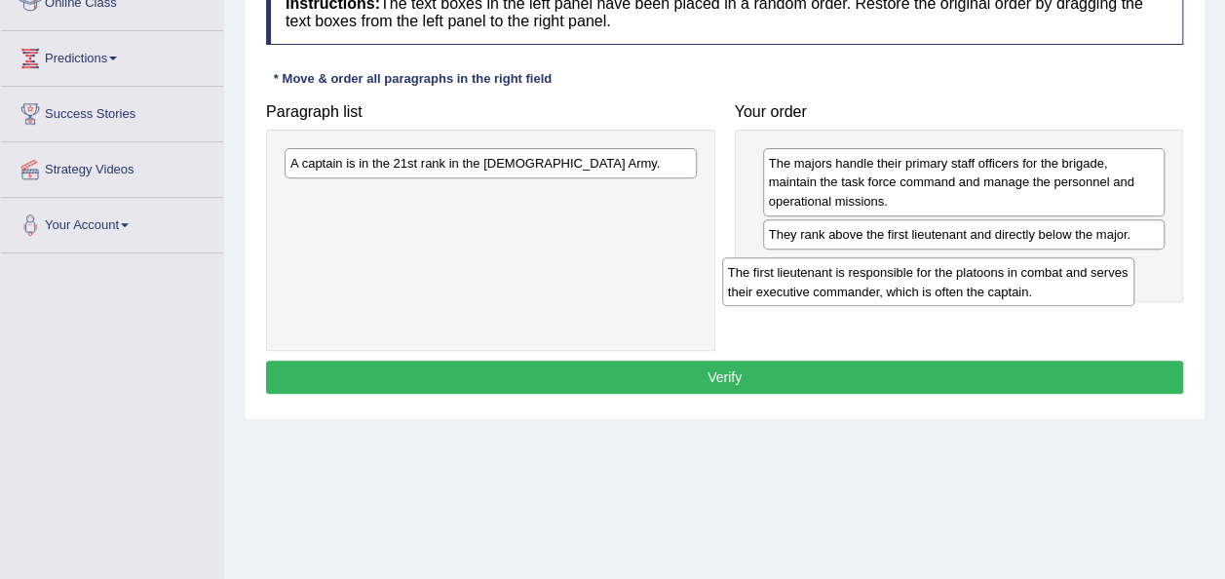
drag, startPoint x: 552, startPoint y: 209, endPoint x: 1011, endPoint y: 267, distance: 462.6
click at [1011, 267] on div "The first lieutenant is responsible for the platoons in combat and serves their…" at bounding box center [928, 281] width 412 height 49
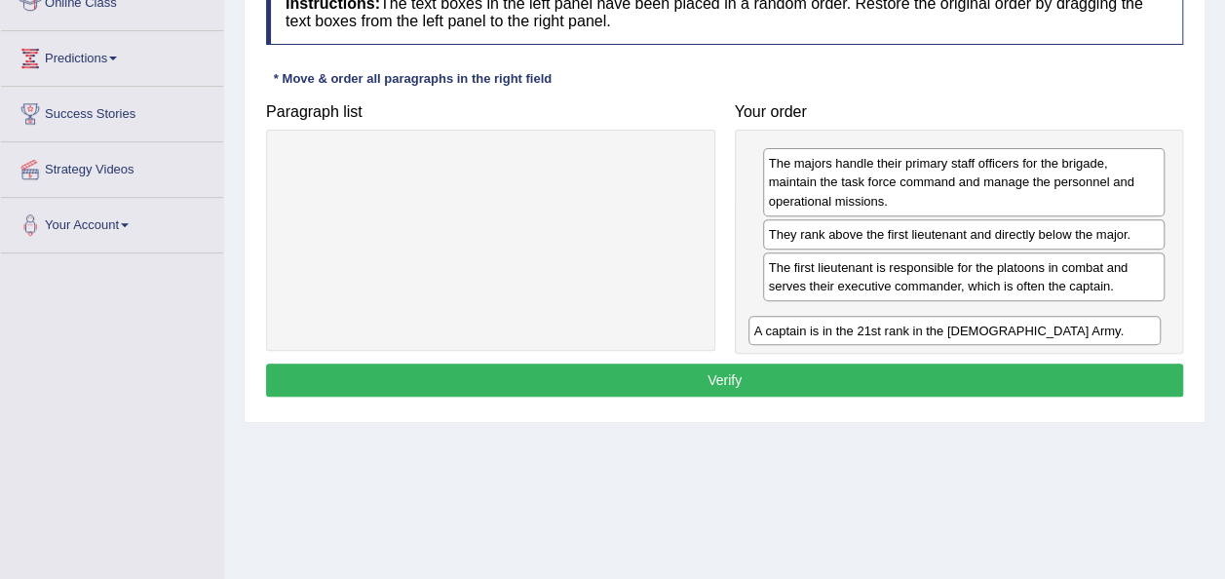
drag, startPoint x: 491, startPoint y: 173, endPoint x: 955, endPoint y: 341, distance: 493.1
click at [955, 341] on div "A captain is in the 21st rank in the [DEMOGRAPHIC_DATA] Army." at bounding box center [954, 330] width 412 height 29
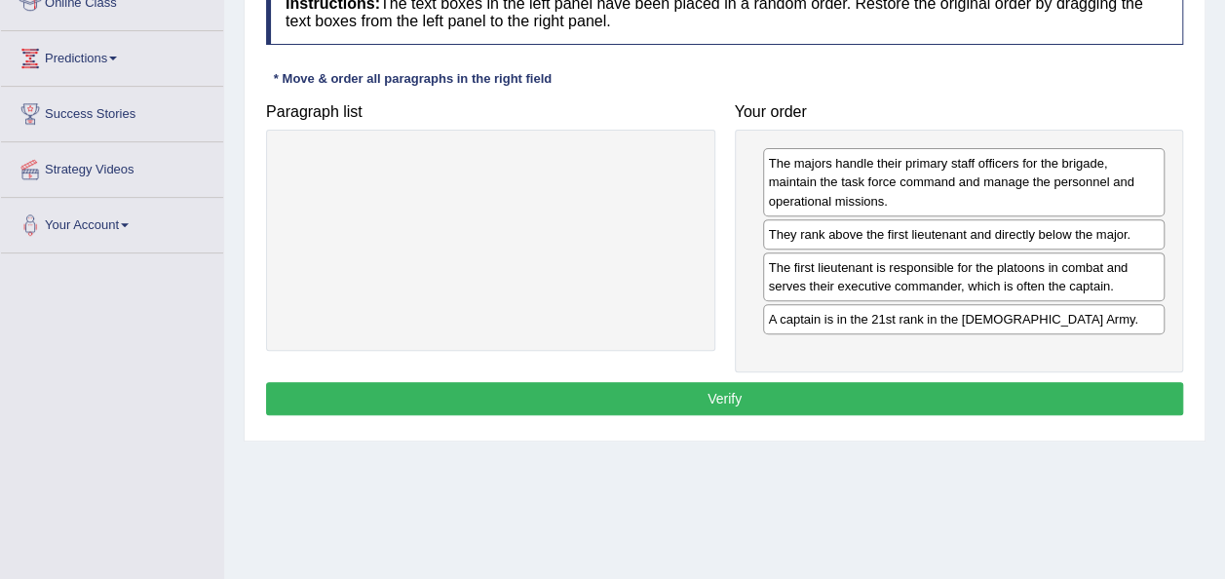
click at [916, 397] on button "Verify" at bounding box center [724, 398] width 917 height 33
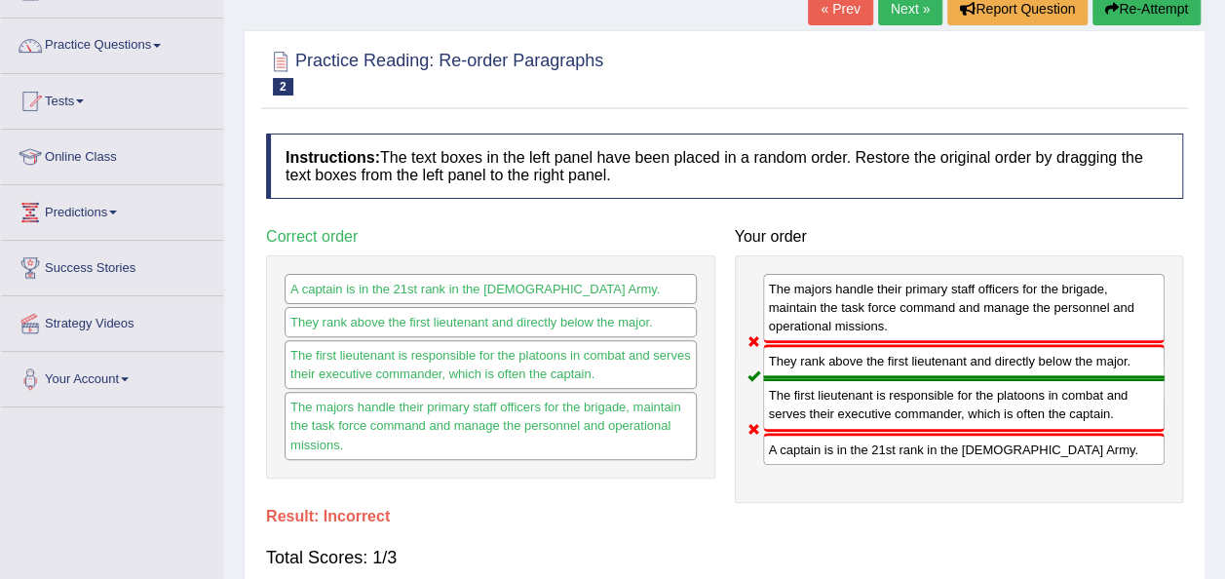
scroll to position [121, 0]
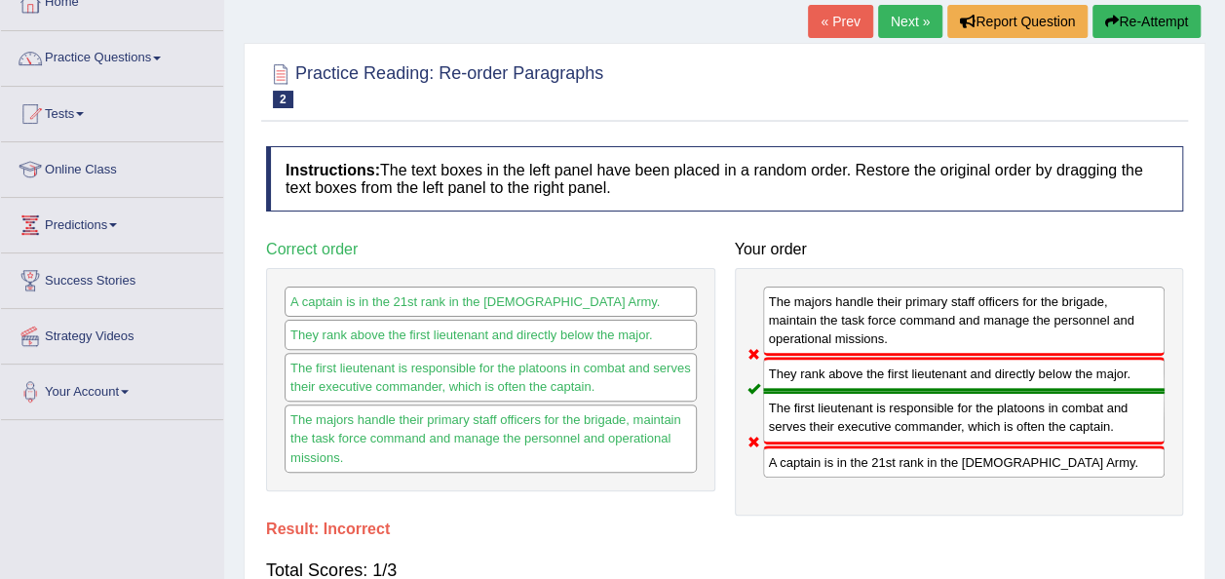
click at [1150, 17] on button "Re-Attempt" at bounding box center [1146, 21] width 108 height 33
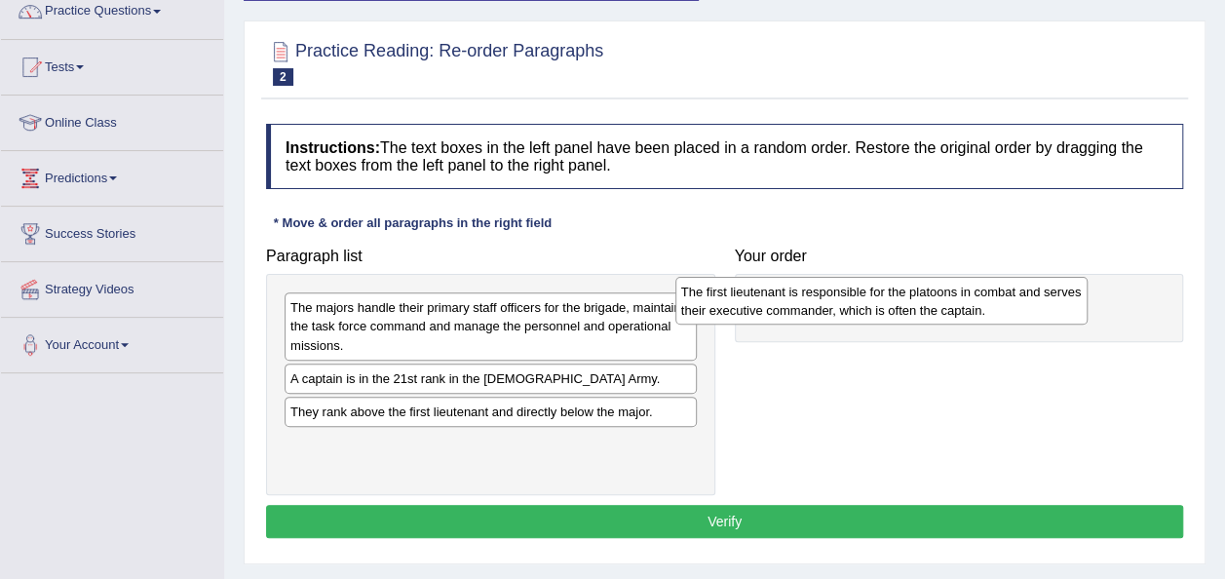
drag, startPoint x: 613, startPoint y: 448, endPoint x: 1032, endPoint y: 302, distance: 443.7
click at [1032, 302] on div "The first lieutenant is responsible for the platoons in combat and serves their…" at bounding box center [881, 301] width 412 height 49
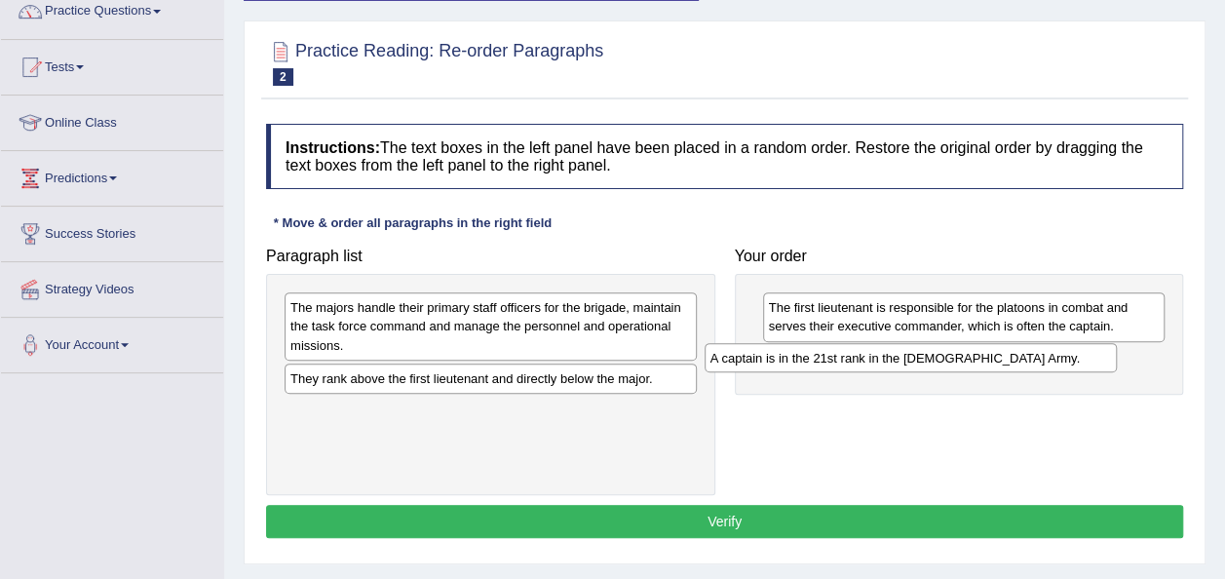
drag, startPoint x: 555, startPoint y: 382, endPoint x: 978, endPoint y: 362, distance: 423.3
click at [978, 362] on div "A captain is in the 21st rank in the [DEMOGRAPHIC_DATA] Army." at bounding box center [910, 357] width 412 height 29
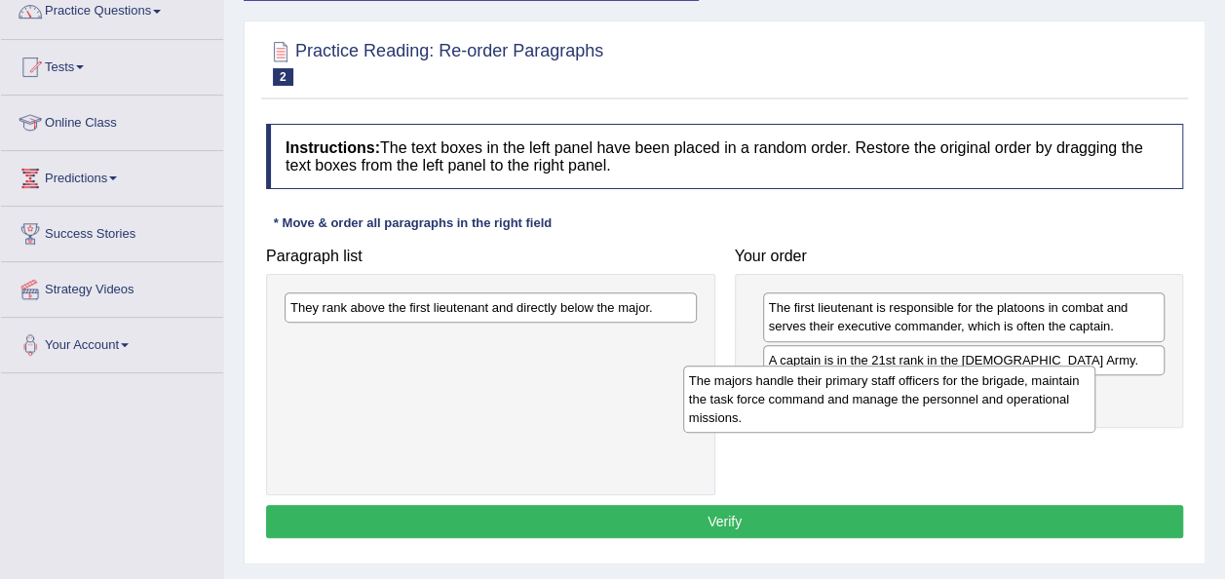
drag, startPoint x: 551, startPoint y: 338, endPoint x: 959, endPoint y: 414, distance: 414.3
click at [959, 414] on div "The majors handle their primary staff officers for the brigade, maintain the ta…" at bounding box center [889, 398] width 412 height 67
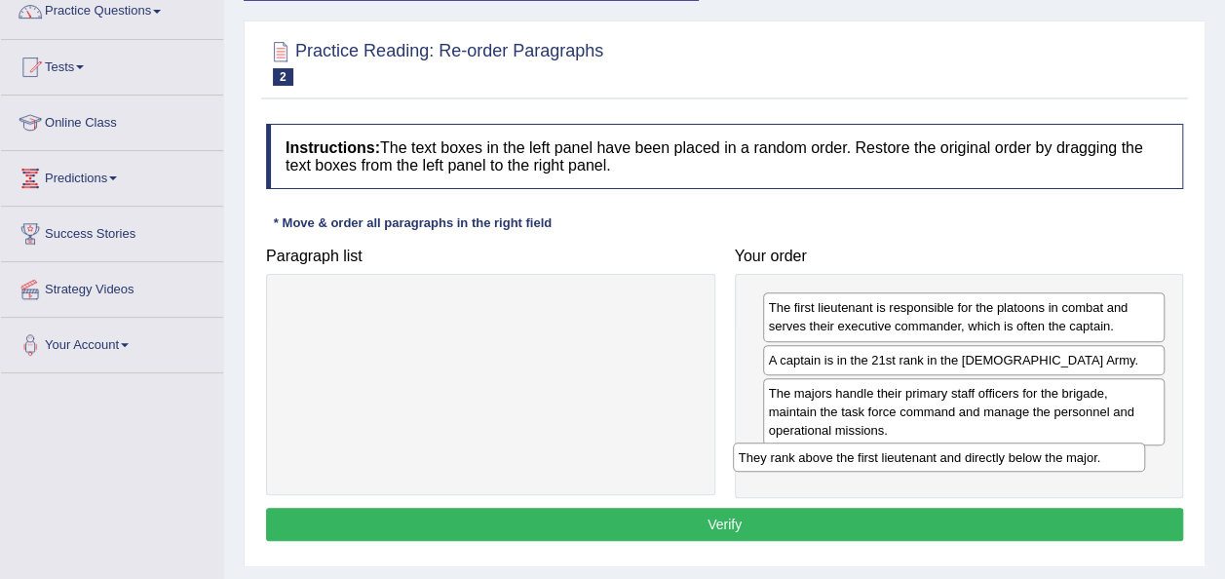
drag, startPoint x: 596, startPoint y: 310, endPoint x: 1049, endPoint y: 458, distance: 476.6
click at [1049, 458] on div "They rank above the first lieutenant and directly below the major." at bounding box center [939, 456] width 412 height 29
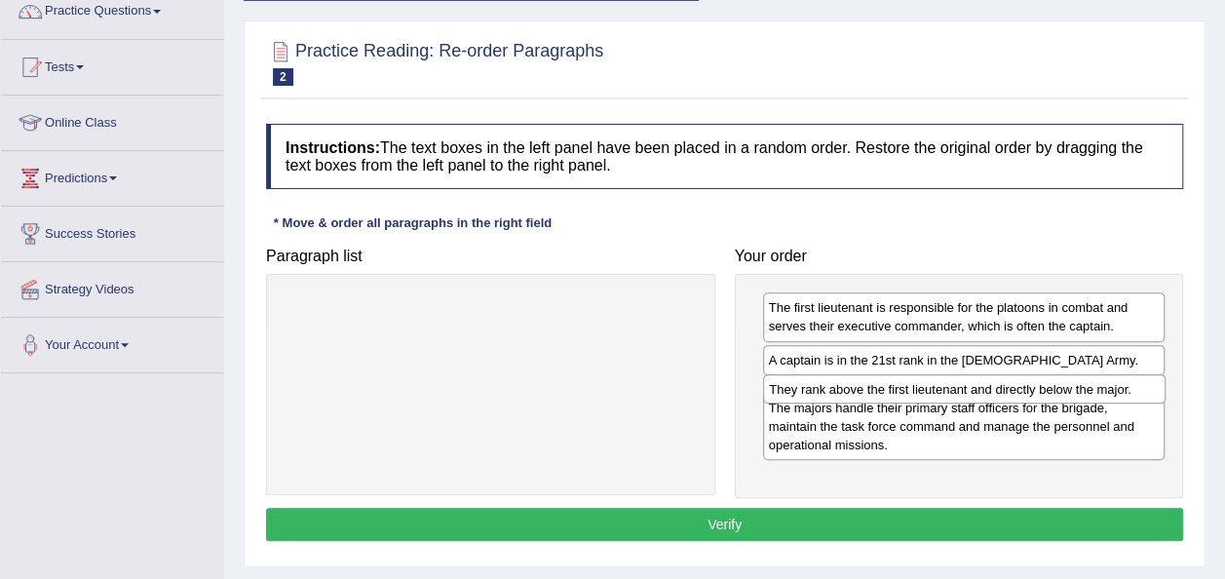
drag, startPoint x: 1049, startPoint y: 458, endPoint x: 1050, endPoint y: 386, distance: 72.1
click at [1050, 386] on div "They rank above the first lieutenant and directly below the major." at bounding box center [964, 388] width 402 height 29
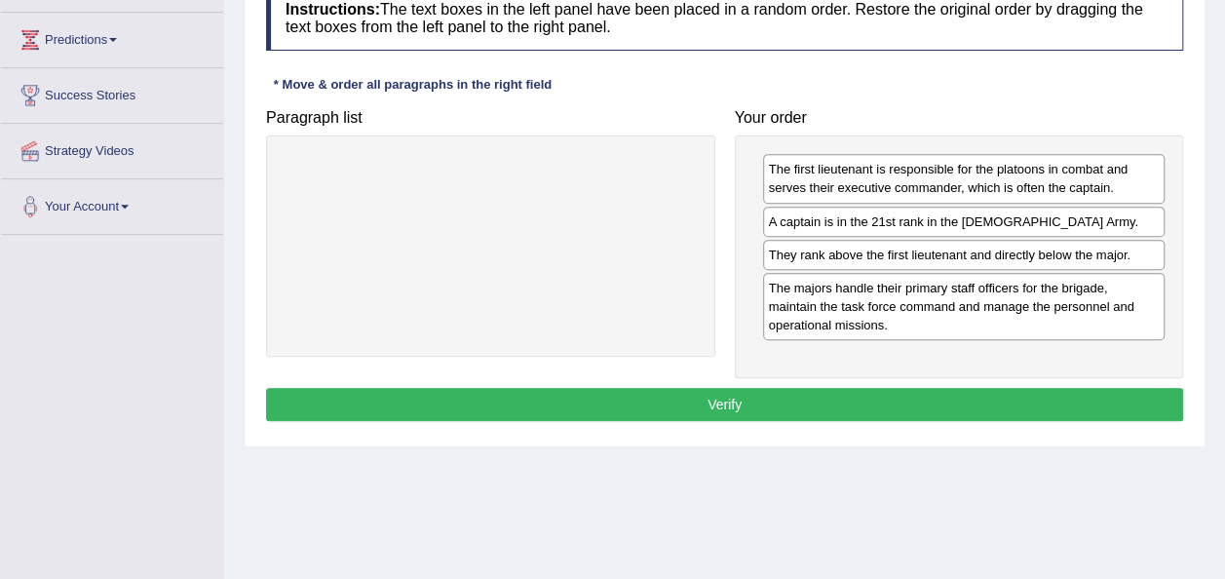
scroll to position [307, 0]
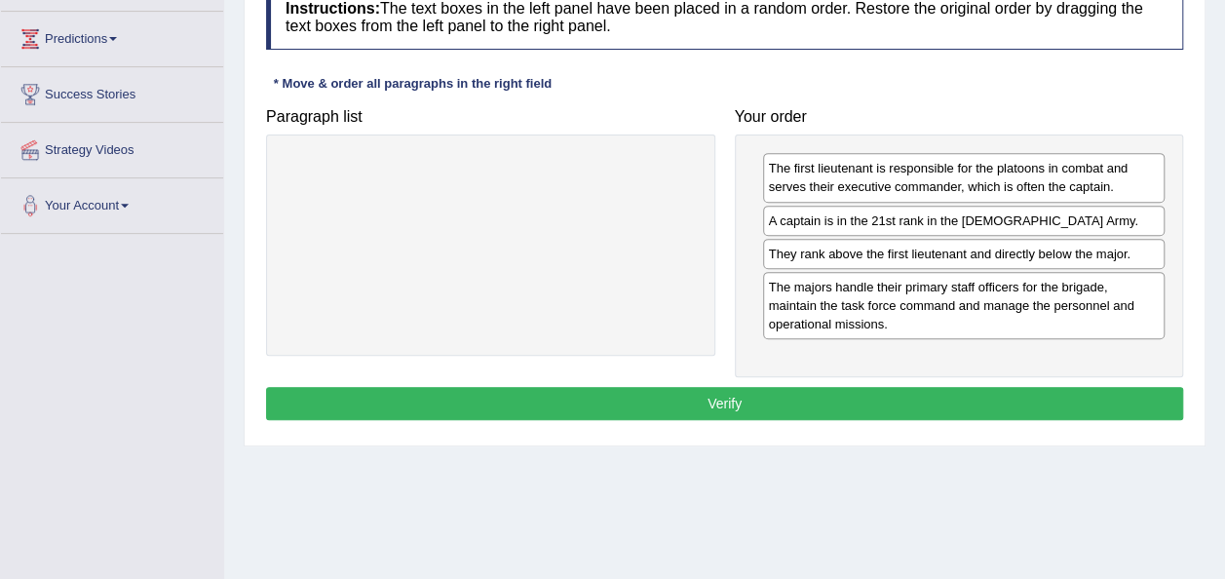
click at [717, 395] on button "Verify" at bounding box center [724, 403] width 917 height 33
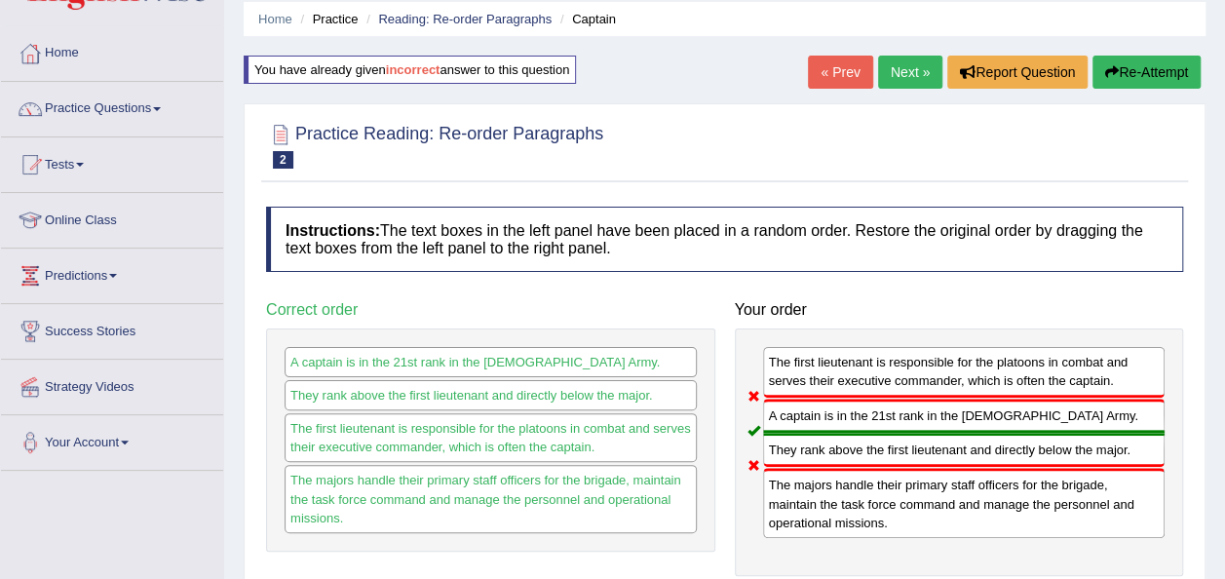
scroll to position [0, 0]
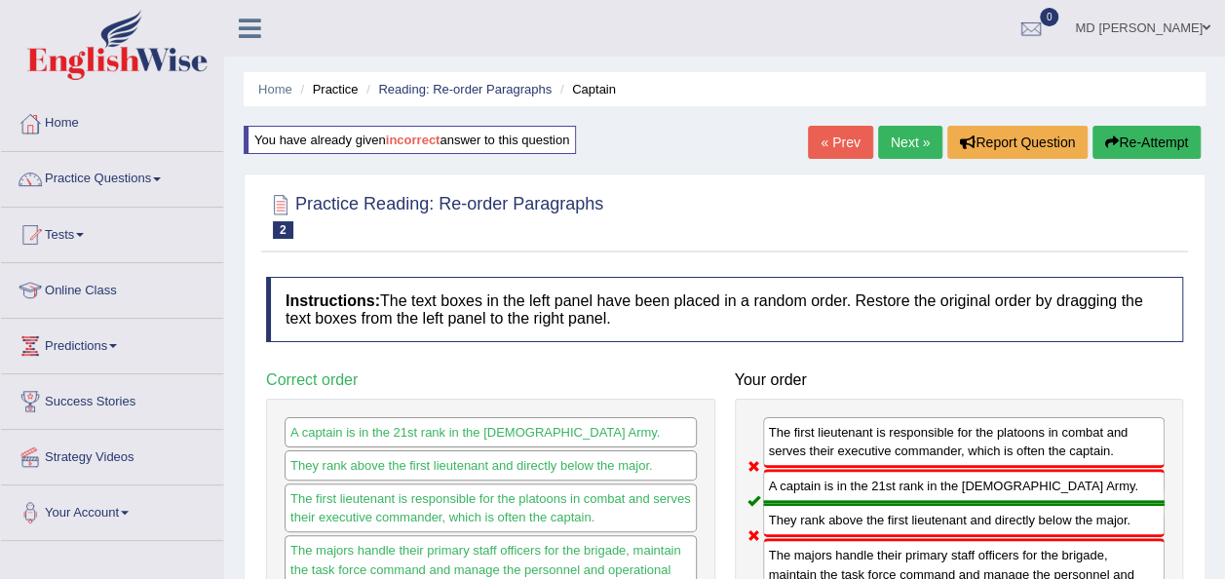
click at [1132, 147] on button "Re-Attempt" at bounding box center [1146, 142] width 108 height 33
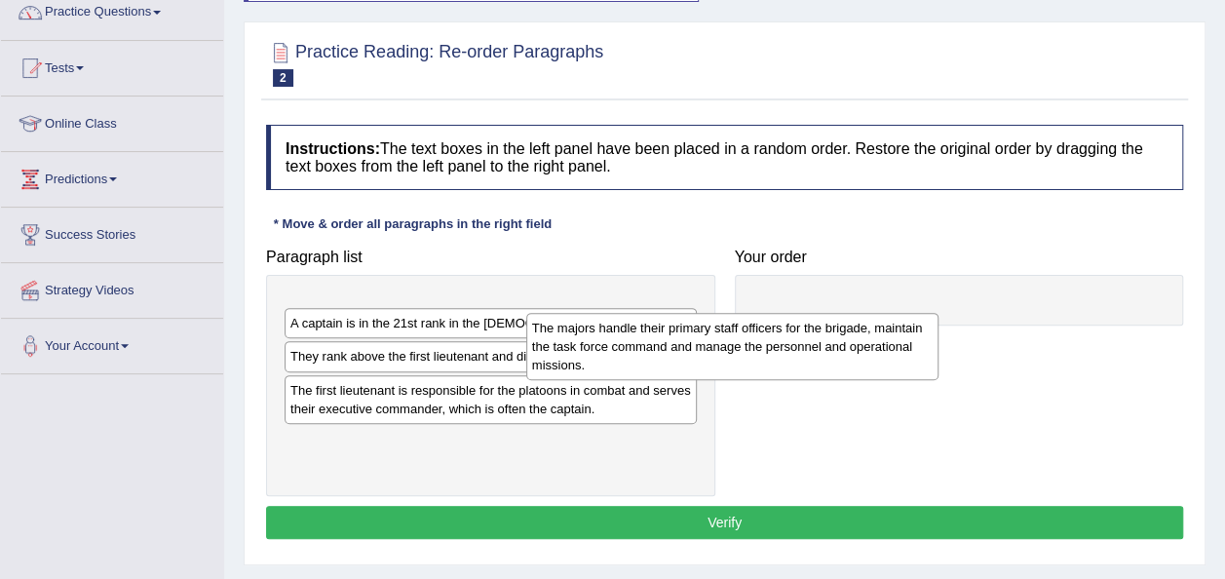
drag, startPoint x: 558, startPoint y: 331, endPoint x: 852, endPoint y: 338, distance: 293.3
click at [852, 338] on div "The majors handle their primary staff officers for the brigade, maintain the ta…" at bounding box center [732, 346] width 412 height 67
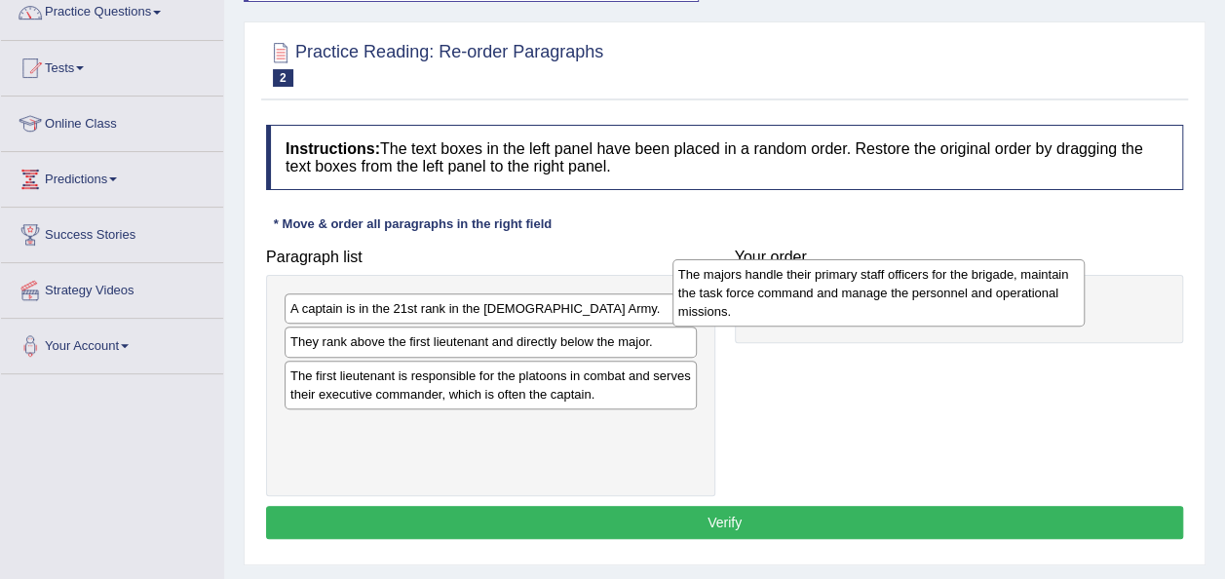
drag, startPoint x: 610, startPoint y: 333, endPoint x: 1001, endPoint y: 299, distance: 392.2
click at [1001, 299] on div "The majors handle their primary staff officers for the brigade, maintain the ta…" at bounding box center [878, 292] width 412 height 67
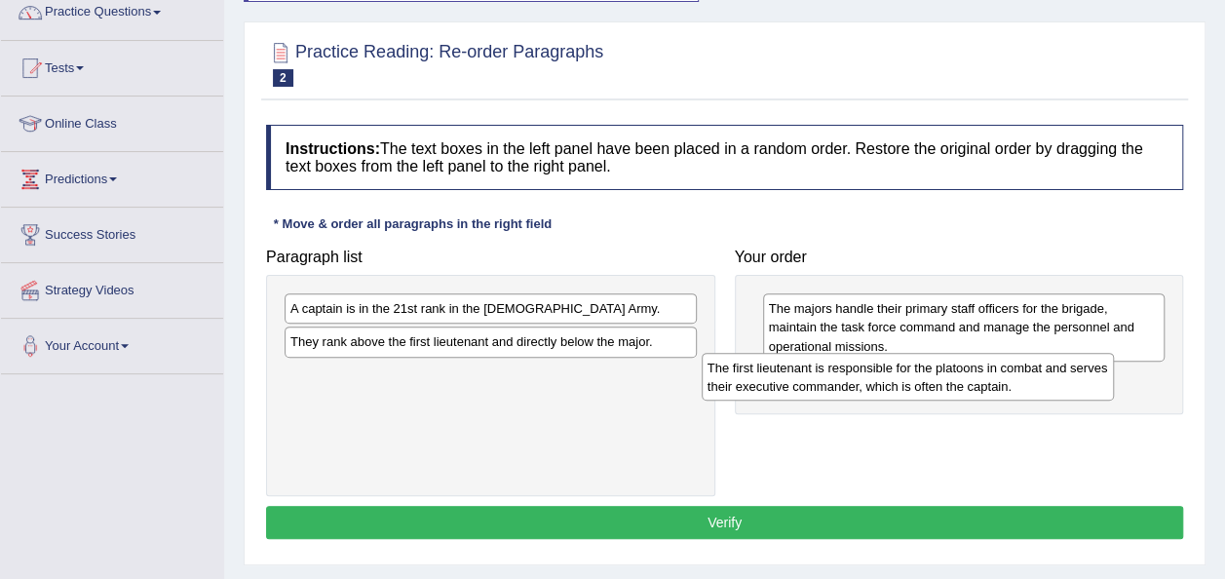
drag, startPoint x: 598, startPoint y: 384, endPoint x: 1017, endPoint y: 380, distance: 419.0
click at [1017, 380] on div "The first lieutenant is responsible for the platoons in combat and serves their…" at bounding box center [907, 377] width 412 height 49
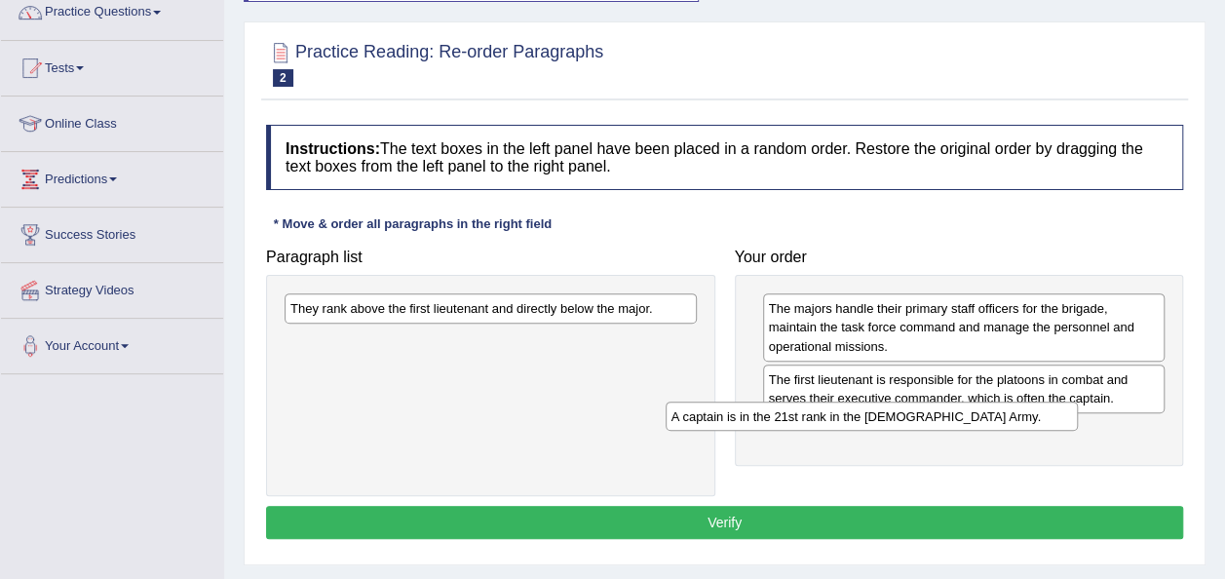
drag, startPoint x: 589, startPoint y: 314, endPoint x: 975, endPoint y: 421, distance: 400.4
click at [975, 421] on div "A captain is in the 21st rank in the US Army." at bounding box center [871, 415] width 412 height 29
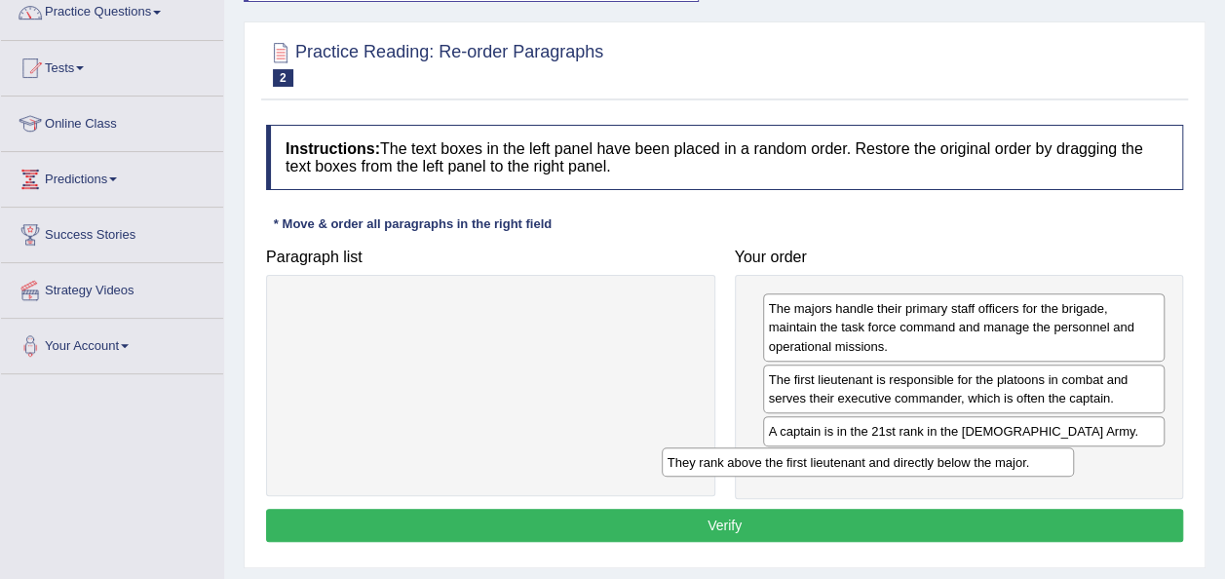
drag, startPoint x: 612, startPoint y: 314, endPoint x: 1016, endPoint y: 463, distance: 430.9
click at [1016, 463] on div "They rank above the first lieutenant and directly below the major." at bounding box center [868, 461] width 412 height 29
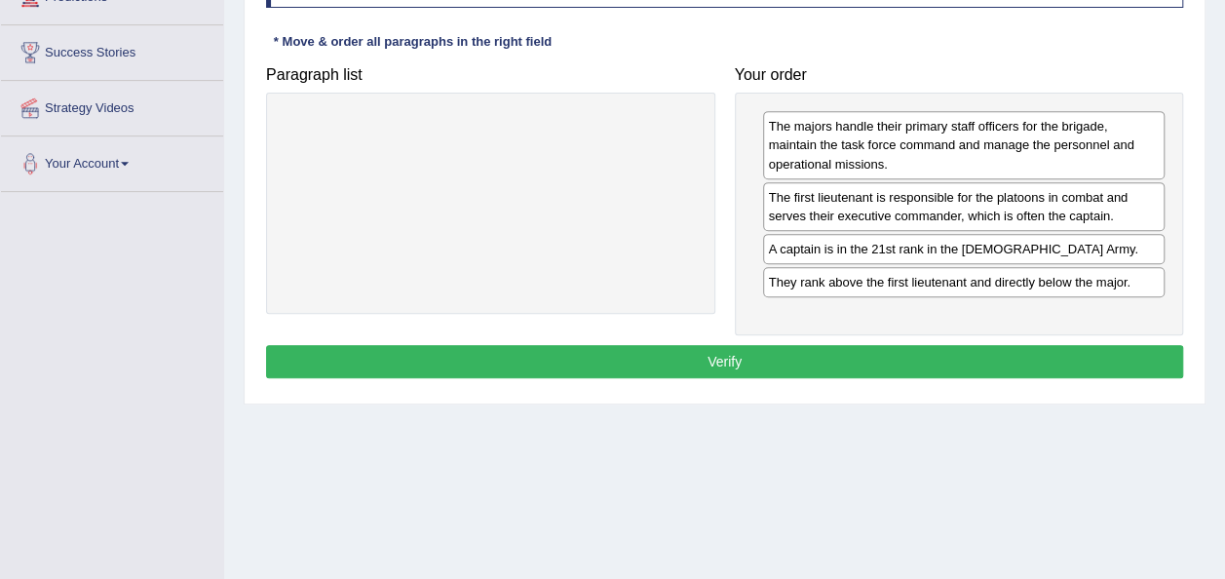
scroll to position [361, 0]
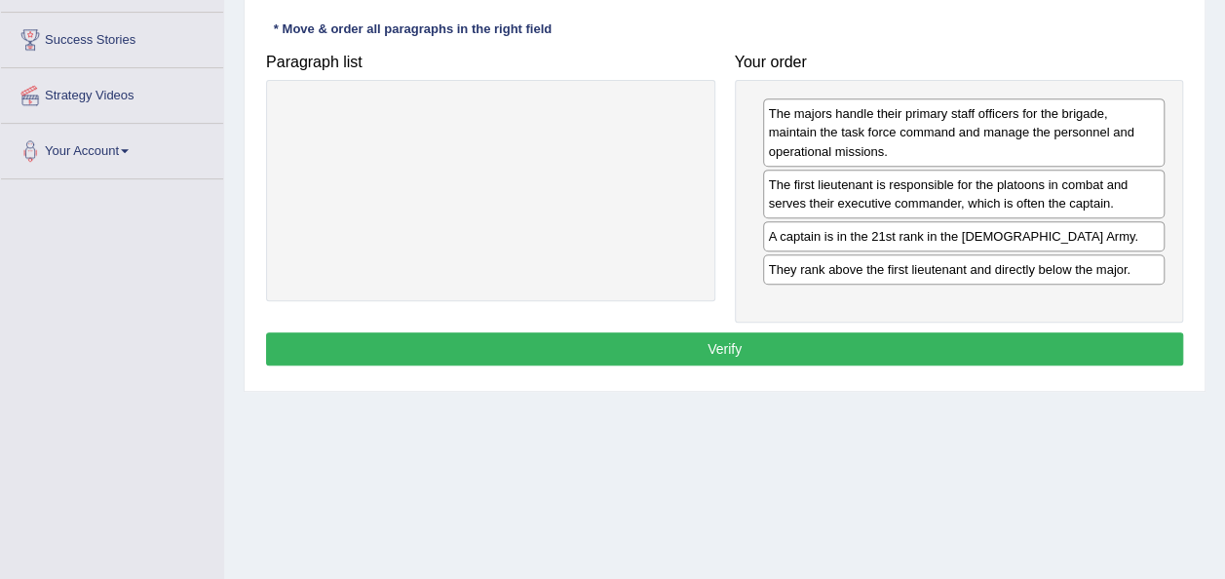
click at [705, 347] on button "Verify" at bounding box center [724, 348] width 917 height 33
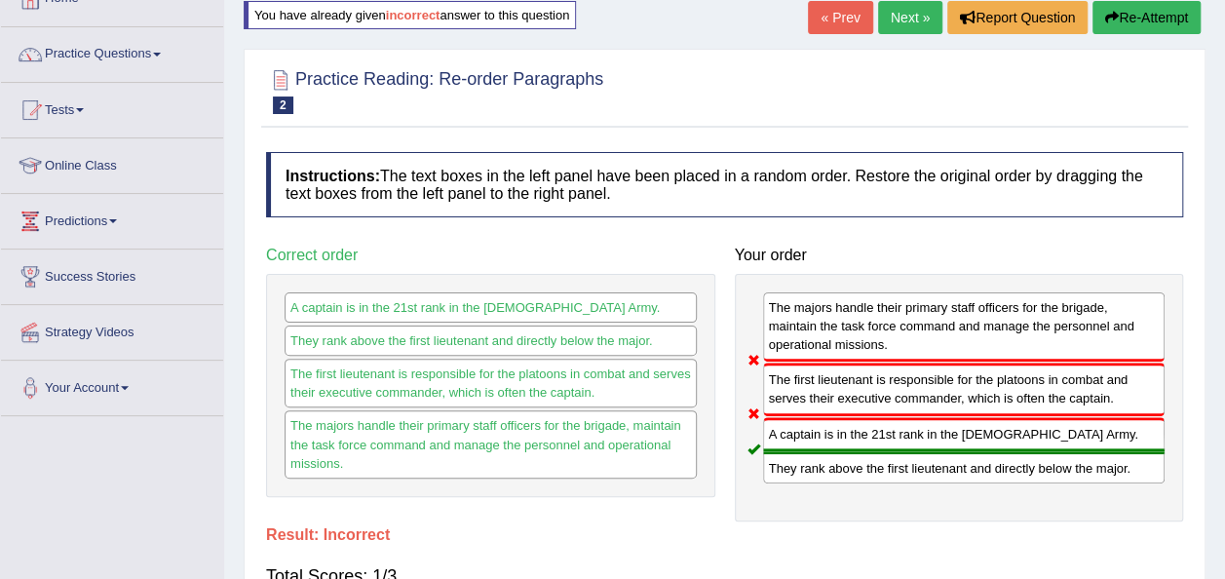
scroll to position [118, 0]
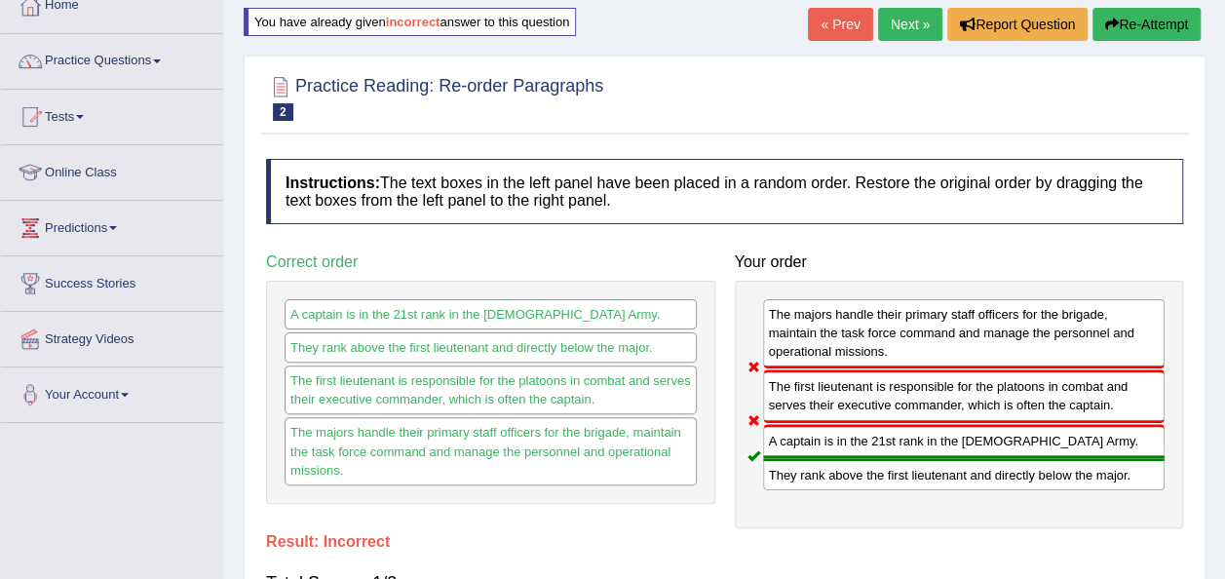
click at [894, 9] on link "Next »" at bounding box center [910, 24] width 64 height 33
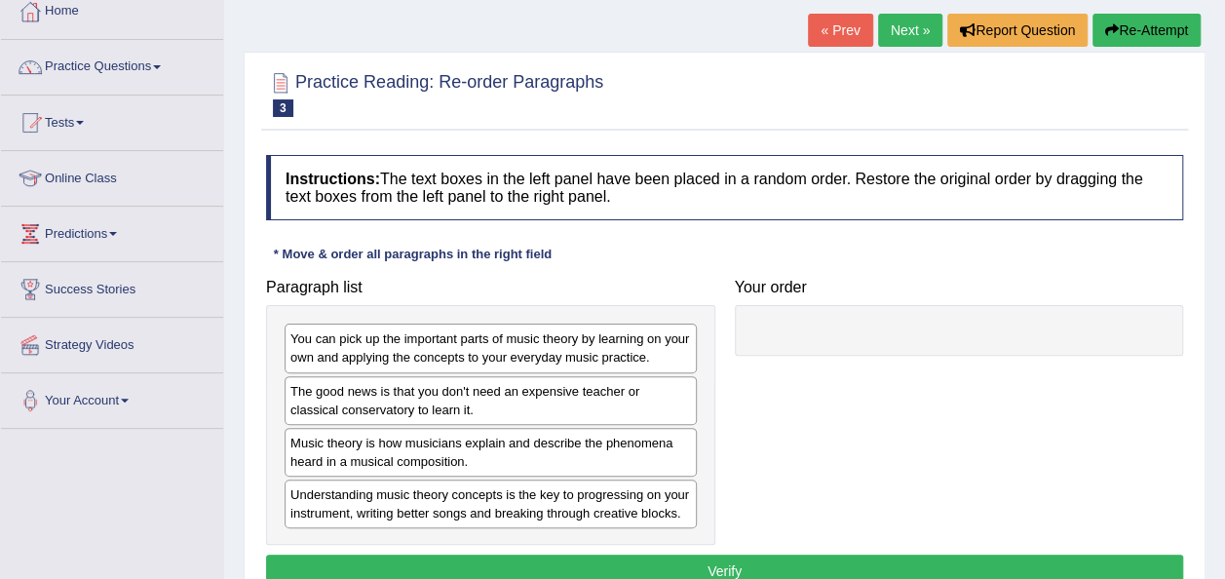
scroll to position [113, 0]
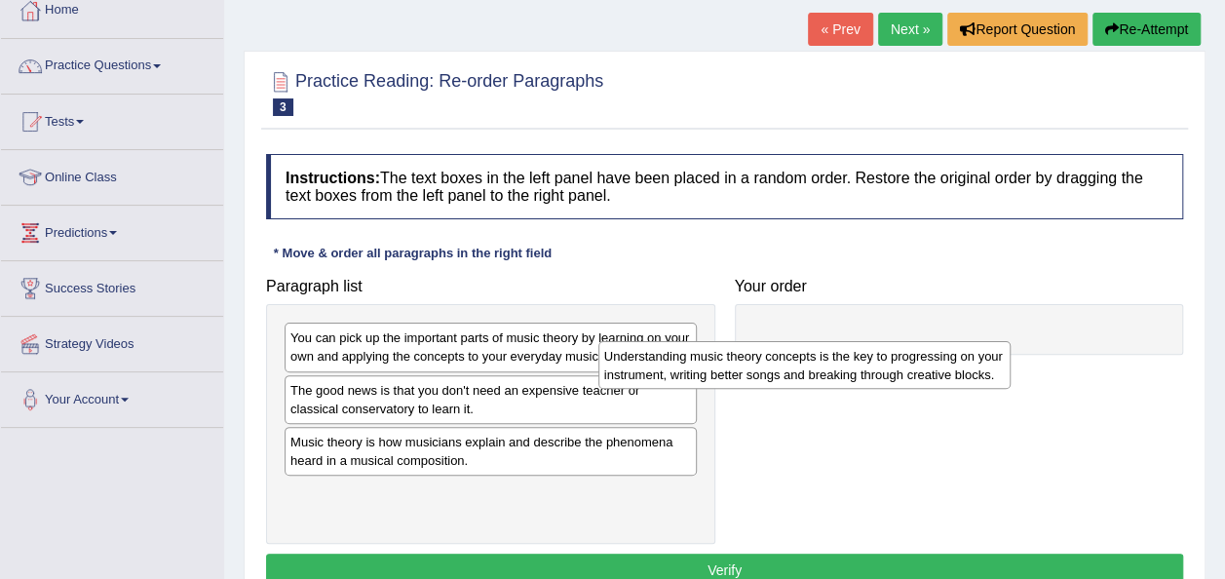
drag, startPoint x: 620, startPoint y: 504, endPoint x: 994, endPoint y: 313, distance: 420.0
click at [994, 341] on div "Understanding music theory concepts is the key to progressing on your instrumen…" at bounding box center [804, 365] width 412 height 49
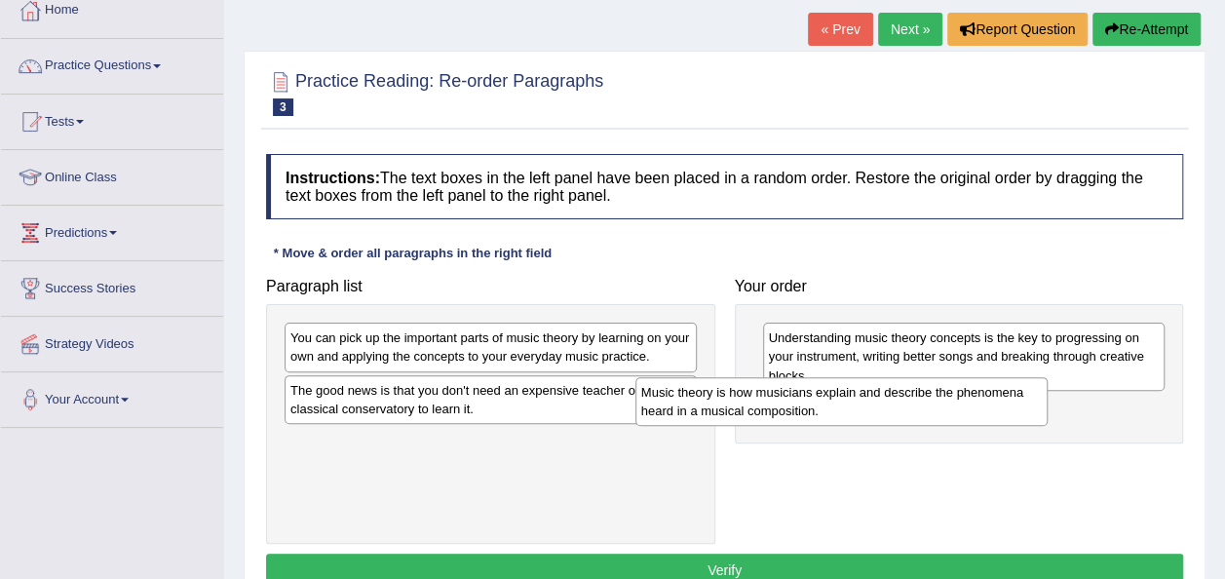
drag, startPoint x: 655, startPoint y: 460, endPoint x: 1027, endPoint y: 429, distance: 373.5
click at [1027, 426] on div "Music theory is how musicians explain and describe the phenomena heard in a mus…" at bounding box center [841, 401] width 412 height 49
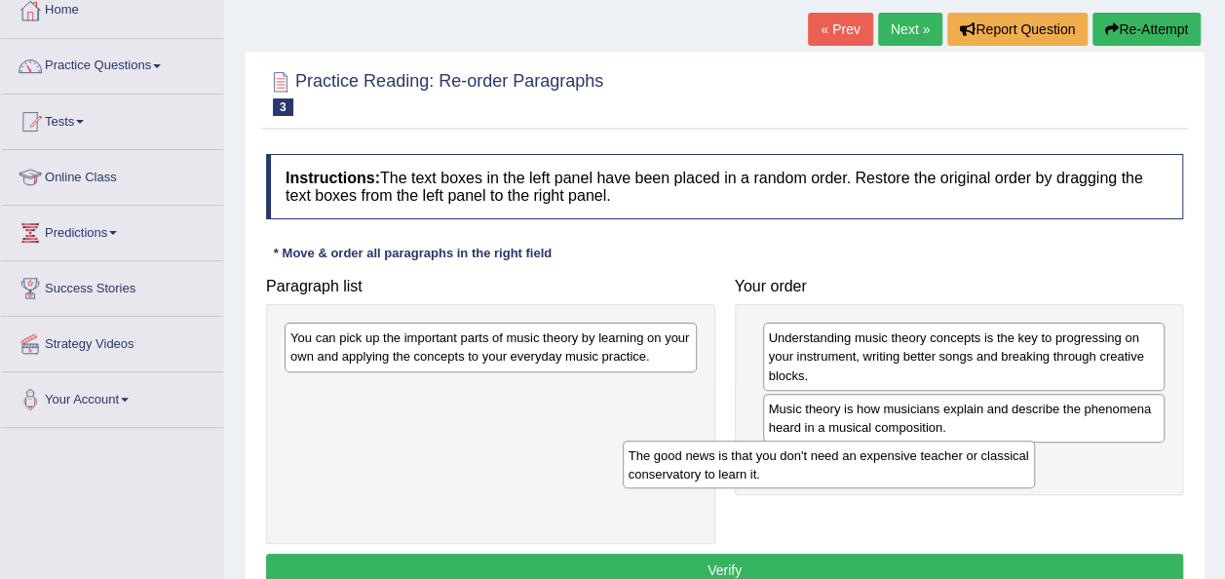
drag, startPoint x: 638, startPoint y: 401, endPoint x: 995, endPoint y: 459, distance: 361.2
click at [995, 459] on div "The good news is that you don't need an expensive teacher or classical conserva…" at bounding box center [829, 464] width 412 height 49
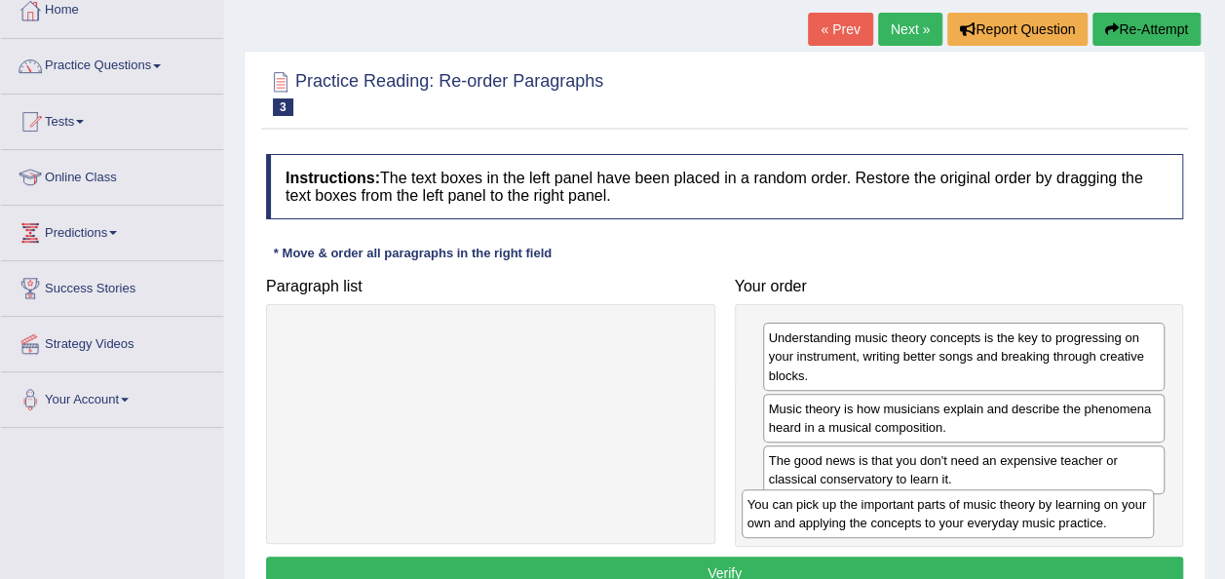
drag, startPoint x: 592, startPoint y: 353, endPoint x: 1049, endPoint y: 519, distance: 486.4
click at [1049, 519] on div "You can pick up the important parts of music theory by learning on your own and…" at bounding box center [947, 513] width 412 height 49
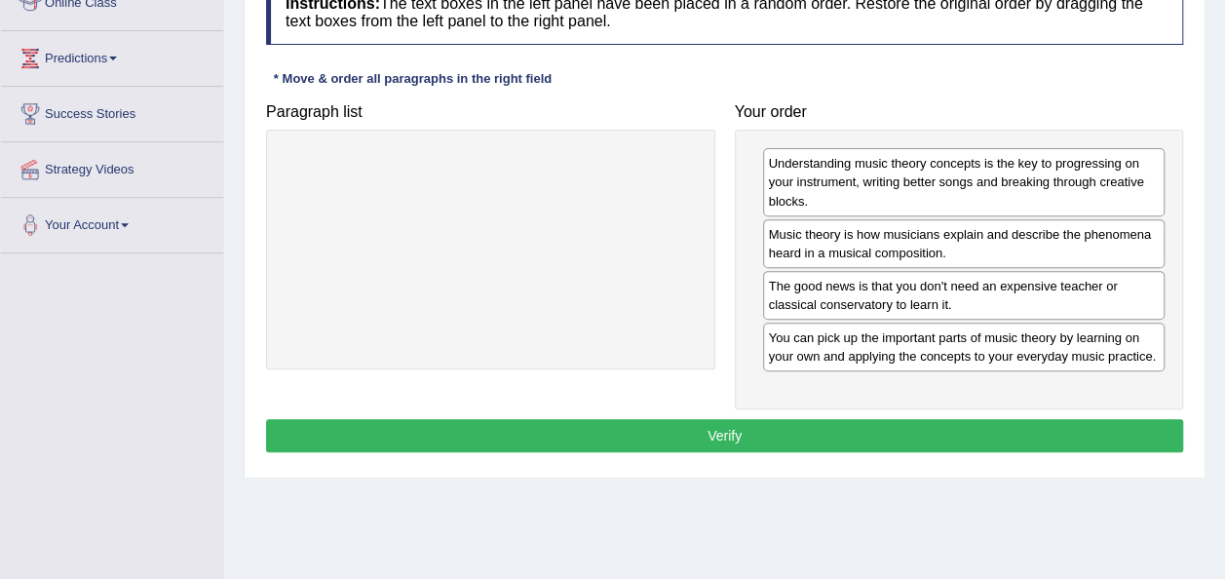
scroll to position [288, 0]
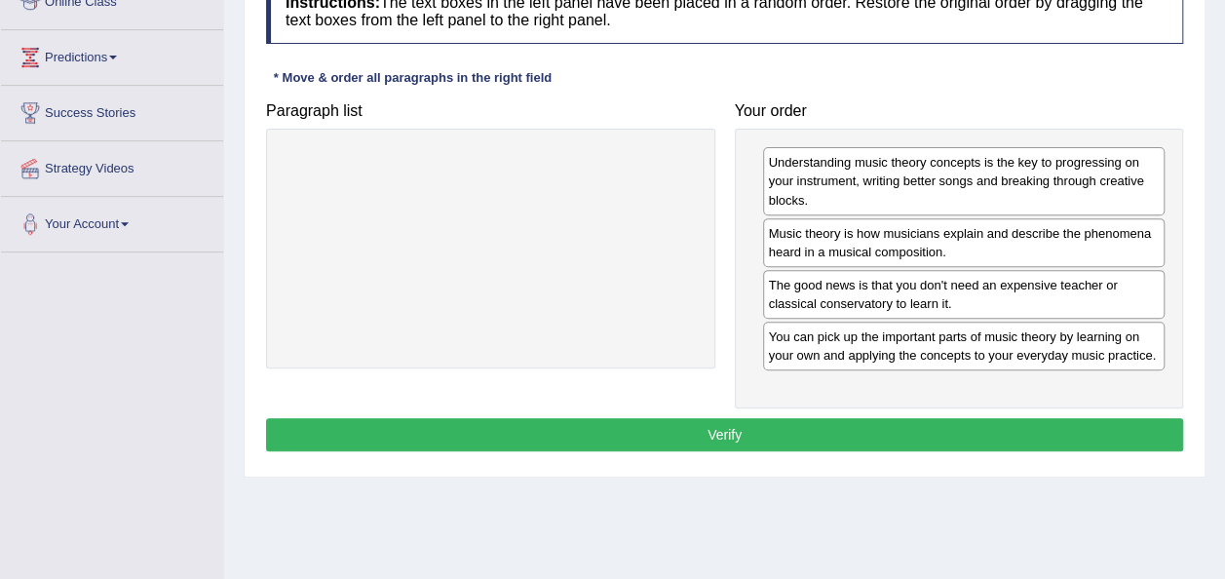
click at [789, 431] on button "Verify" at bounding box center [724, 434] width 917 height 33
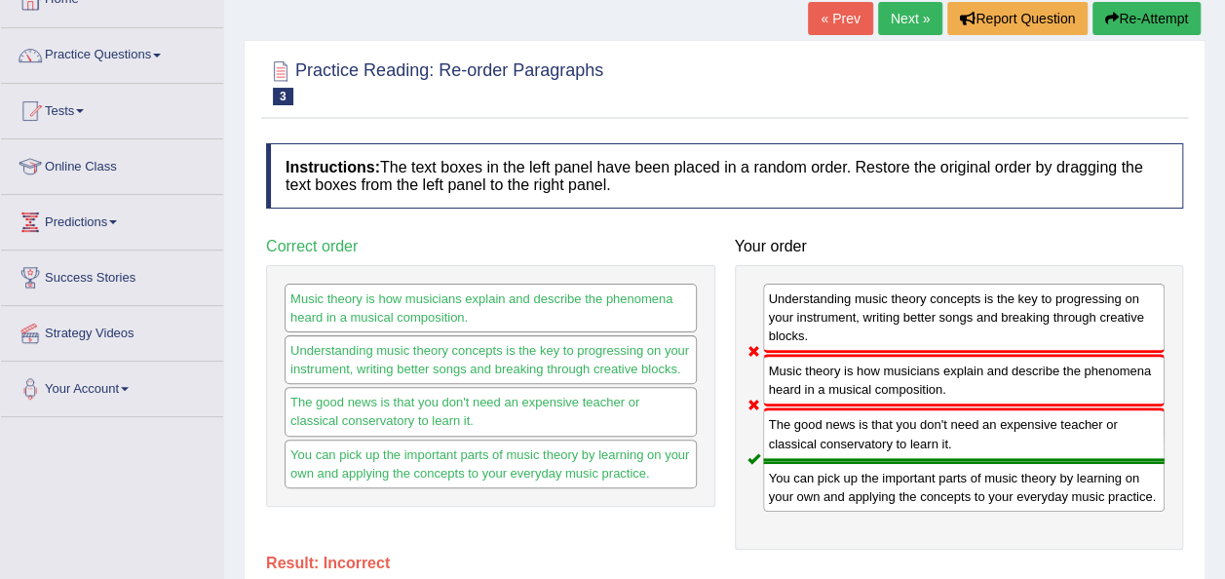
scroll to position [123, 0]
drag, startPoint x: 916, startPoint y: 385, endPoint x: 924, endPoint y: 317, distance: 68.6
click at [924, 317] on div "Understanding music theory concepts is the key to progressing on your instrumen…" at bounding box center [959, 408] width 449 height 284
click at [1157, 19] on button "Re-Attempt" at bounding box center [1146, 19] width 108 height 33
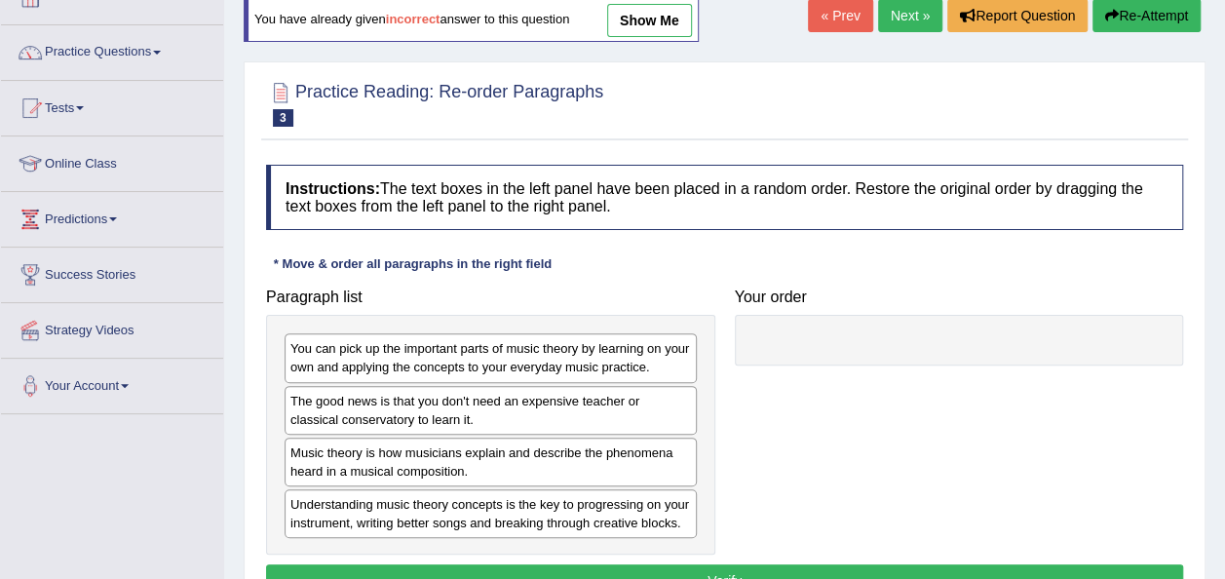
scroll to position [123, 0]
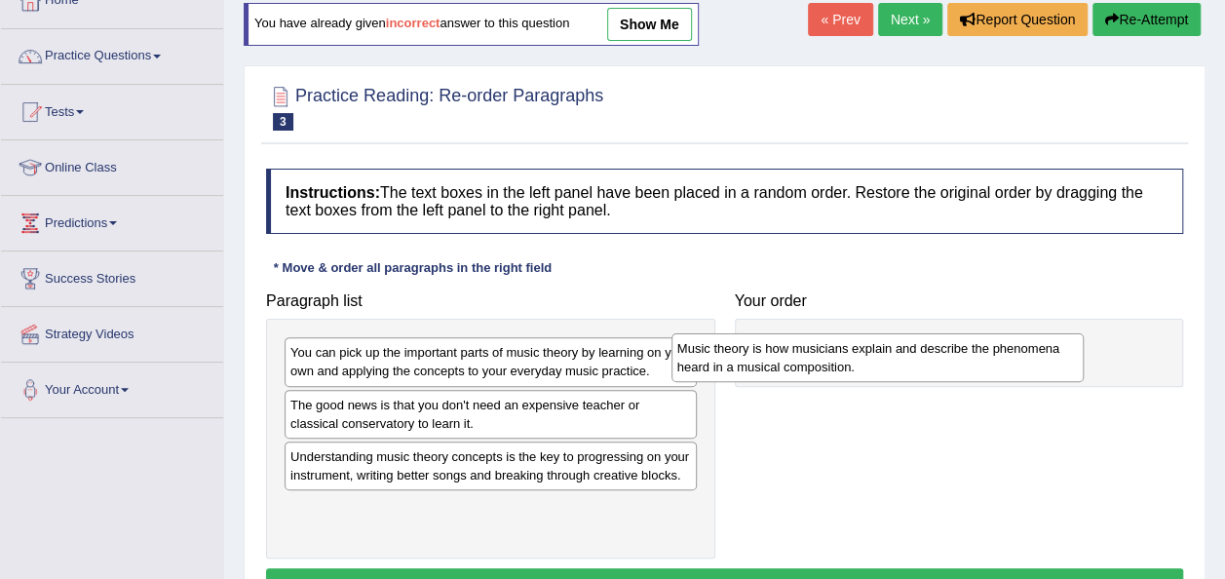
drag, startPoint x: 470, startPoint y: 469, endPoint x: 873, endPoint y: 347, distance: 421.3
click at [873, 347] on div "Music theory is how musicians explain and describe the phenomena heard in a mus…" at bounding box center [877, 357] width 412 height 49
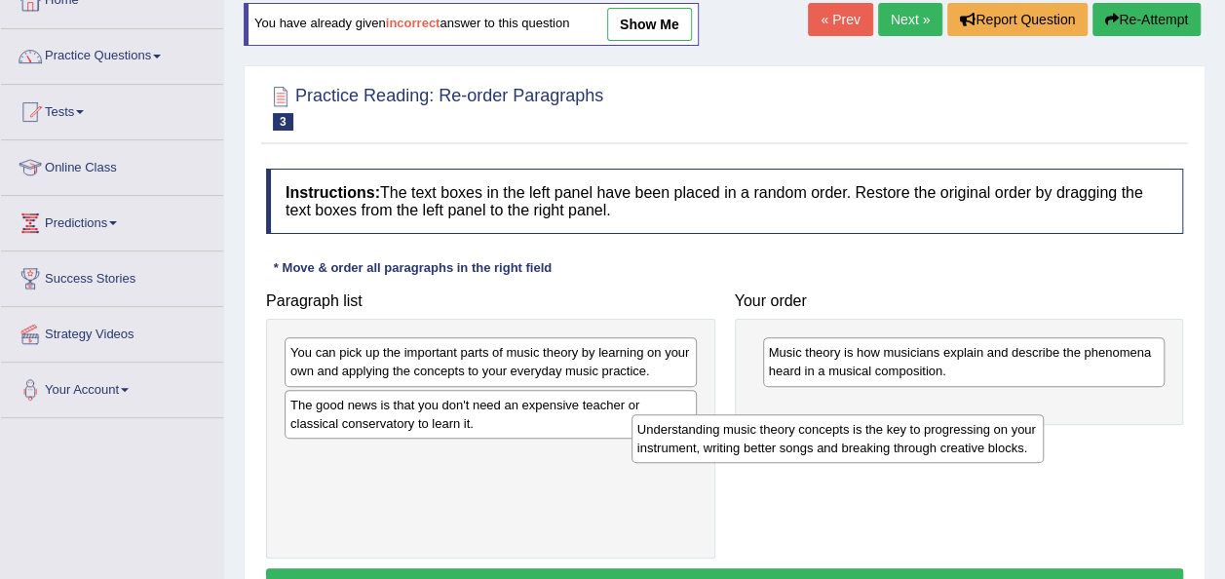
drag, startPoint x: 628, startPoint y: 472, endPoint x: 1017, endPoint y: 429, distance: 391.1
click at [1017, 429] on div "Understanding music theory concepts is the key to progressing on your instrumen…" at bounding box center [837, 438] width 412 height 49
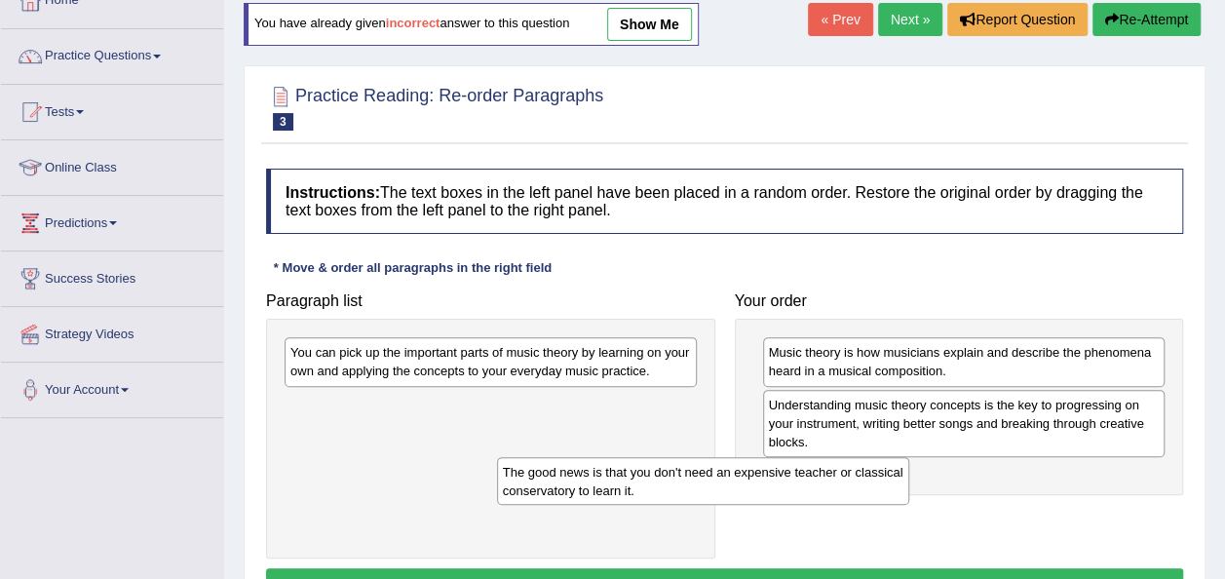
drag, startPoint x: 597, startPoint y: 405, endPoint x: 897, endPoint y: 477, distance: 308.6
click at [897, 477] on div "The good news is that you don't need an expensive teacher or classical conserva…" at bounding box center [703, 481] width 412 height 49
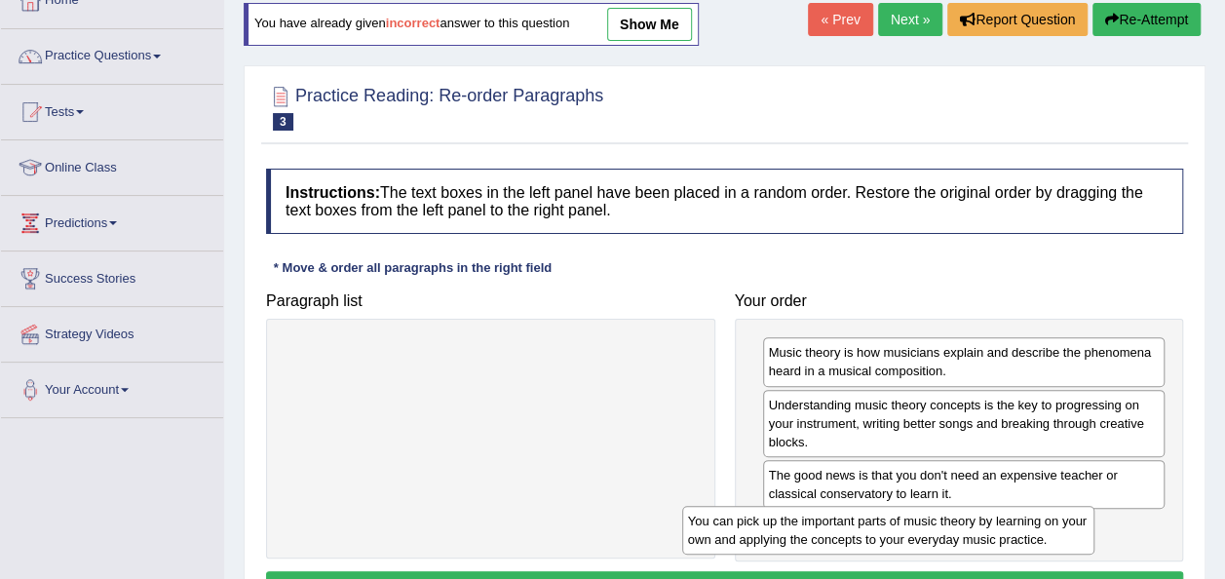
drag, startPoint x: 663, startPoint y: 364, endPoint x: 1065, endPoint y: 532, distance: 435.9
click at [1065, 532] on div "You can pick up the important parts of music theory by learning on your own and…" at bounding box center [888, 530] width 412 height 49
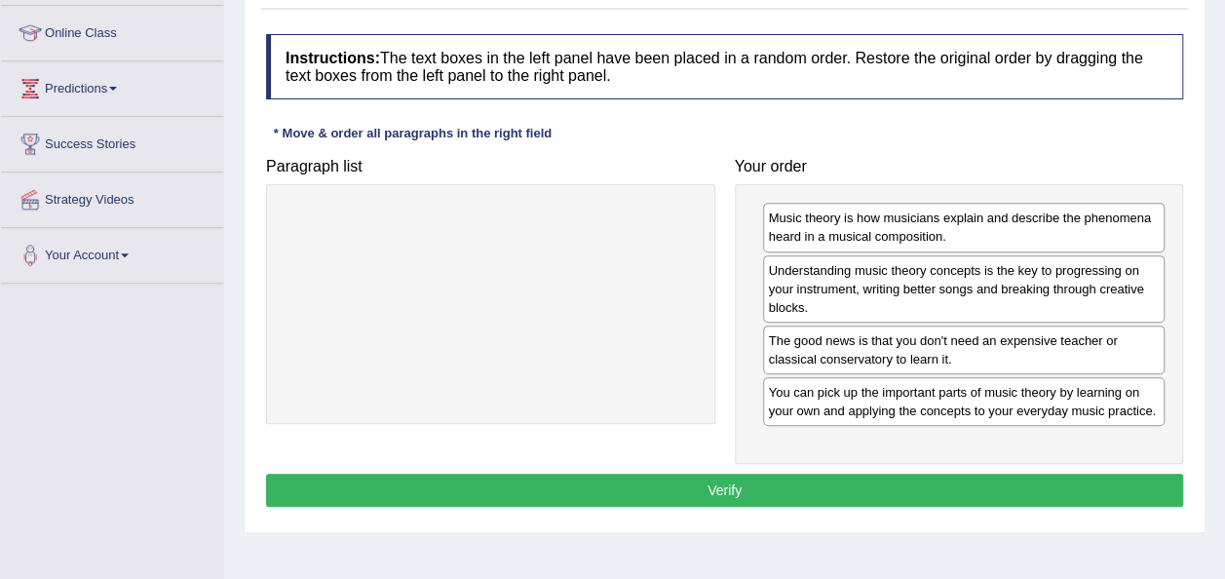
scroll to position [258, 0]
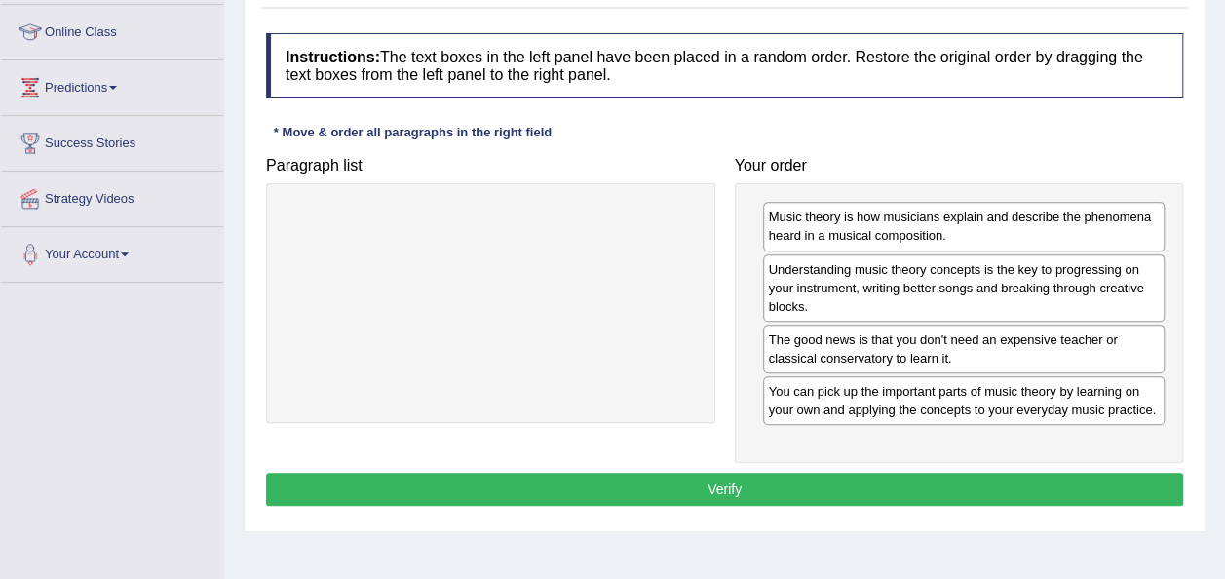
click at [694, 494] on button "Verify" at bounding box center [724, 489] width 917 height 33
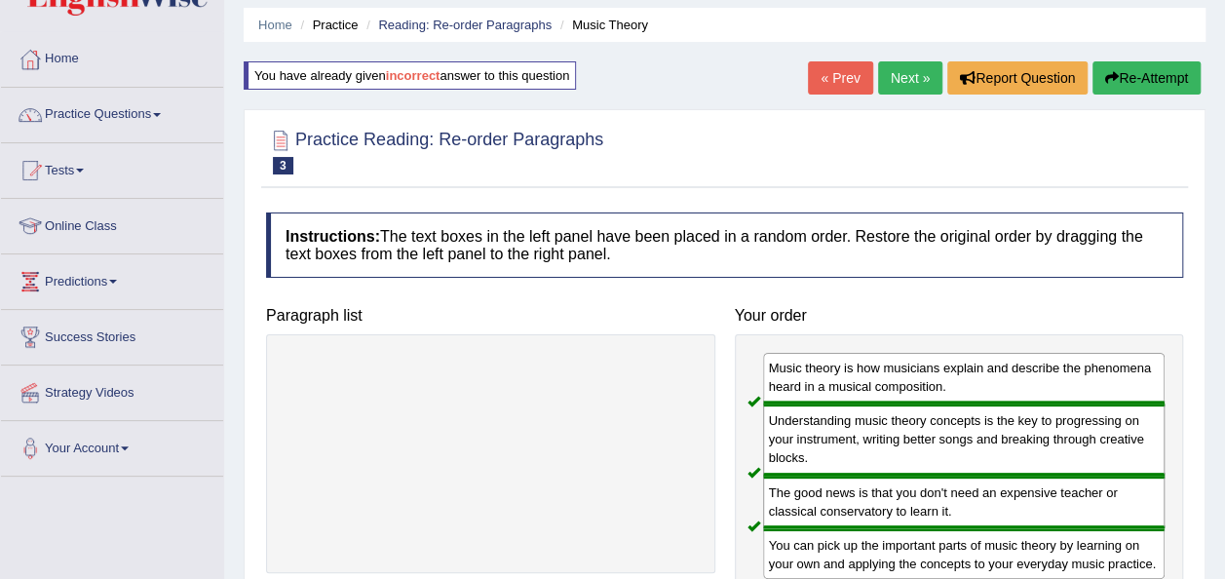
scroll to position [63, 0]
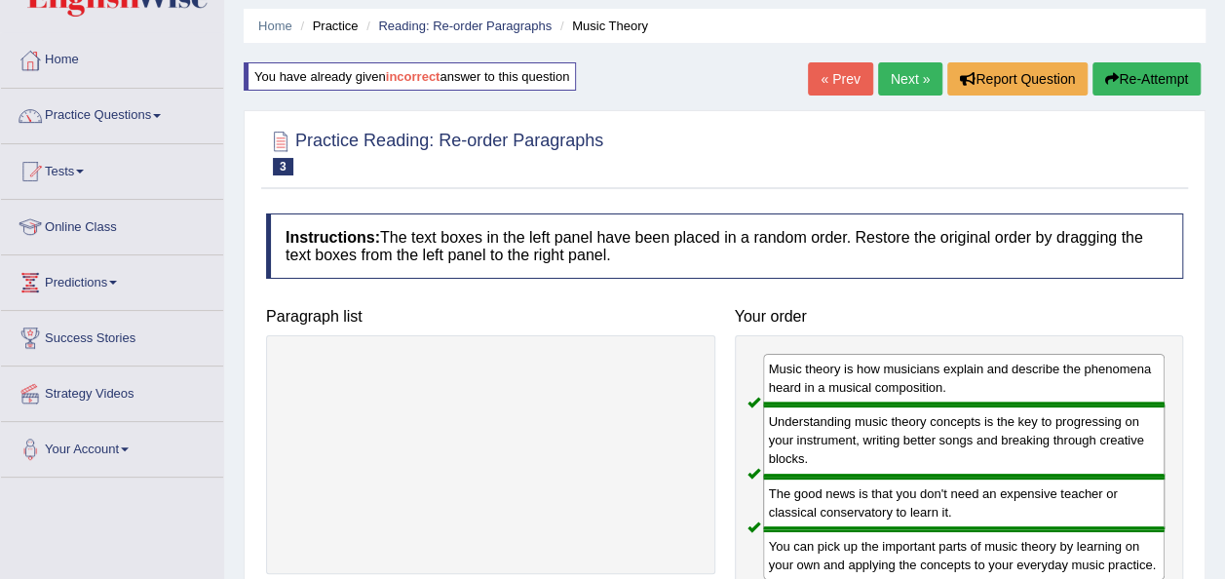
click at [906, 68] on link "Next »" at bounding box center [910, 78] width 64 height 33
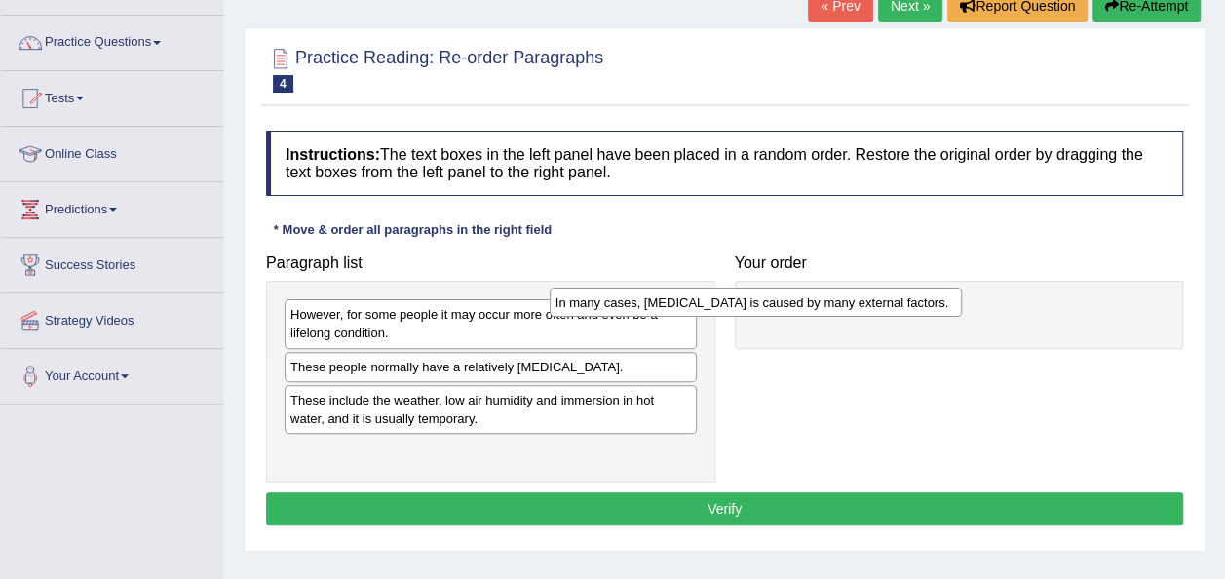
drag, startPoint x: 639, startPoint y: 365, endPoint x: 911, endPoint y: 302, distance: 279.1
click at [911, 302] on div "In many cases, dry skin is caused by many external factors." at bounding box center [756, 301] width 412 height 29
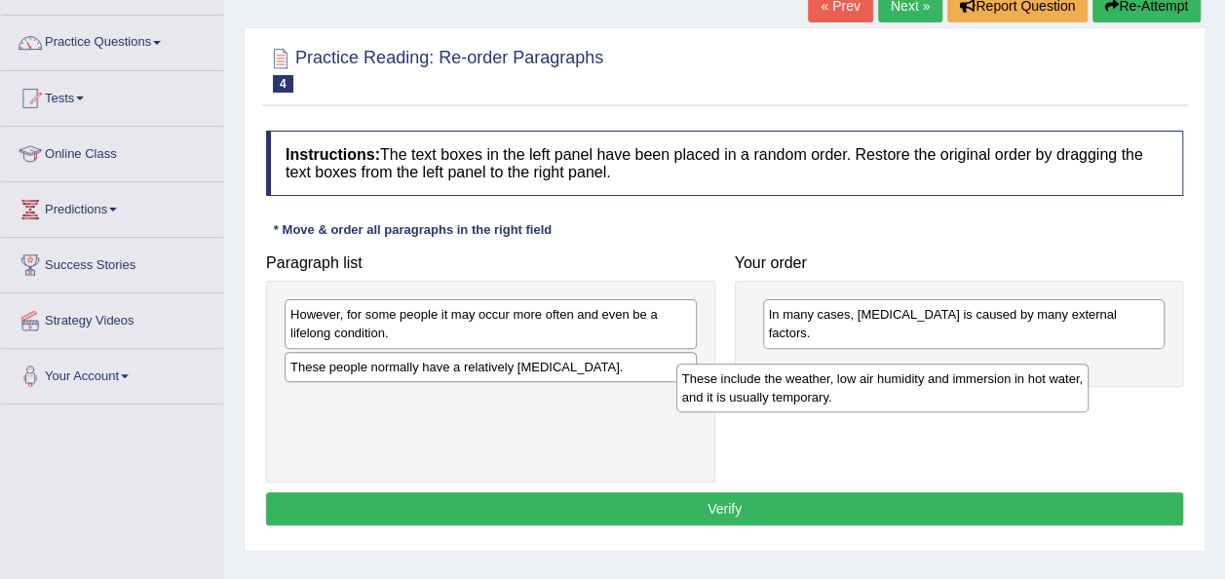
drag, startPoint x: 600, startPoint y: 407, endPoint x: 1044, endPoint y: 383, distance: 444.9
click at [1044, 383] on div "These include the weather, low air humidity and immersion in hot water, and it …" at bounding box center [882, 387] width 412 height 49
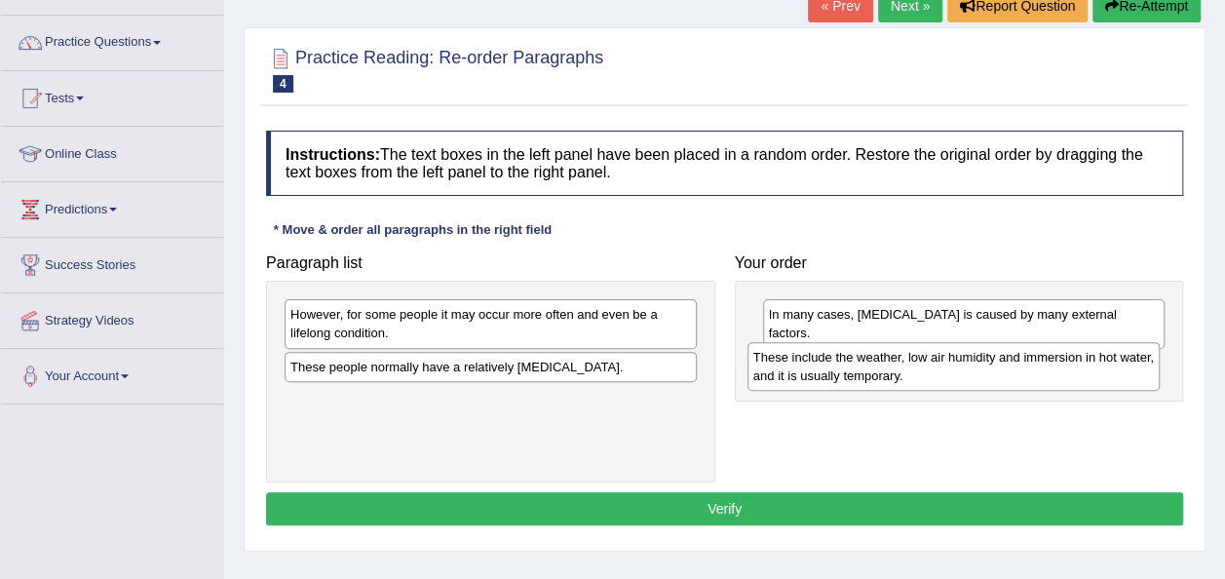
drag, startPoint x: 638, startPoint y: 415, endPoint x: 1101, endPoint y: 374, distance: 464.6
click at [1101, 374] on div "These include the weather, low air humidity and immersion in hot water, and it …" at bounding box center [953, 366] width 412 height 49
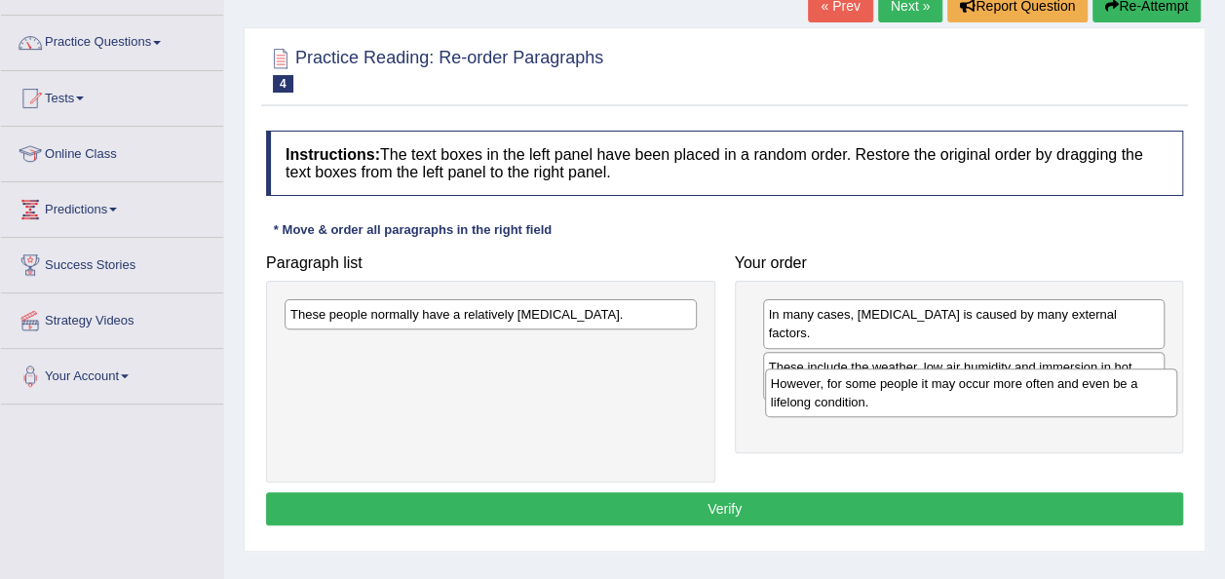
drag, startPoint x: 627, startPoint y: 329, endPoint x: 1107, endPoint y: 398, distance: 484.3
click at [1107, 398] on div "However, for some people it may occur more often and even be a lifelong conditi…" at bounding box center [971, 392] width 412 height 49
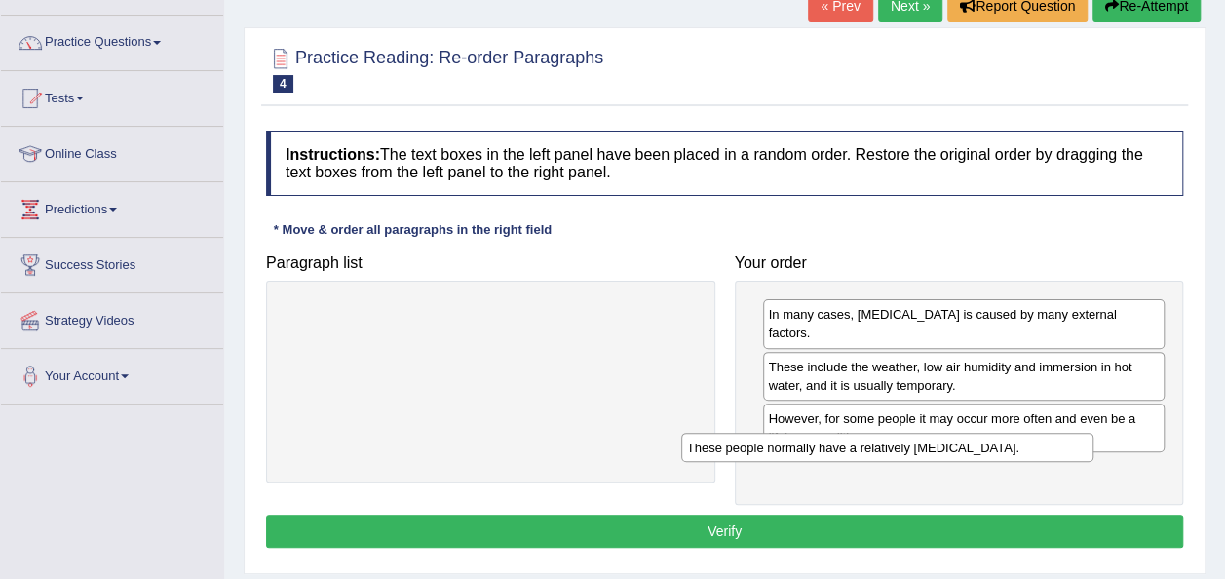
drag, startPoint x: 651, startPoint y: 311, endPoint x: 1047, endPoint y: 444, distance: 418.4
click at [1047, 444] on div "These people normally have a relatively sensitive skin." at bounding box center [887, 447] width 412 height 29
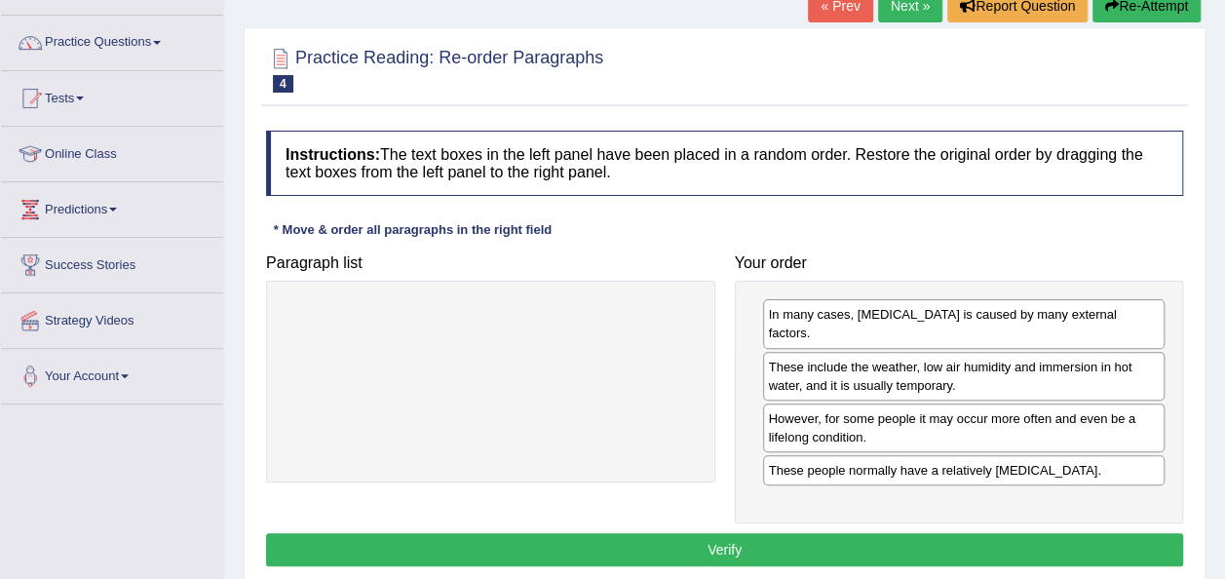
click at [861, 533] on button "Verify" at bounding box center [724, 549] width 917 height 33
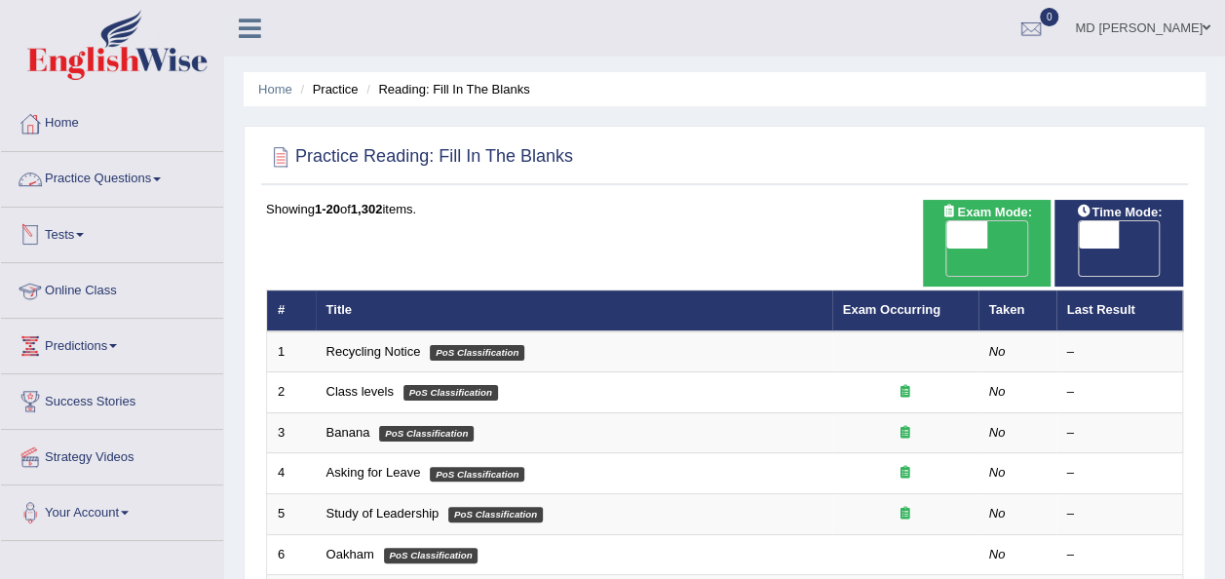
click at [161, 185] on link "Practice Questions" at bounding box center [112, 176] width 222 height 49
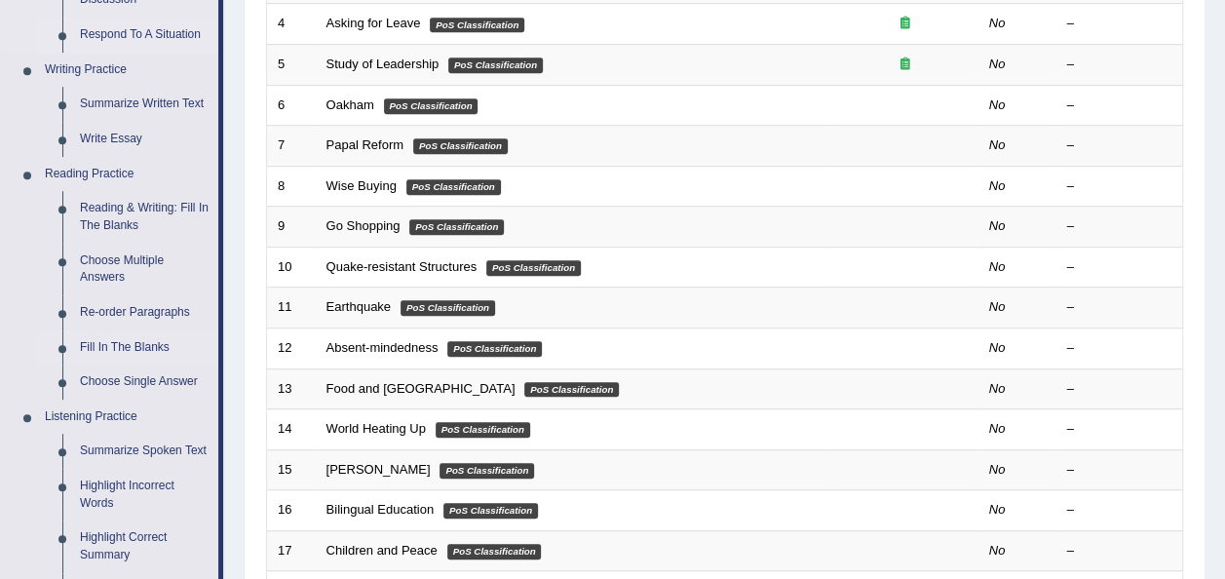
scroll to position [453, 0]
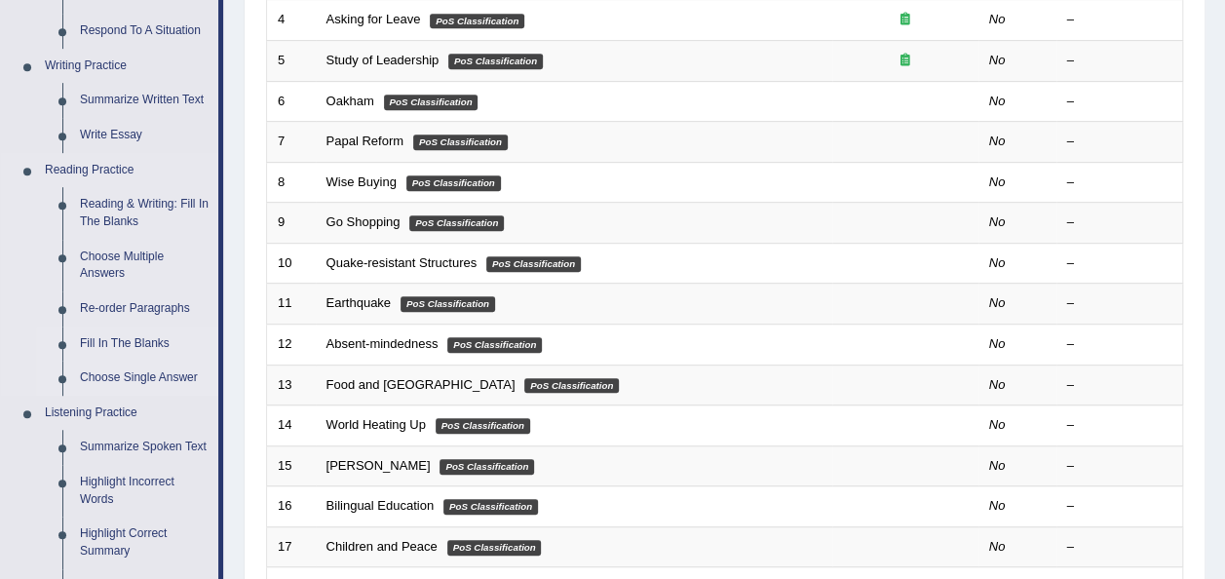
click at [154, 370] on link "Choose Single Answer" at bounding box center [144, 377] width 147 height 35
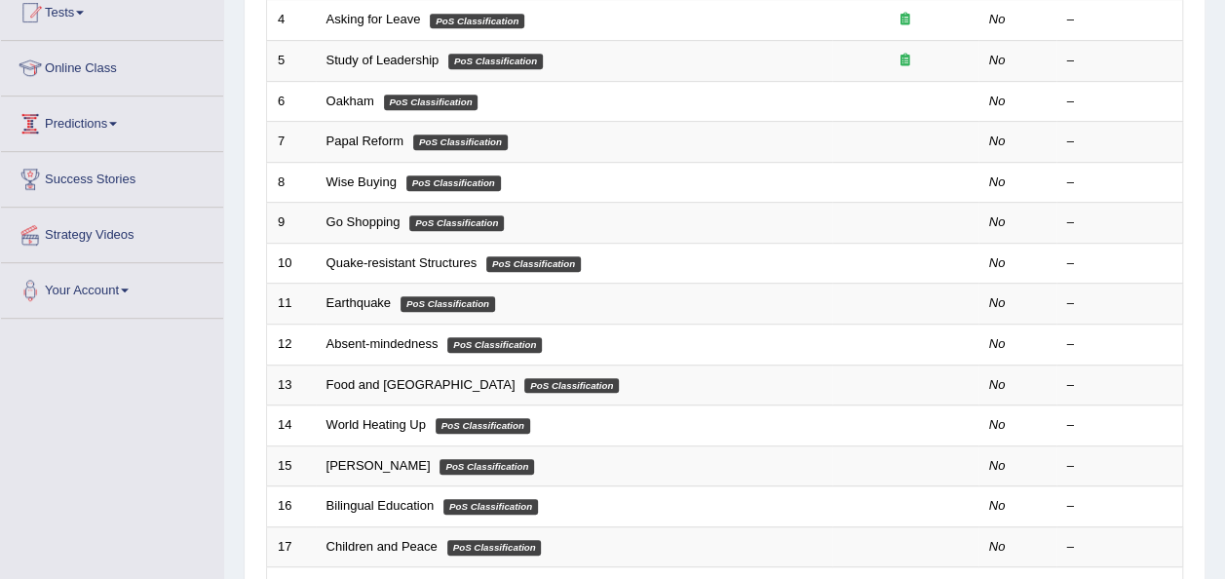
scroll to position [474, 0]
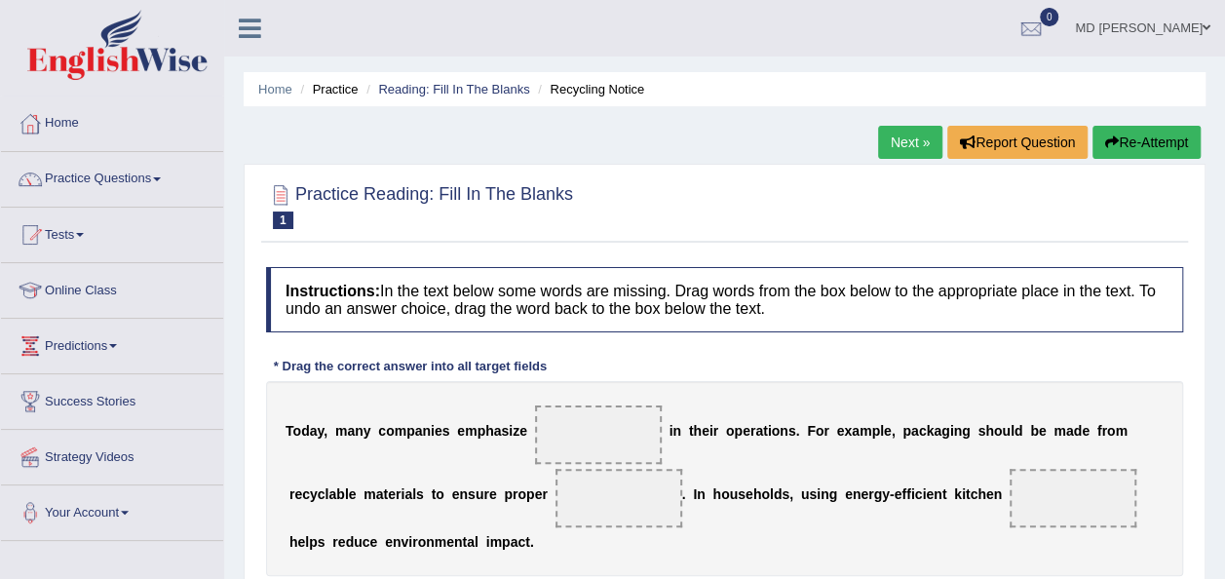
scroll to position [209, 0]
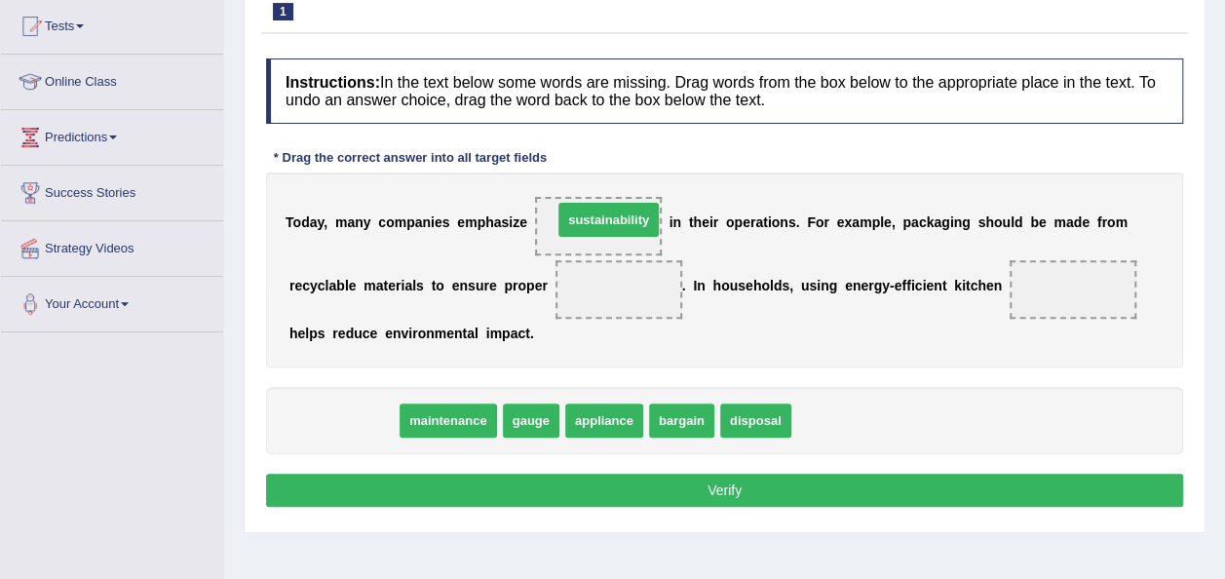
drag, startPoint x: 351, startPoint y: 421, endPoint x: 614, endPoint y: 221, distance: 330.3
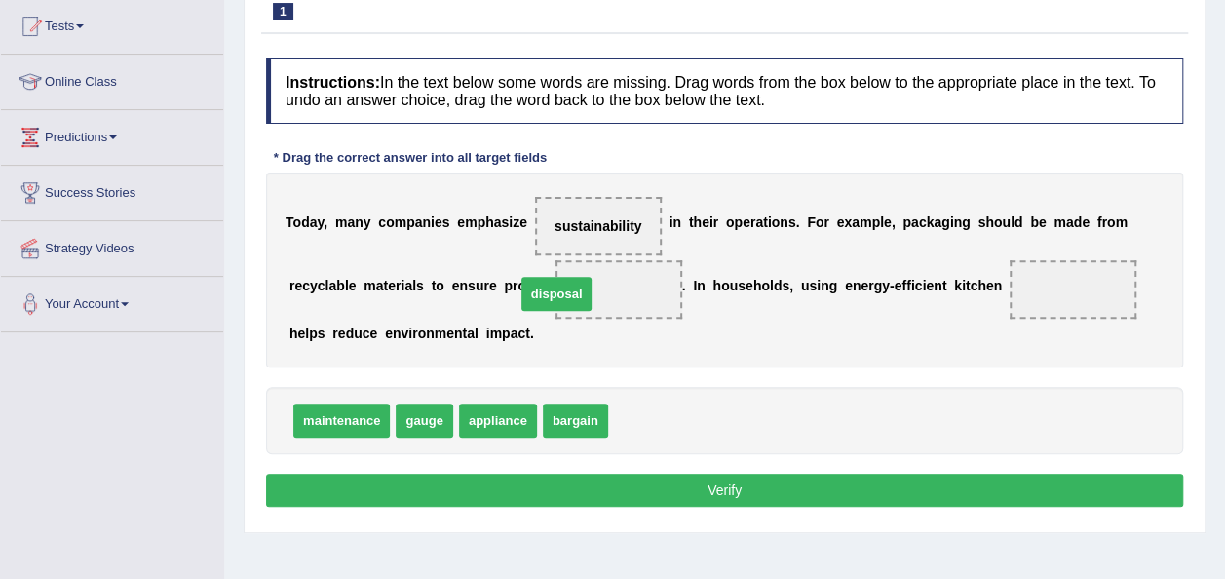
drag, startPoint x: 650, startPoint y: 409, endPoint x: 557, endPoint y: 283, distance: 156.9
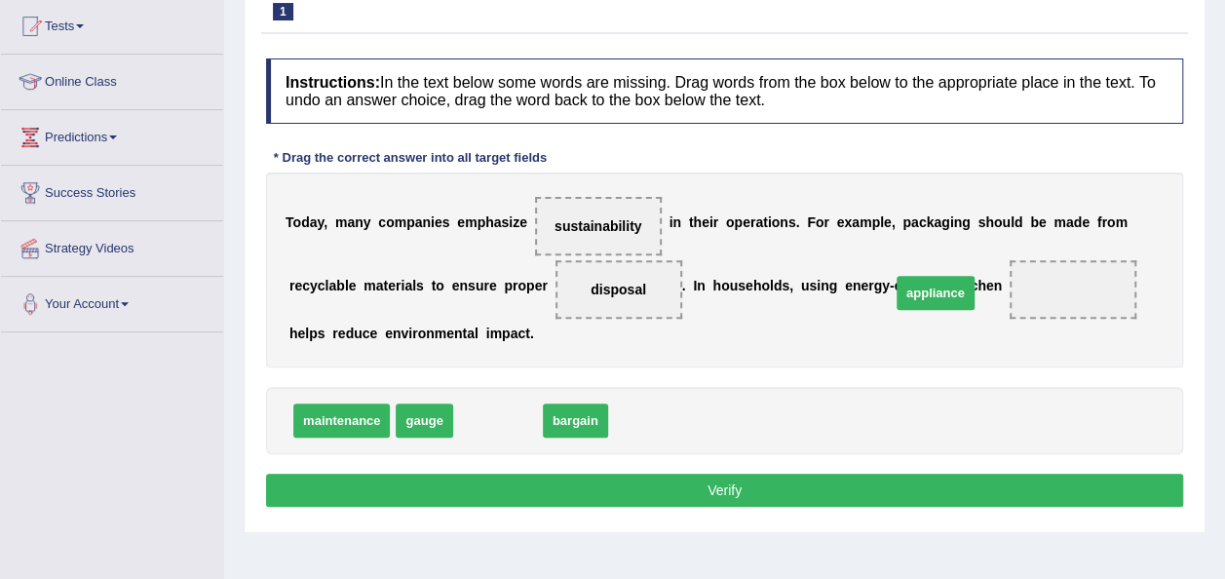
drag, startPoint x: 504, startPoint y: 419, endPoint x: 943, endPoint y: 291, distance: 457.6
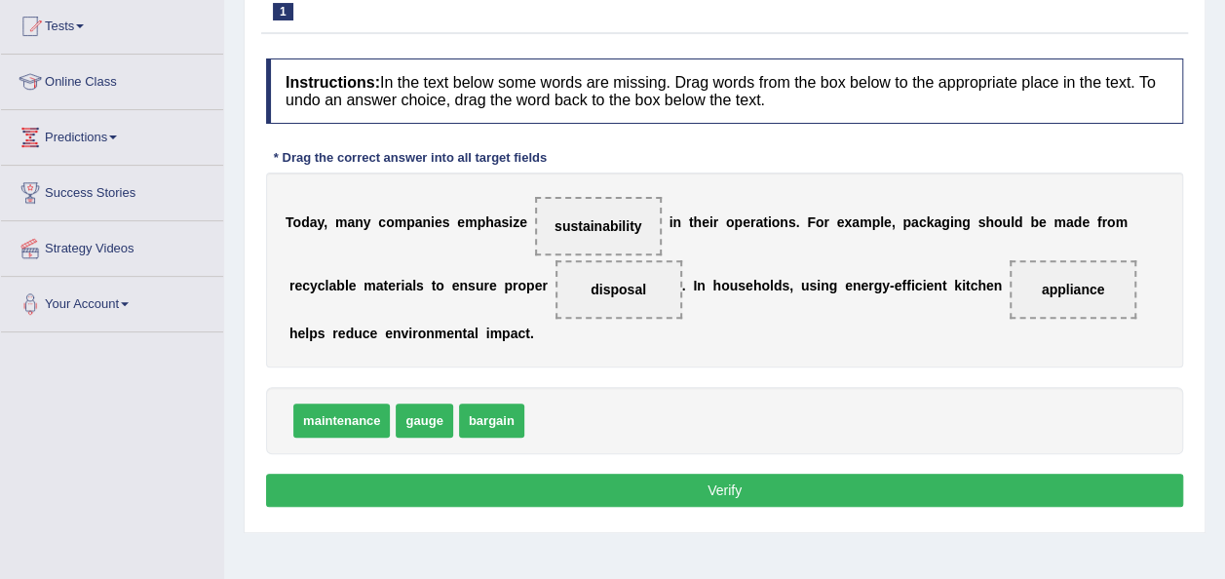
click at [781, 481] on button "Verify" at bounding box center [724, 490] width 917 height 33
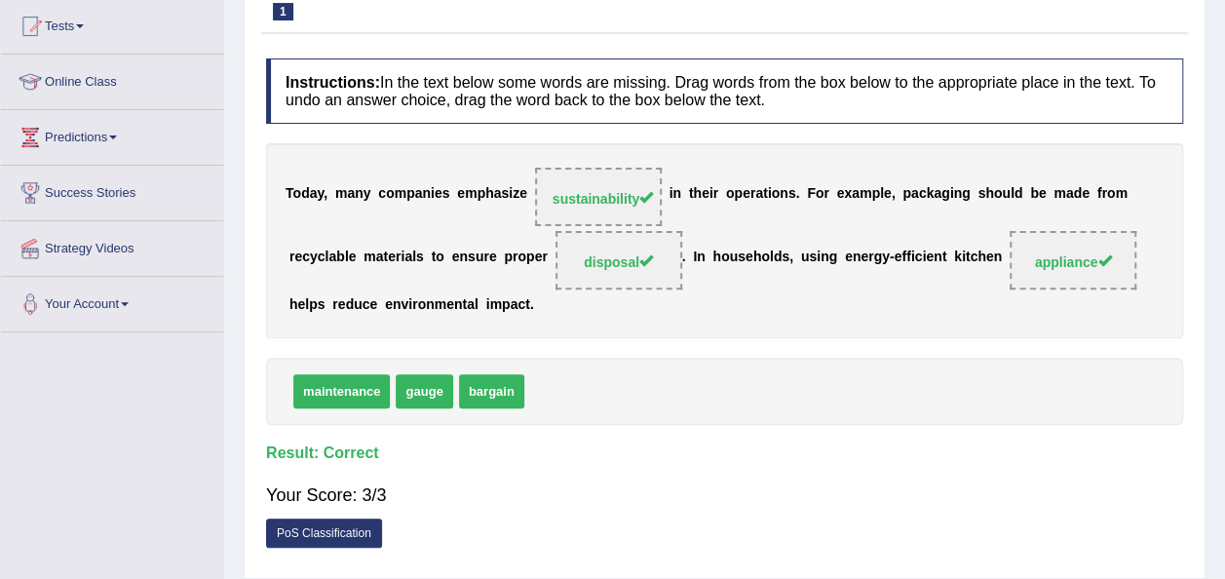
scroll to position [0, 0]
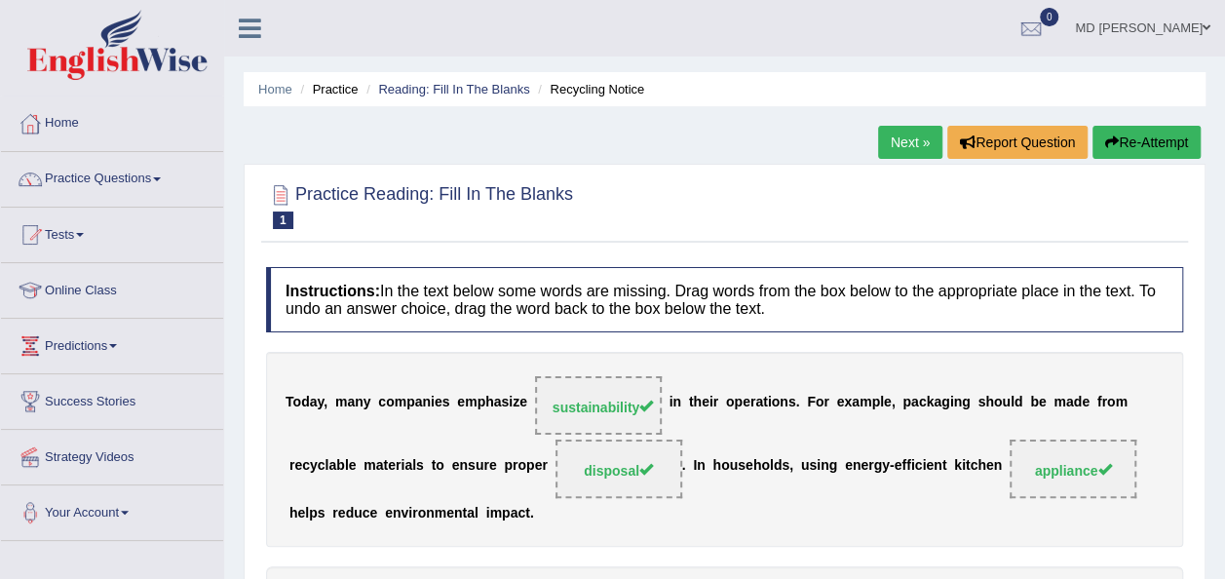
click at [887, 140] on link "Next »" at bounding box center [910, 142] width 64 height 33
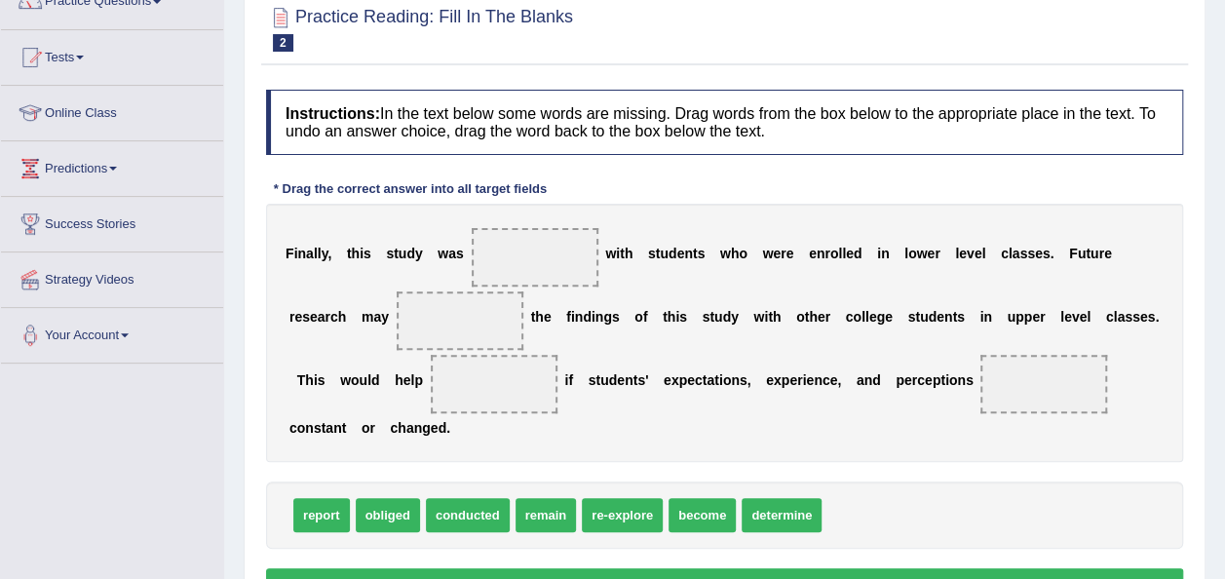
scroll to position [207, 0]
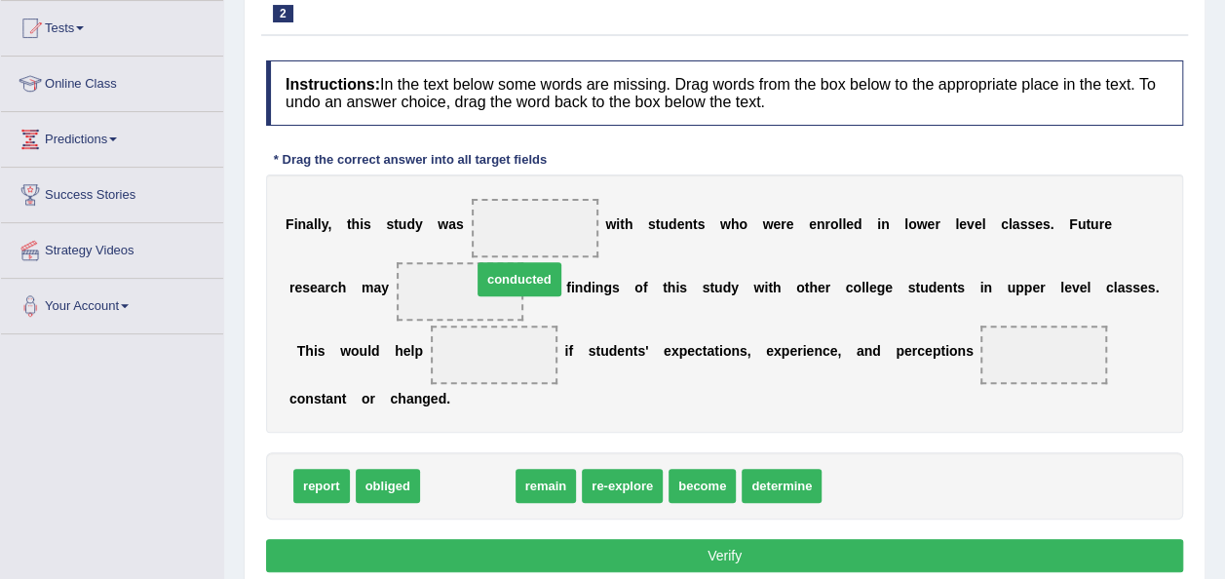
drag, startPoint x: 469, startPoint y: 448, endPoint x: 520, endPoint y: 236, distance: 218.6
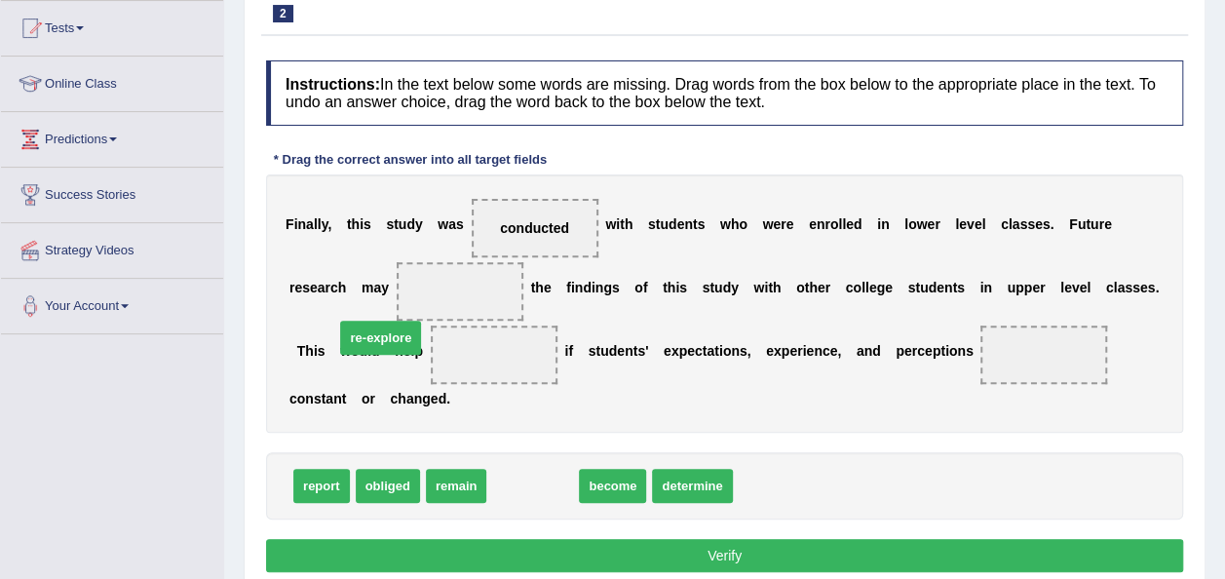
drag, startPoint x: 514, startPoint y: 452, endPoint x: 362, endPoint y: 304, distance: 212.2
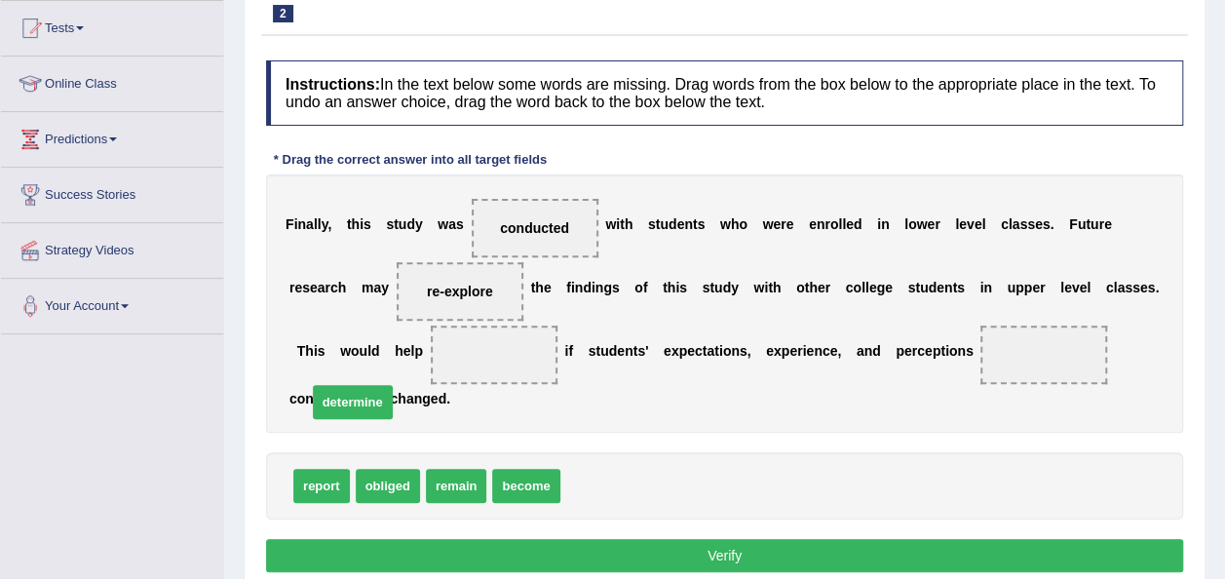
drag, startPoint x: 614, startPoint y: 456, endPoint x: 368, endPoint y: 350, distance: 267.5
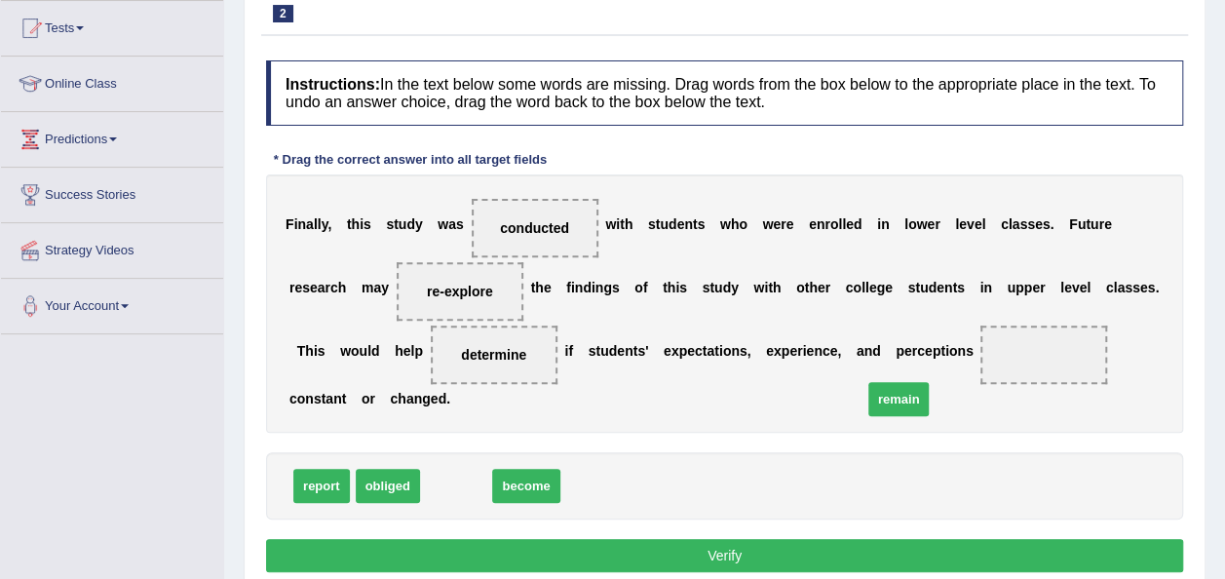
drag, startPoint x: 460, startPoint y: 461, endPoint x: 903, endPoint y: 364, distance: 453.7
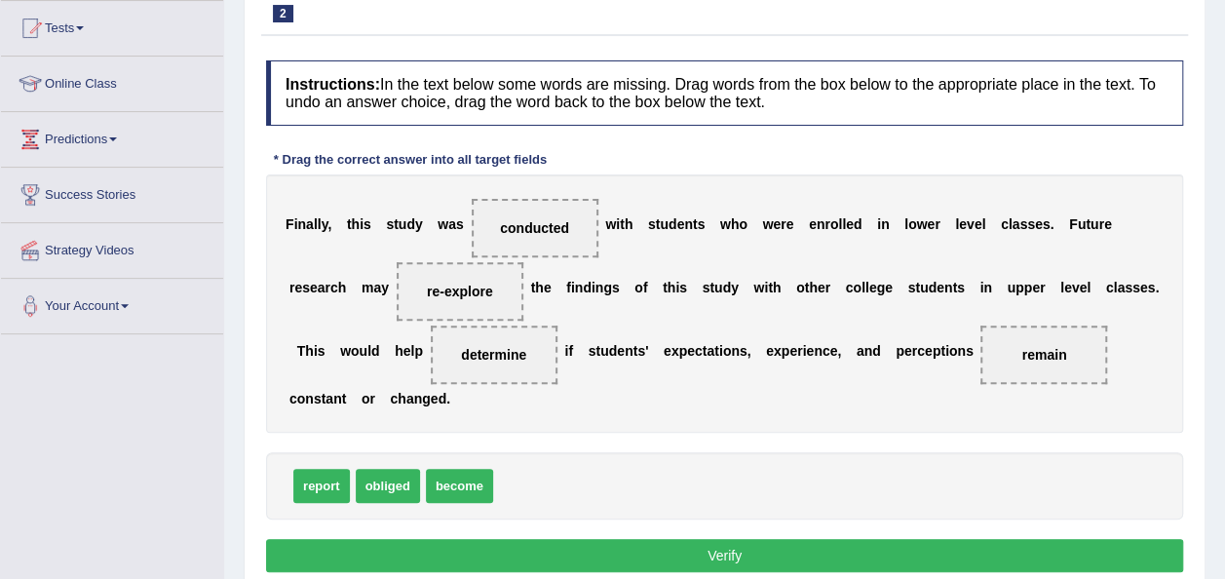
click at [777, 539] on button "Verify" at bounding box center [724, 555] width 917 height 33
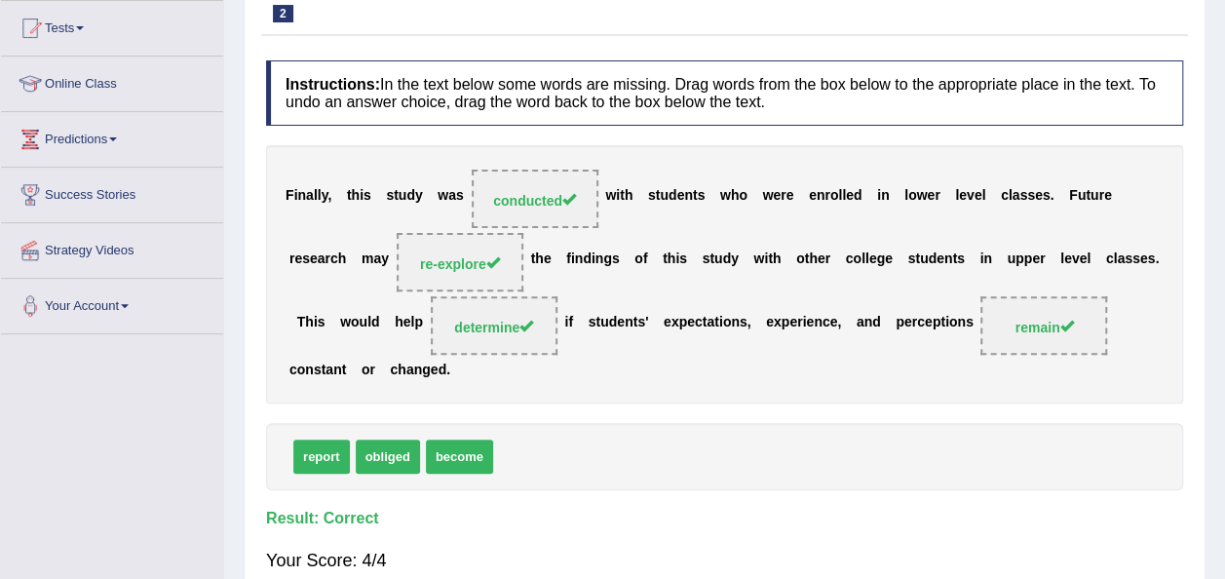
scroll to position [0, 0]
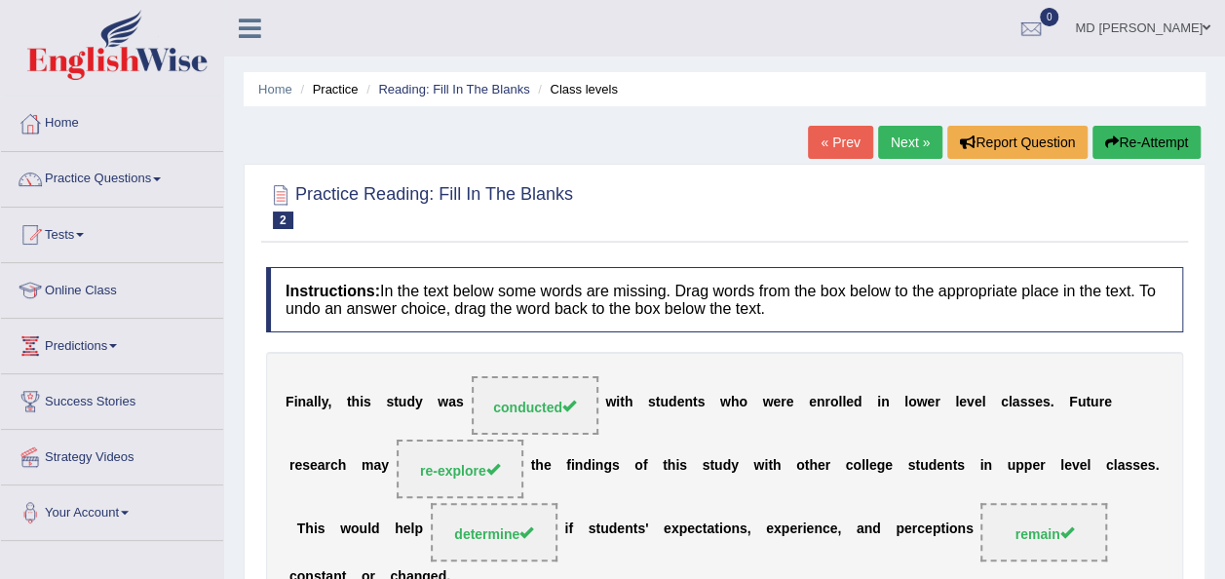
click at [919, 143] on link "Next »" at bounding box center [910, 142] width 64 height 33
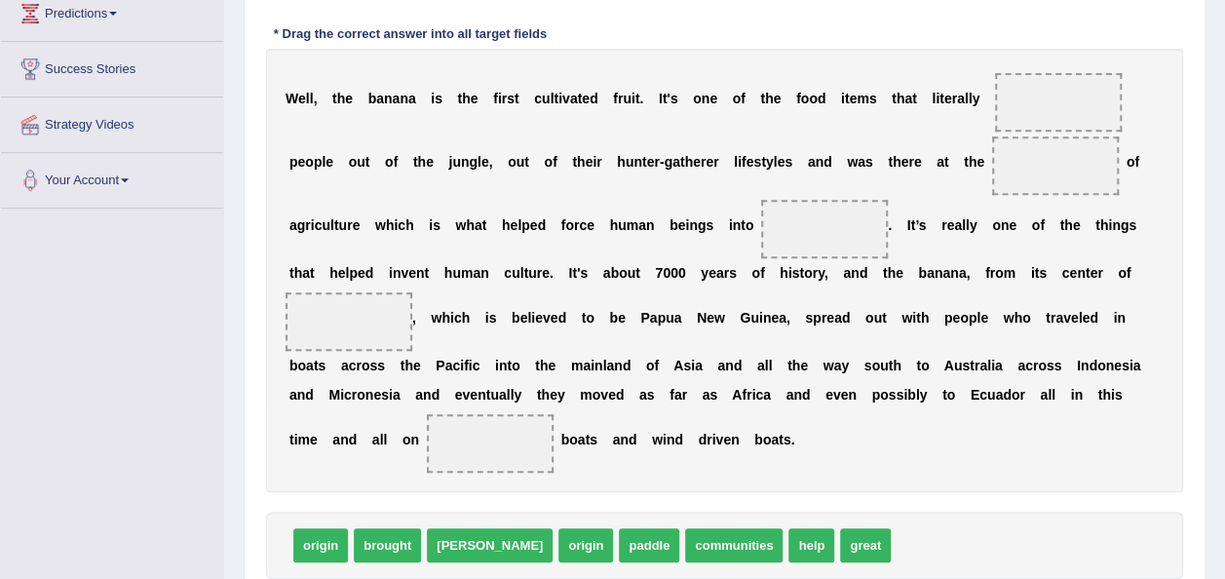
scroll to position [335, 0]
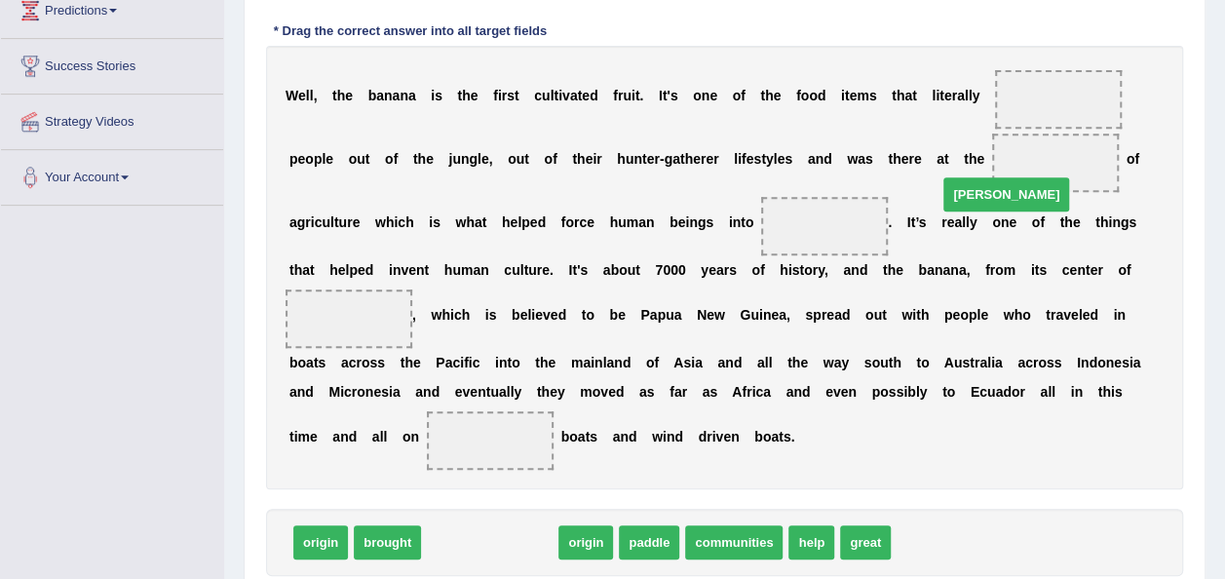
drag, startPoint x: 444, startPoint y: 508, endPoint x: 951, endPoint y: 162, distance: 613.4
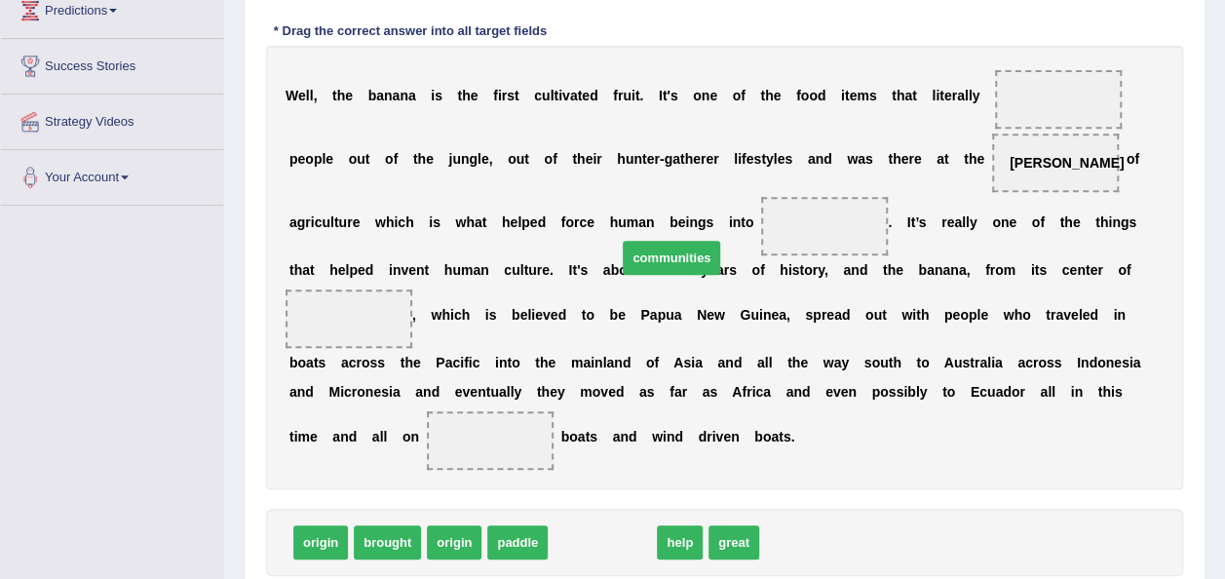
drag, startPoint x: 603, startPoint y: 512, endPoint x: 672, endPoint y: 228, distance: 291.8
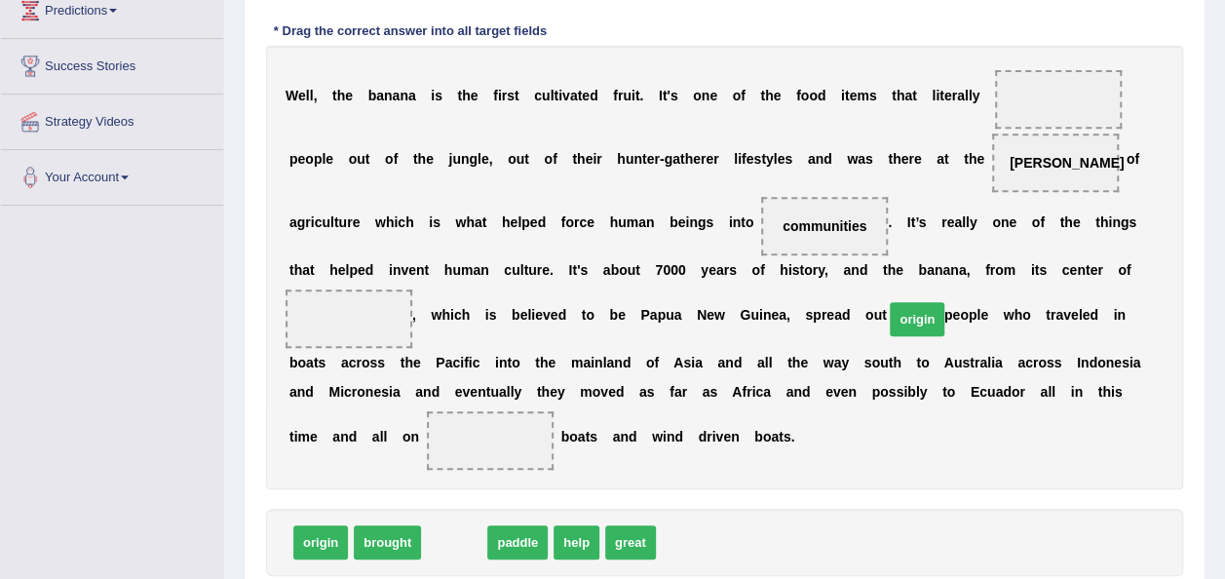
drag, startPoint x: 454, startPoint y: 514, endPoint x: 929, endPoint y: 292, distance: 523.9
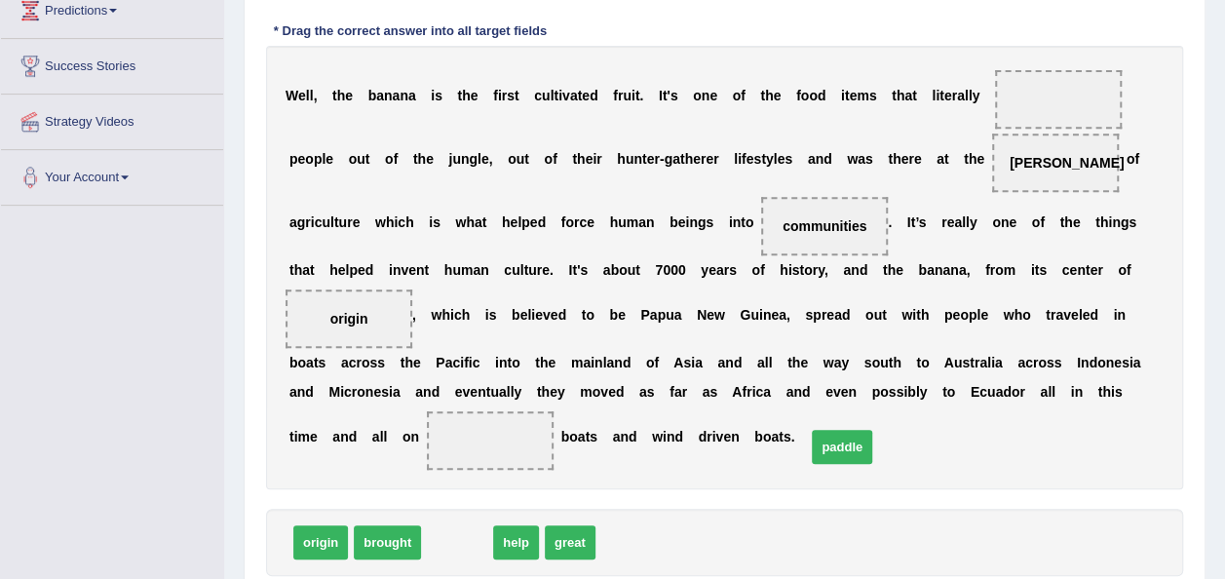
drag, startPoint x: 448, startPoint y: 508, endPoint x: 834, endPoint y: 412, distance: 397.5
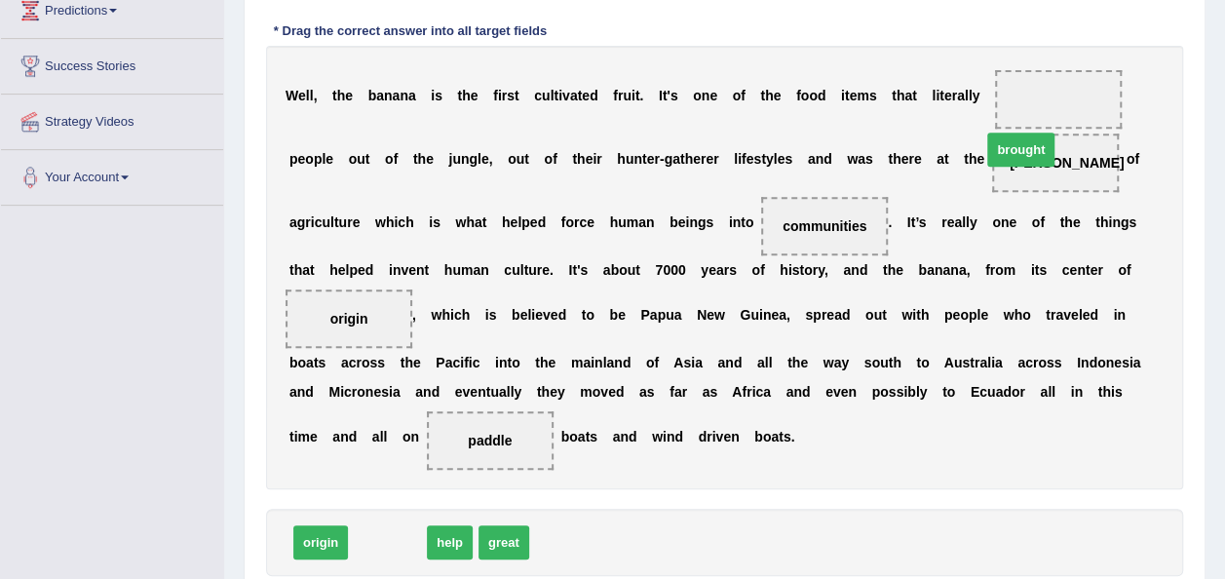
drag, startPoint x: 394, startPoint y: 508, endPoint x: 1027, endPoint y: 113, distance: 746.2
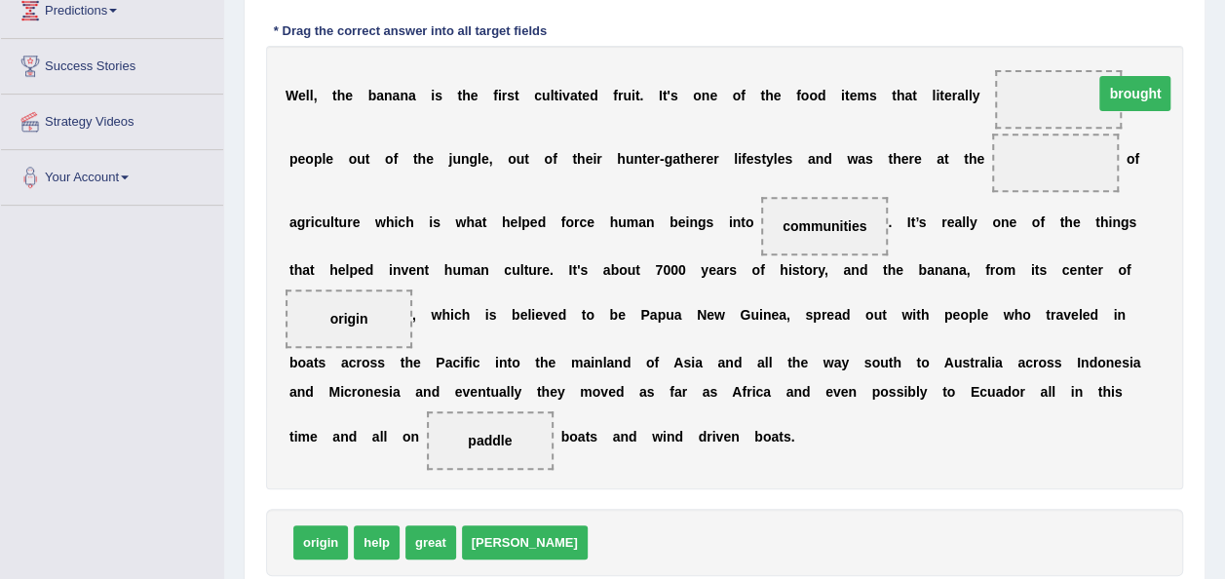
drag, startPoint x: 924, startPoint y: 162, endPoint x: 1005, endPoint y: 92, distance: 107.8
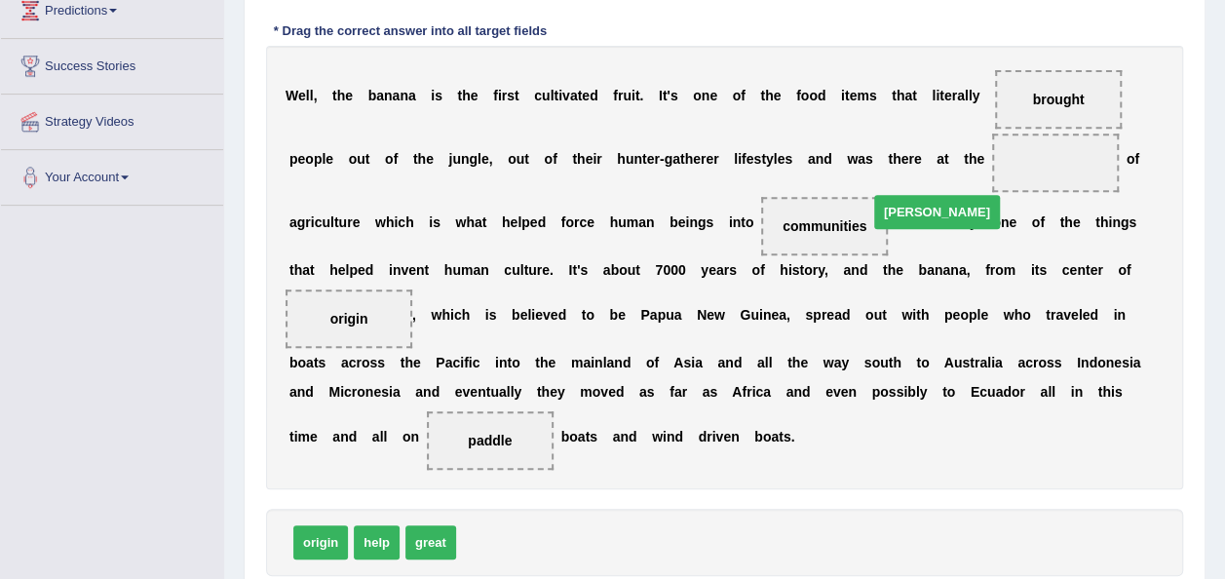
drag, startPoint x: 484, startPoint y: 505, endPoint x: 900, endPoint y: 170, distance: 534.2
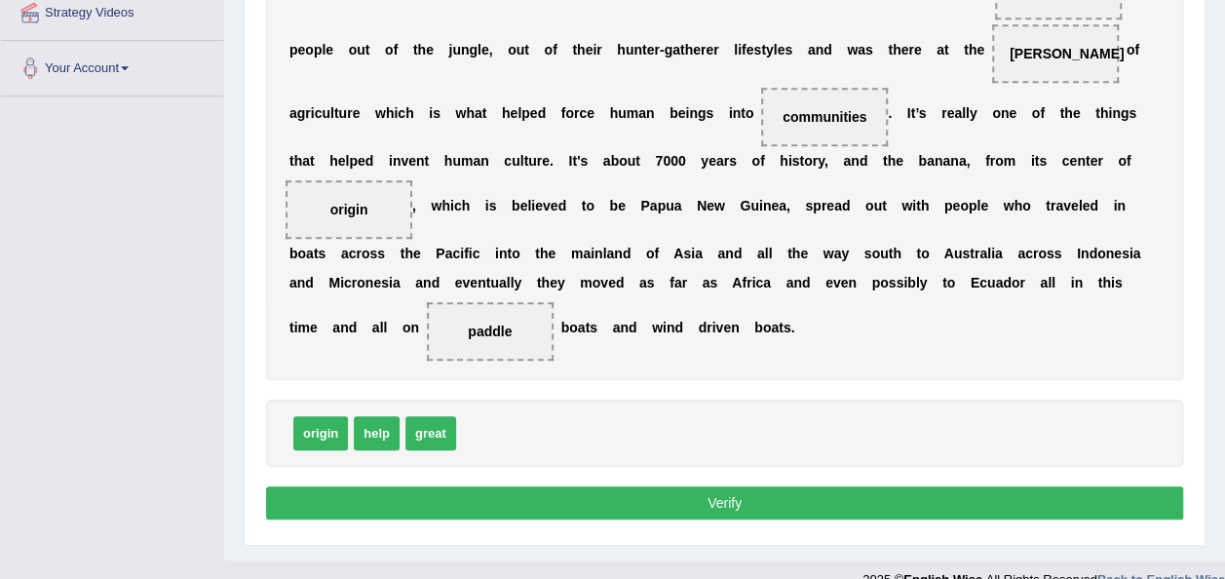
click at [729, 486] on button "Verify" at bounding box center [724, 502] width 917 height 33
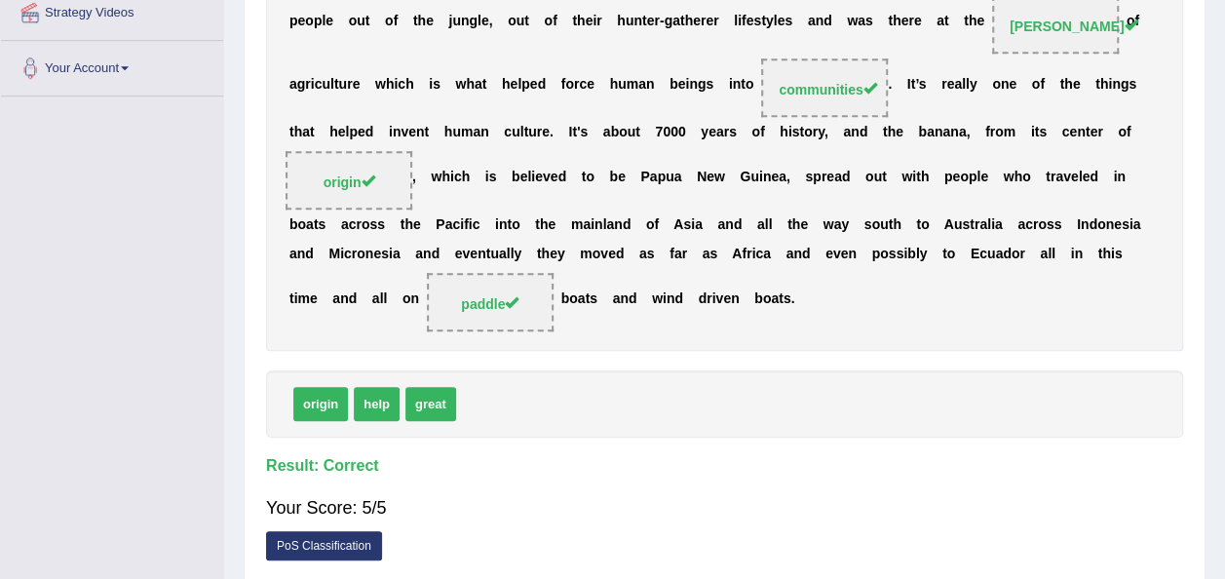
scroll to position [0, 0]
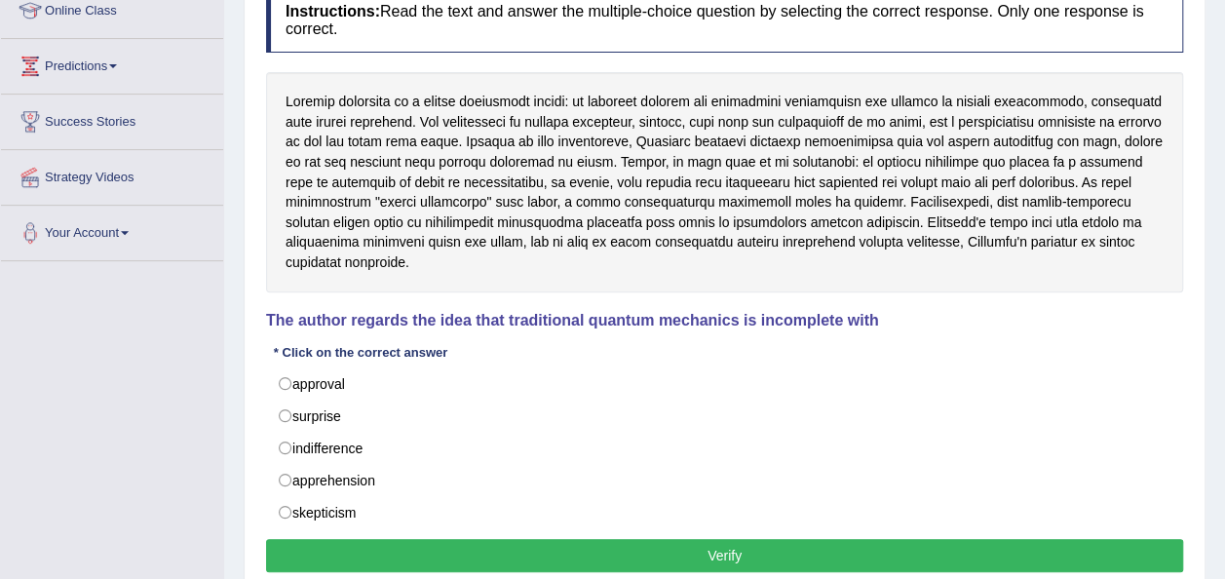
scroll to position [281, 0]
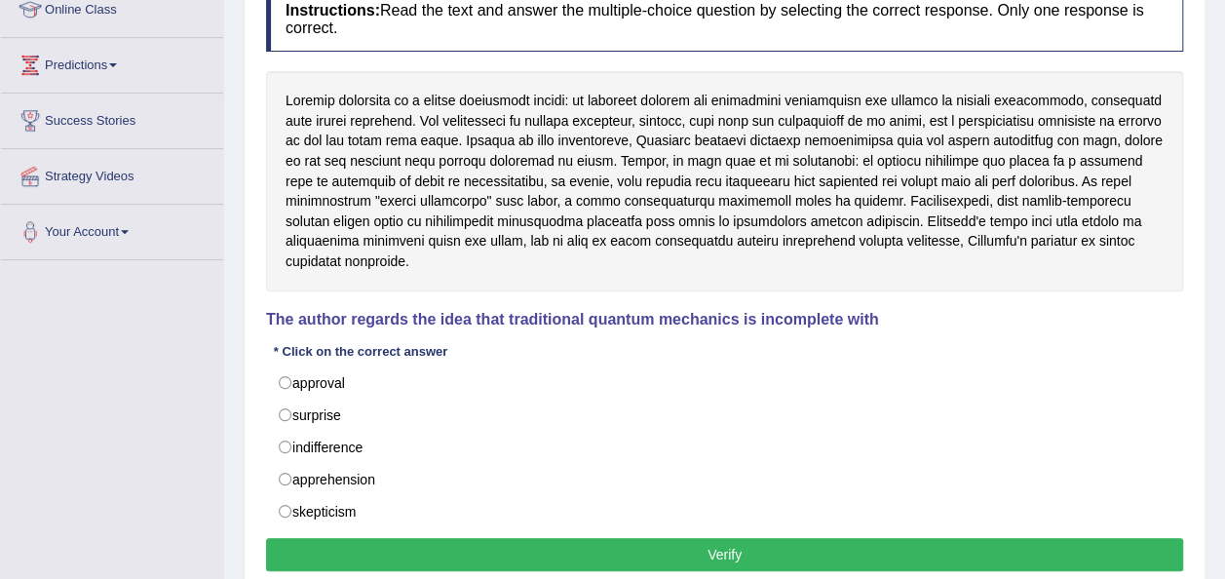
click at [321, 264] on div at bounding box center [724, 180] width 917 height 219
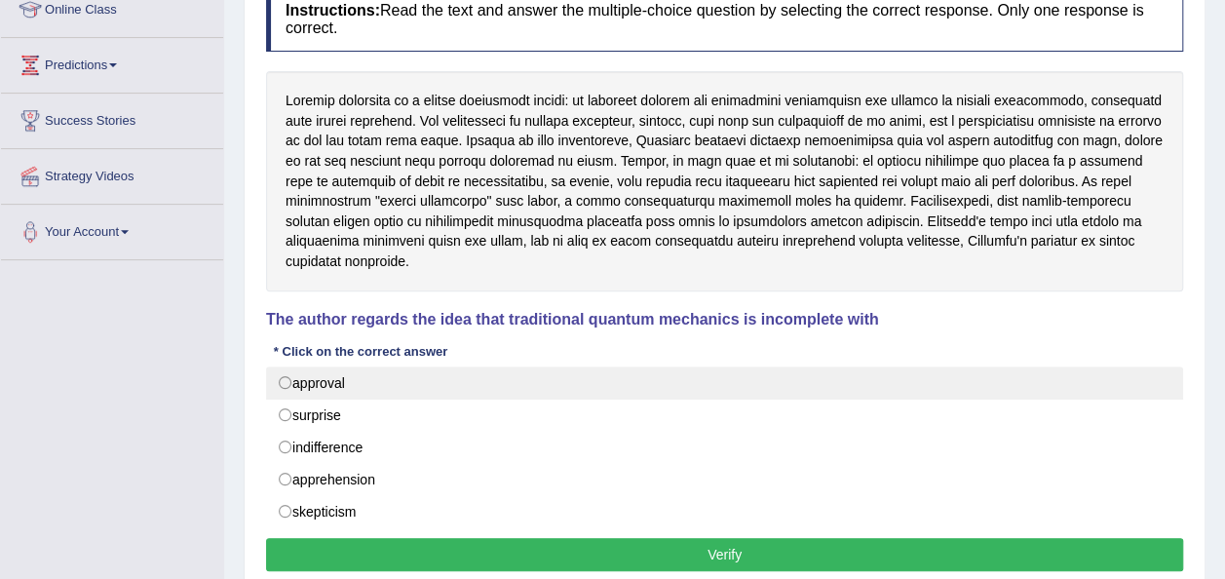
click at [325, 389] on label "approval" at bounding box center [724, 382] width 917 height 33
radio input "true"
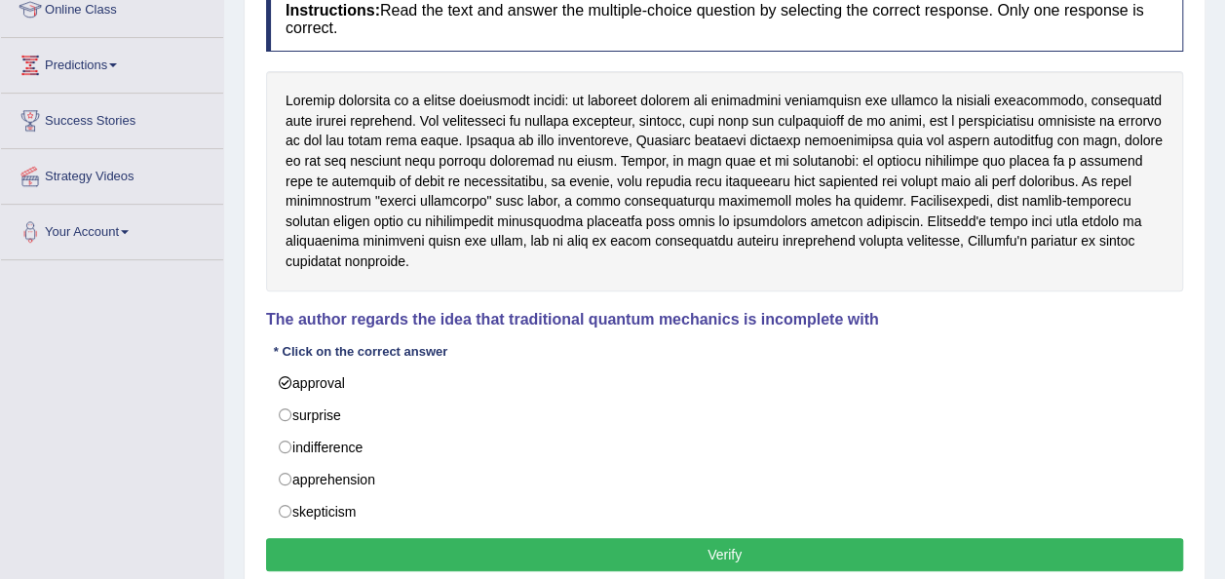
click at [728, 543] on button "Verify" at bounding box center [724, 554] width 917 height 33
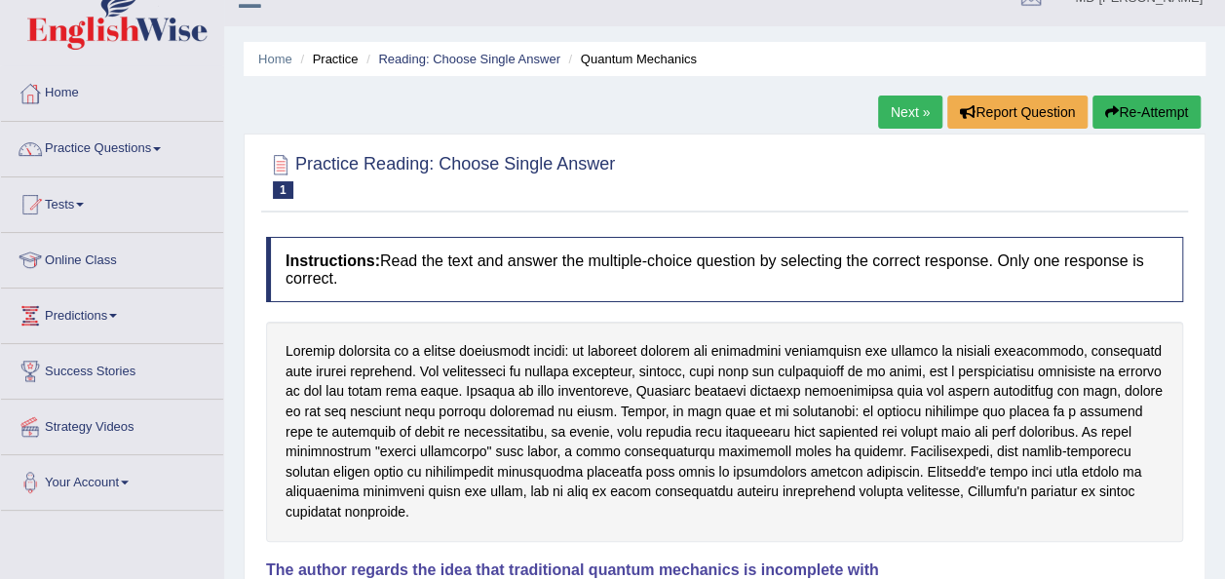
scroll to position [0, 0]
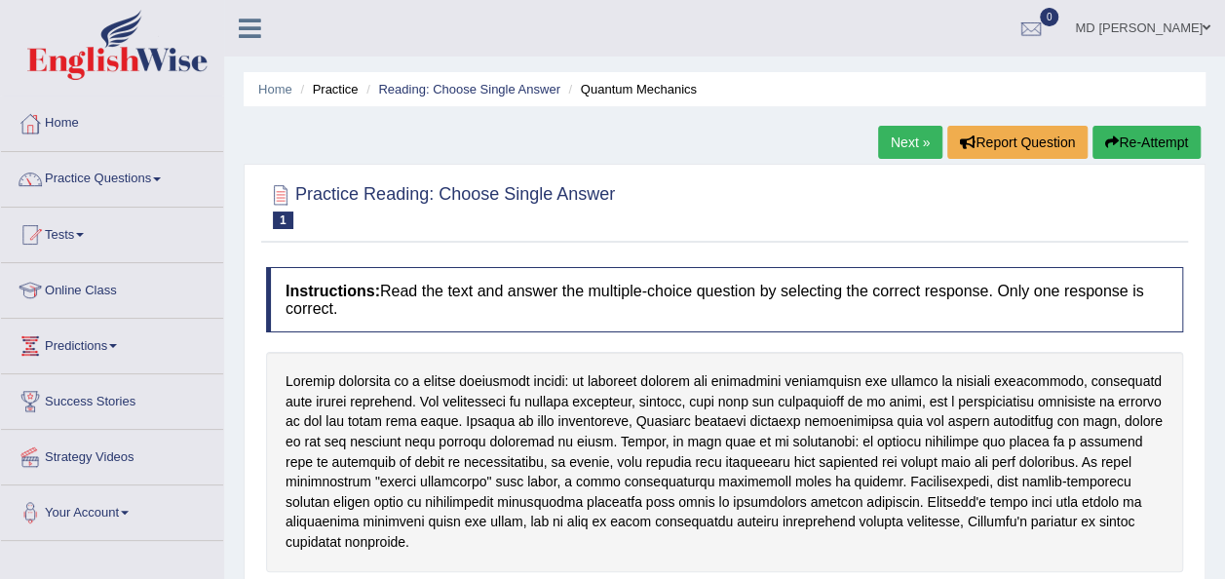
click at [910, 133] on link "Next »" at bounding box center [910, 142] width 64 height 33
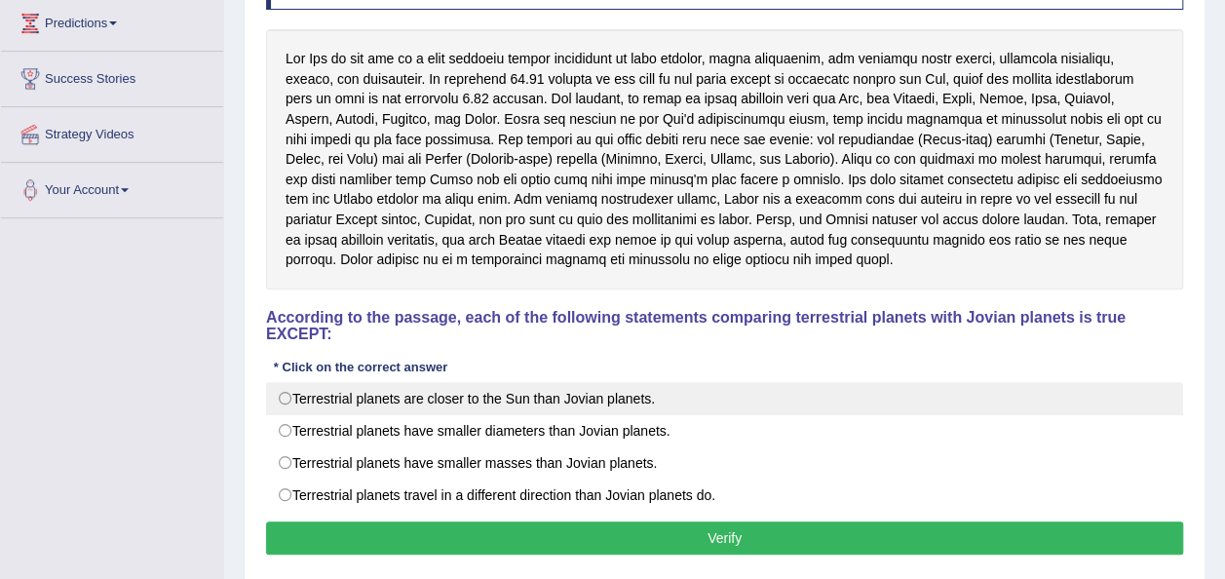
scroll to position [329, 0]
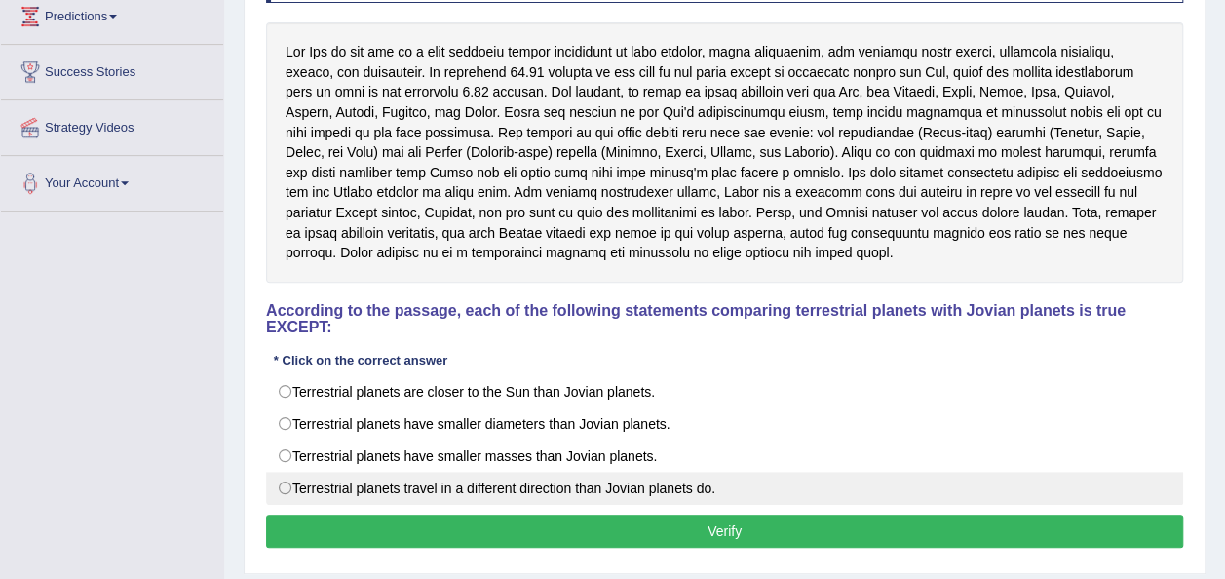
click at [588, 472] on label "Terrestrial planets travel in a different direction than Jovian planets do." at bounding box center [724, 488] width 917 height 33
radio input "true"
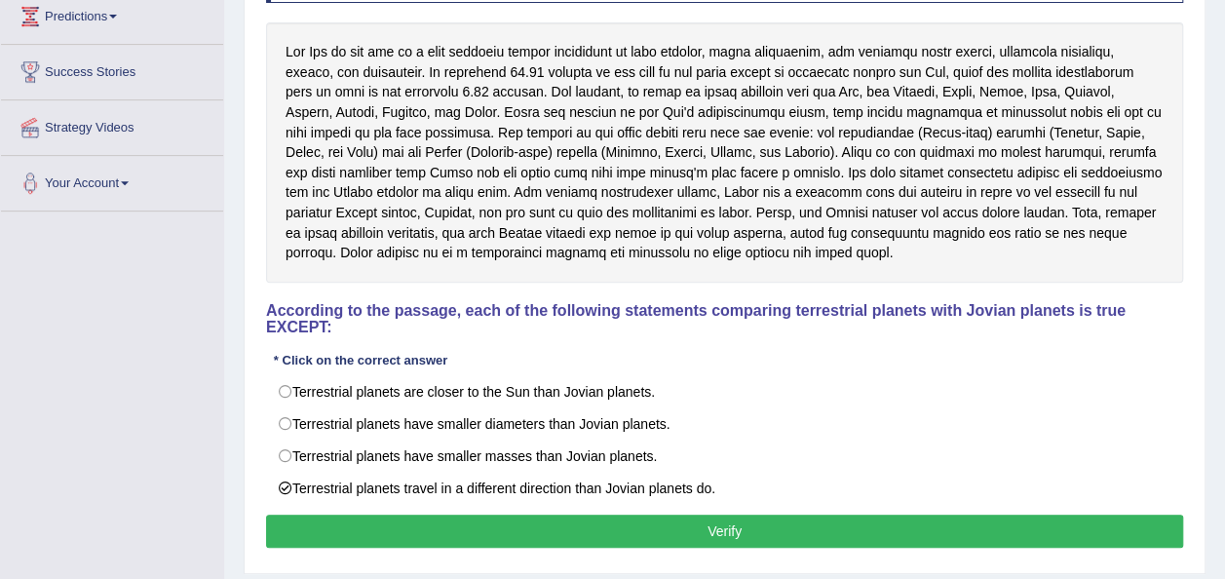
click at [645, 514] on button "Verify" at bounding box center [724, 530] width 917 height 33
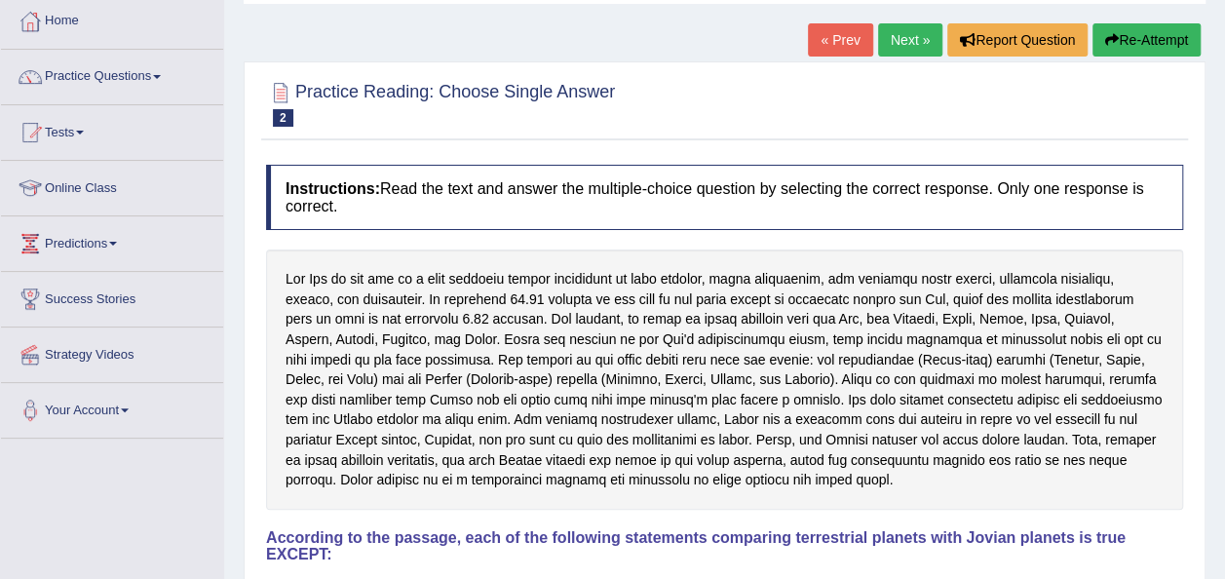
scroll to position [99, 0]
